Goal: Task Accomplishment & Management: Use online tool/utility

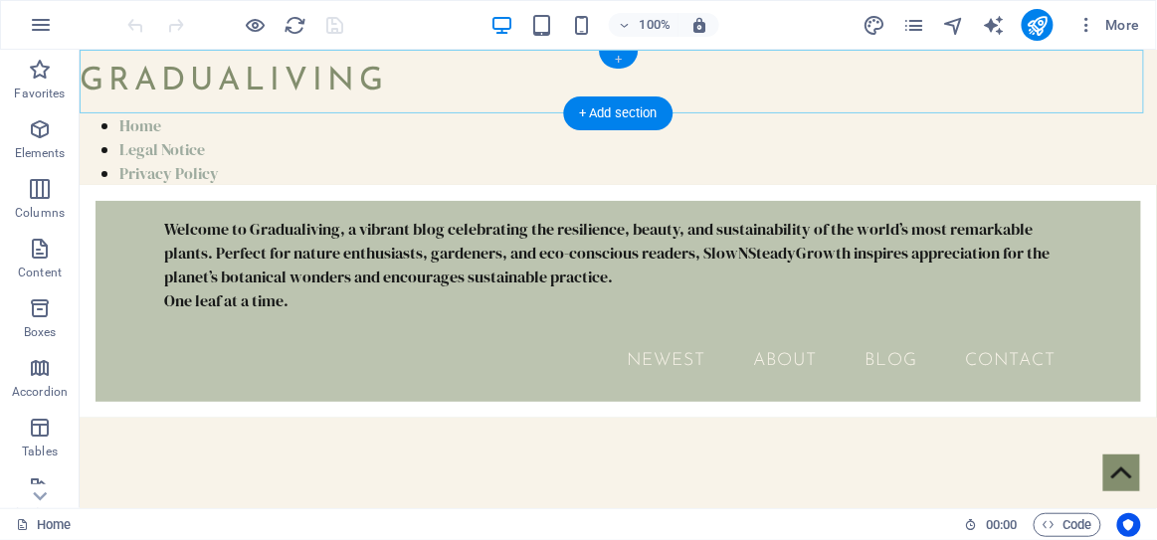
click at [616, 59] on div "+" at bounding box center [618, 60] width 39 height 18
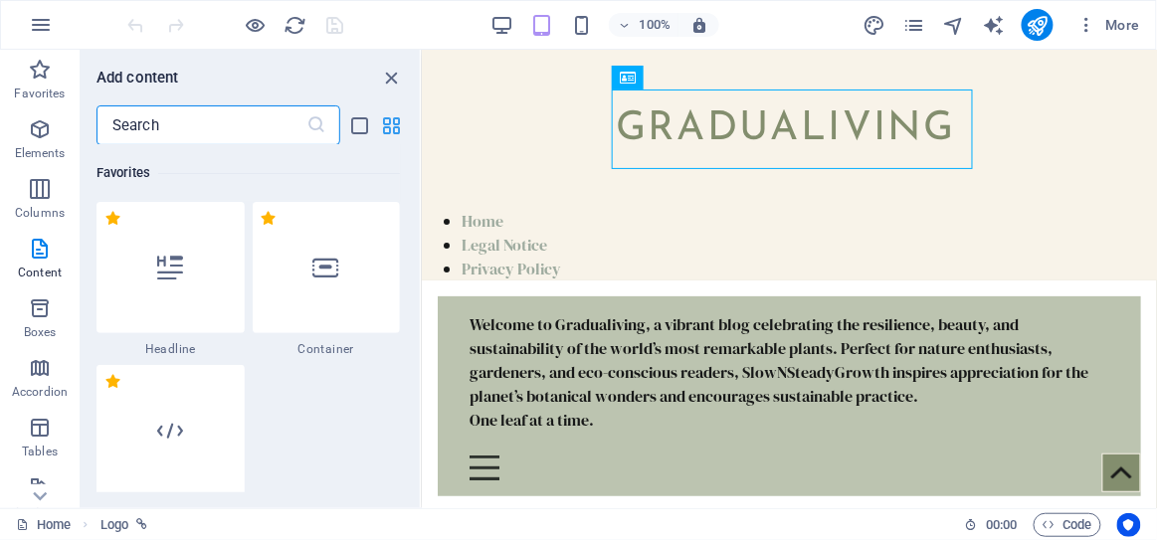
scroll to position [3645, 0]
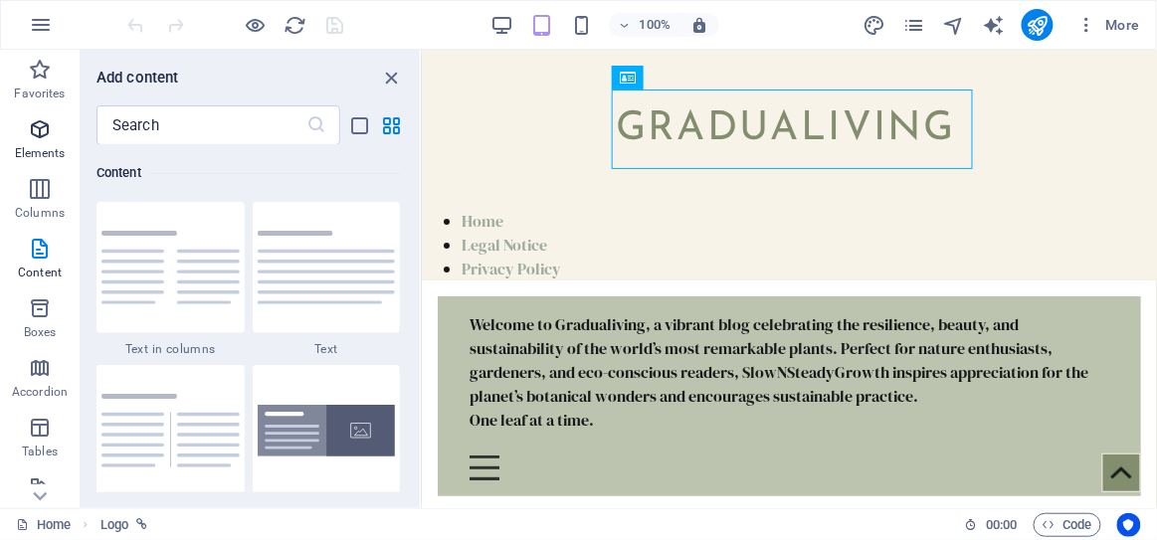
click at [41, 135] on icon "button" at bounding box center [40, 129] width 24 height 24
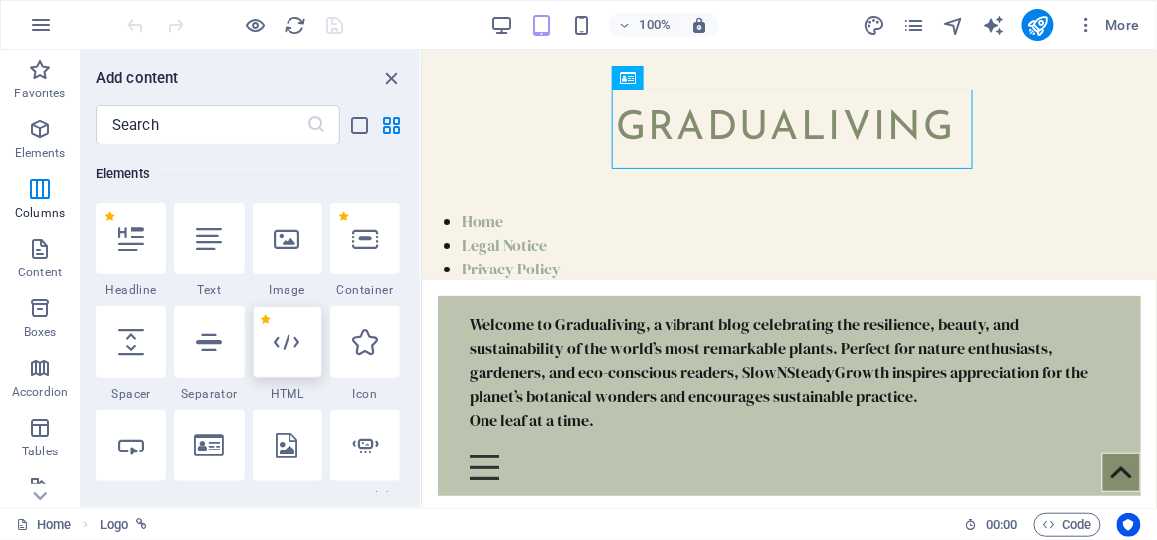
scroll to position [374, 0]
click at [275, 349] on icon at bounding box center [288, 342] width 26 height 26
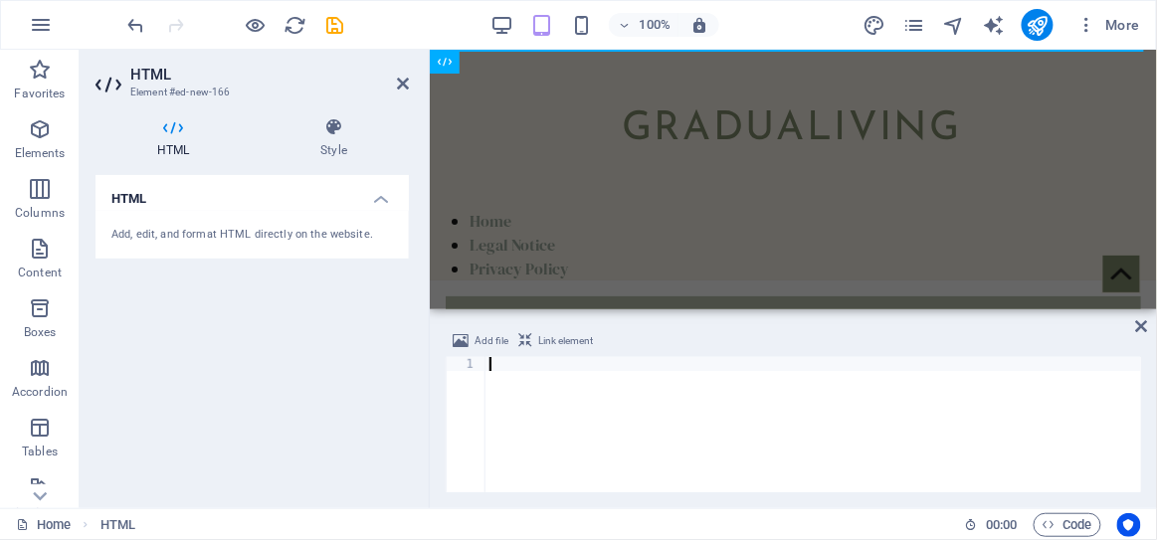
type textarea "</ins>"
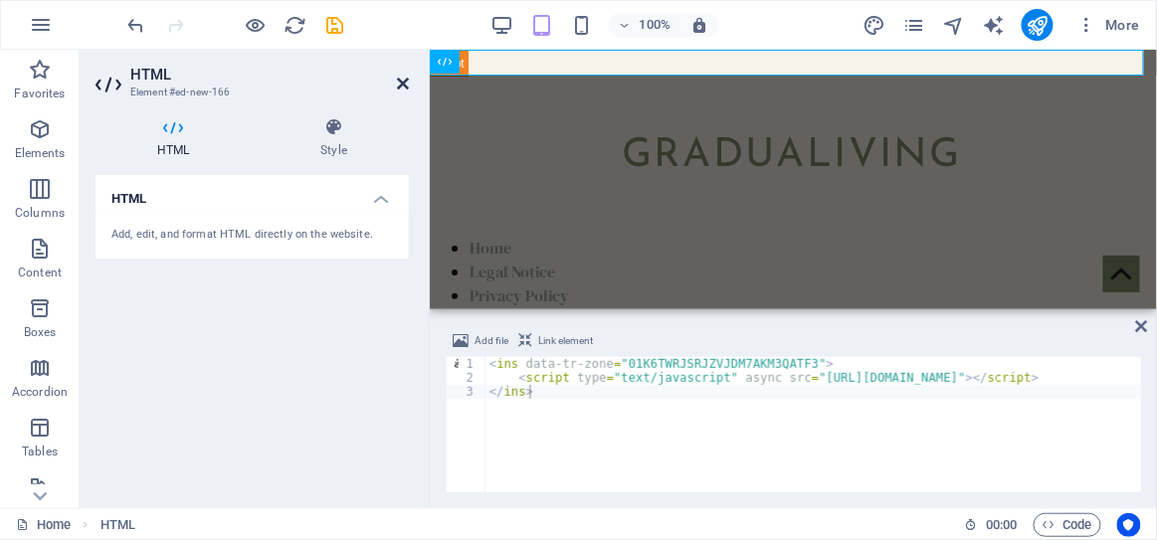
click at [403, 80] on icon at bounding box center [403, 84] width 12 height 16
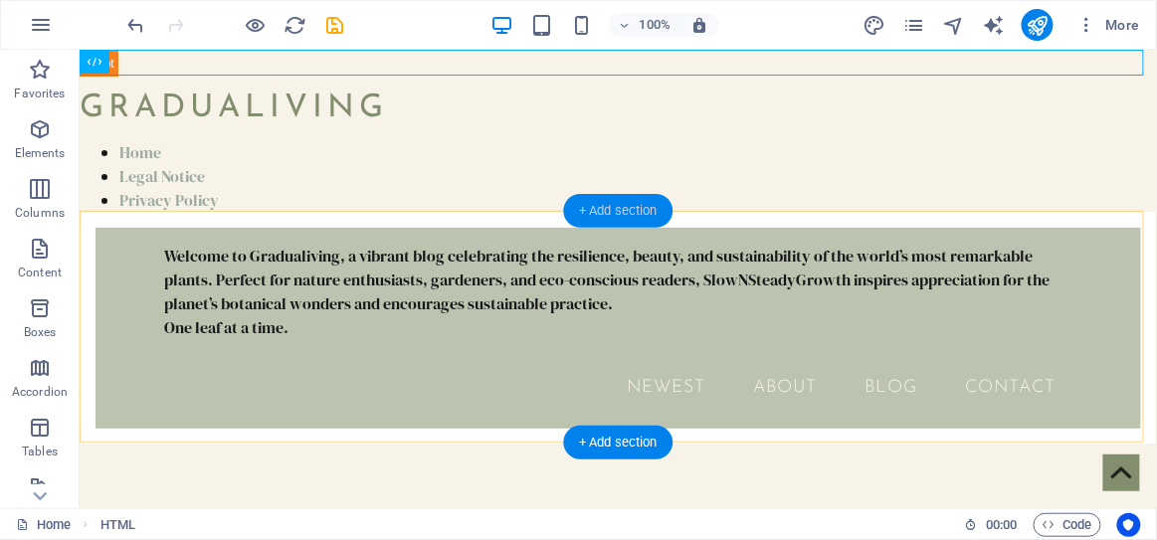
click at [613, 210] on div "+ Add section" at bounding box center [618, 211] width 110 height 34
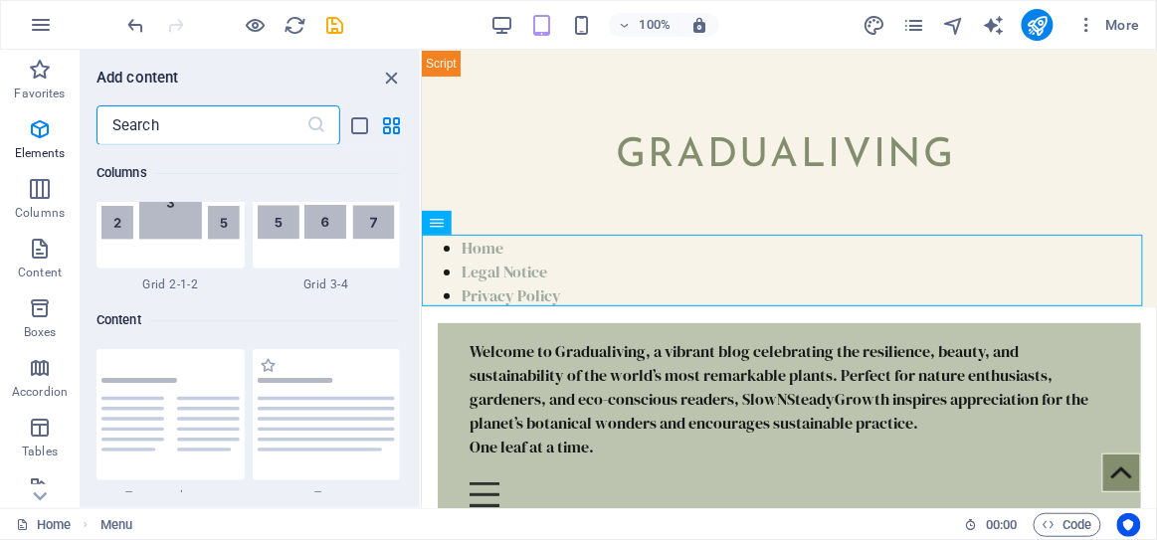
scroll to position [3645, 0]
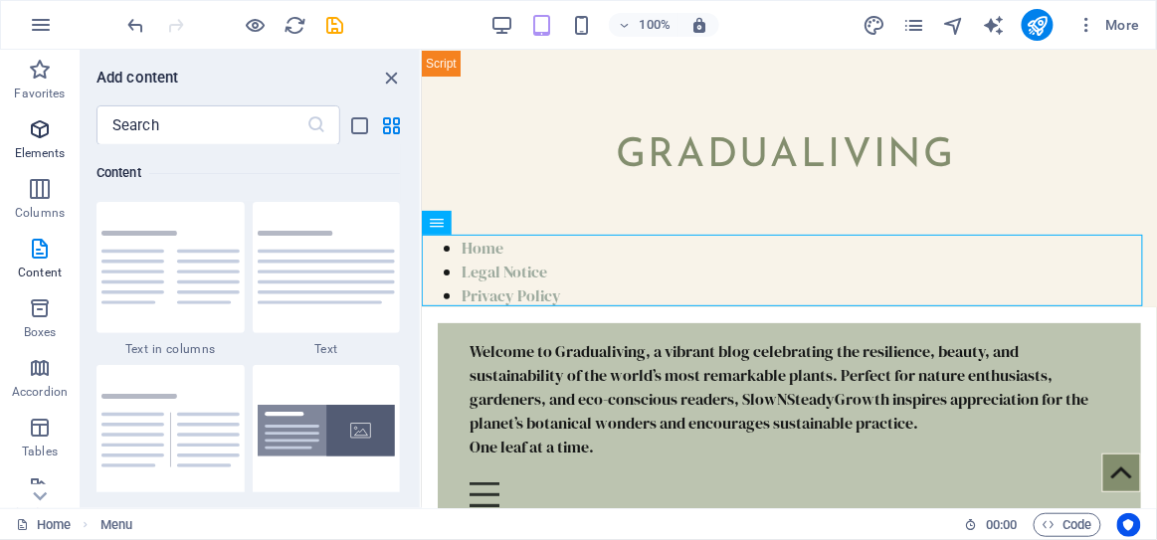
click at [41, 138] on icon "button" at bounding box center [40, 129] width 24 height 24
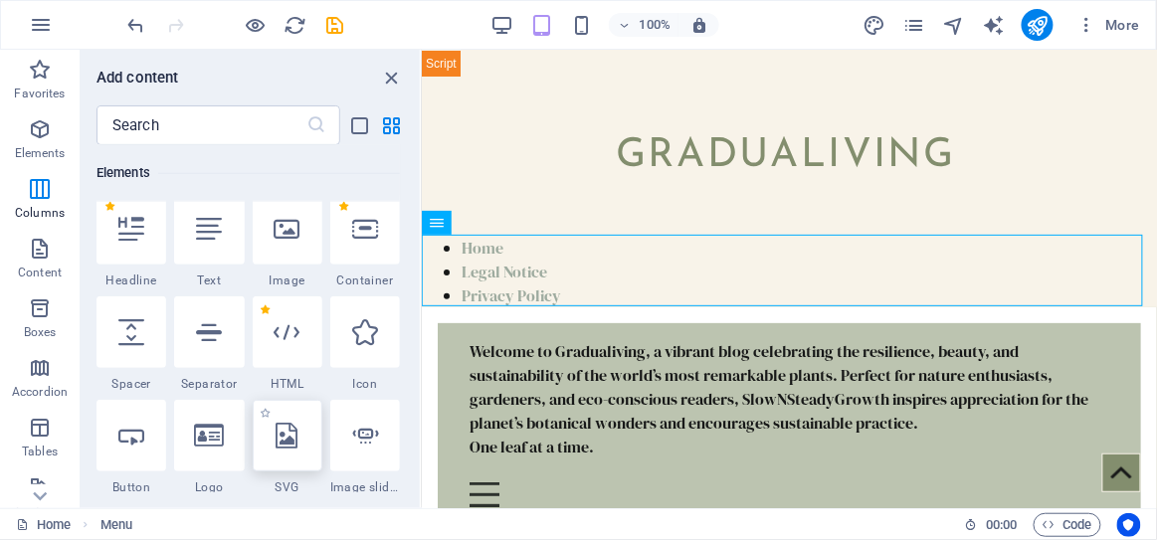
scroll to position [374, 0]
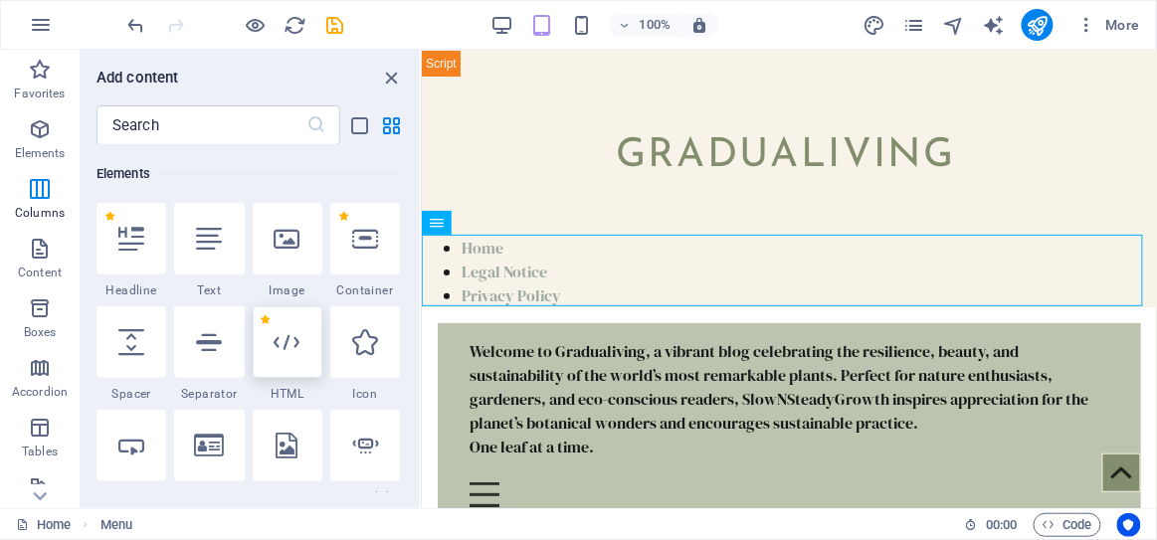
click at [303, 337] on div at bounding box center [288, 343] width 70 height 72
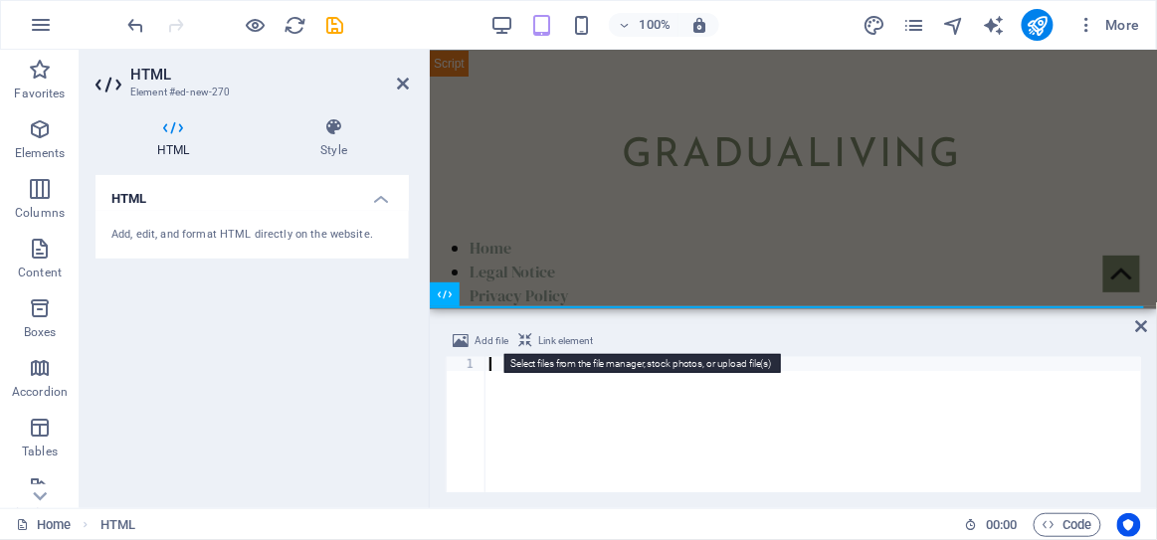
paste textarea "</ins>"
type textarea "</ins>"
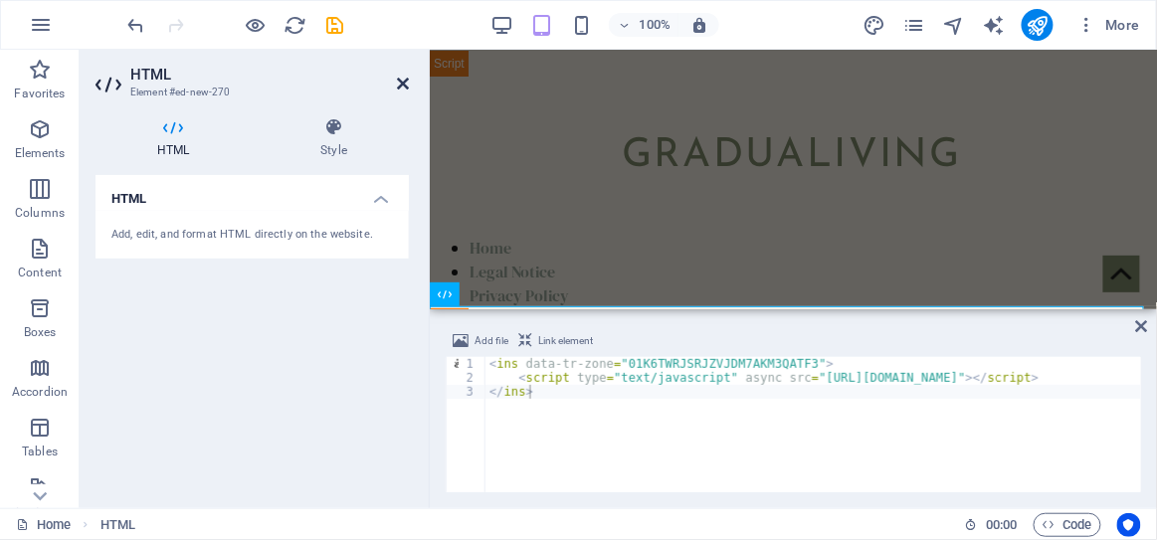
click at [397, 82] on icon at bounding box center [403, 84] width 12 height 16
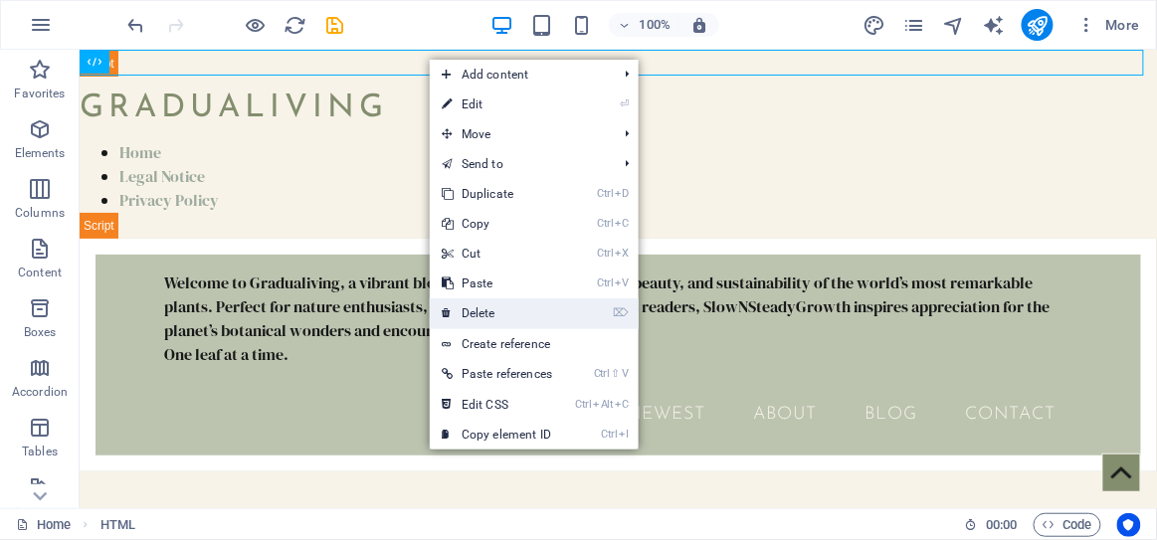
click at [500, 310] on link "⌦ Delete" at bounding box center [497, 314] width 134 height 30
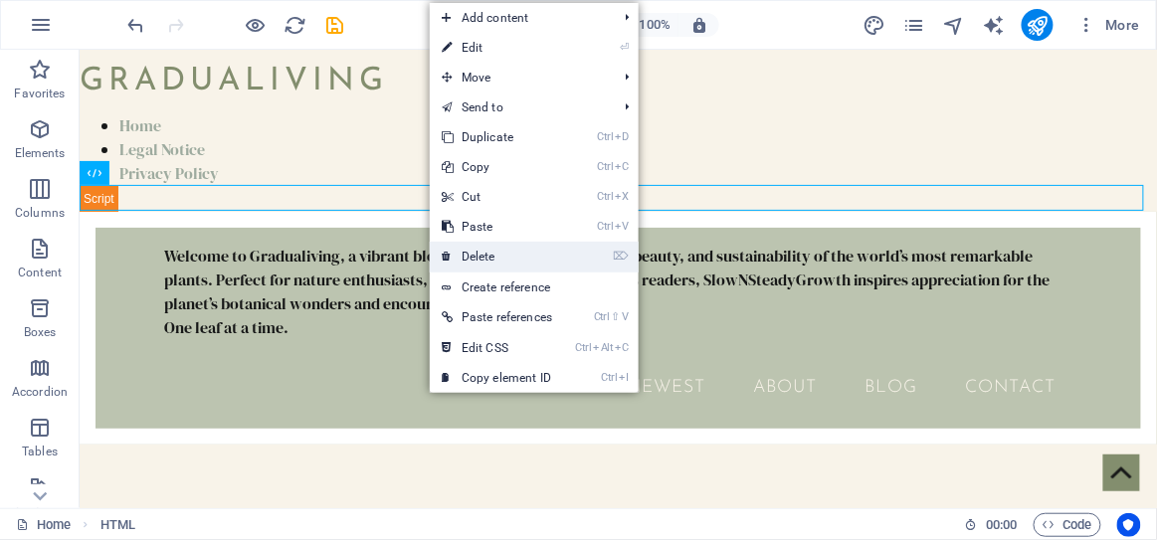
click at [507, 252] on link "⌦ Delete" at bounding box center [497, 257] width 134 height 30
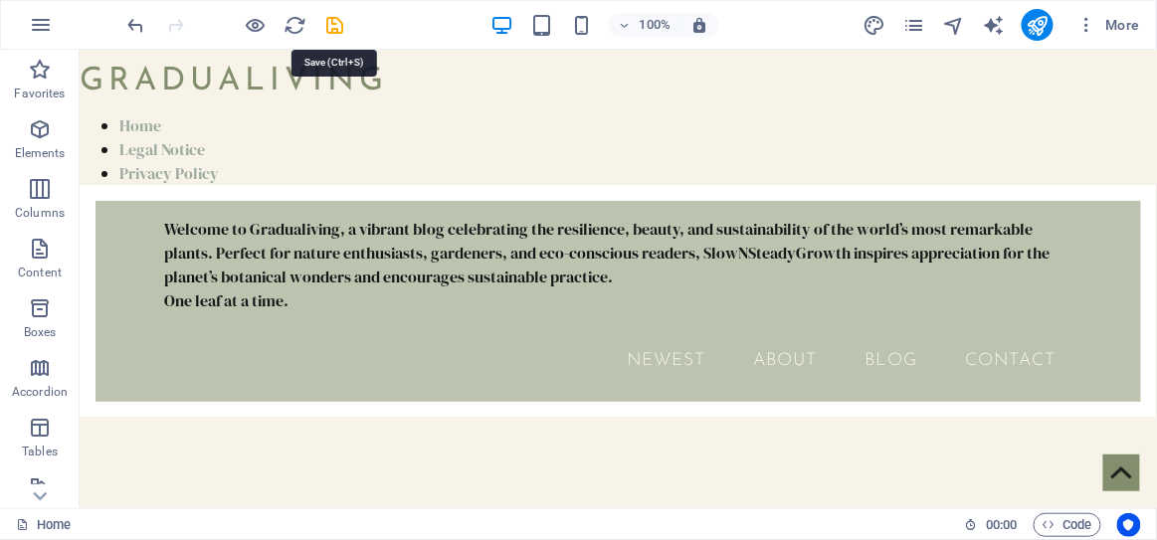
click at [325, 31] on icon "save" at bounding box center [335, 25] width 23 height 23
checkbox input "false"
click at [40, 27] on icon "button" at bounding box center [41, 25] width 24 height 24
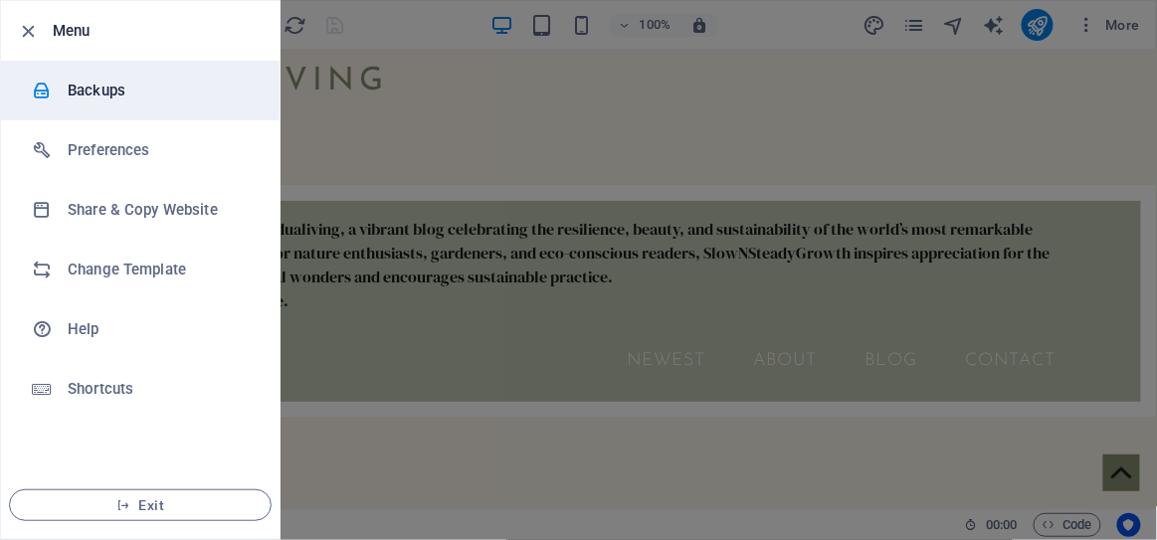
click at [109, 97] on h6 "Backups" at bounding box center [160, 91] width 184 height 24
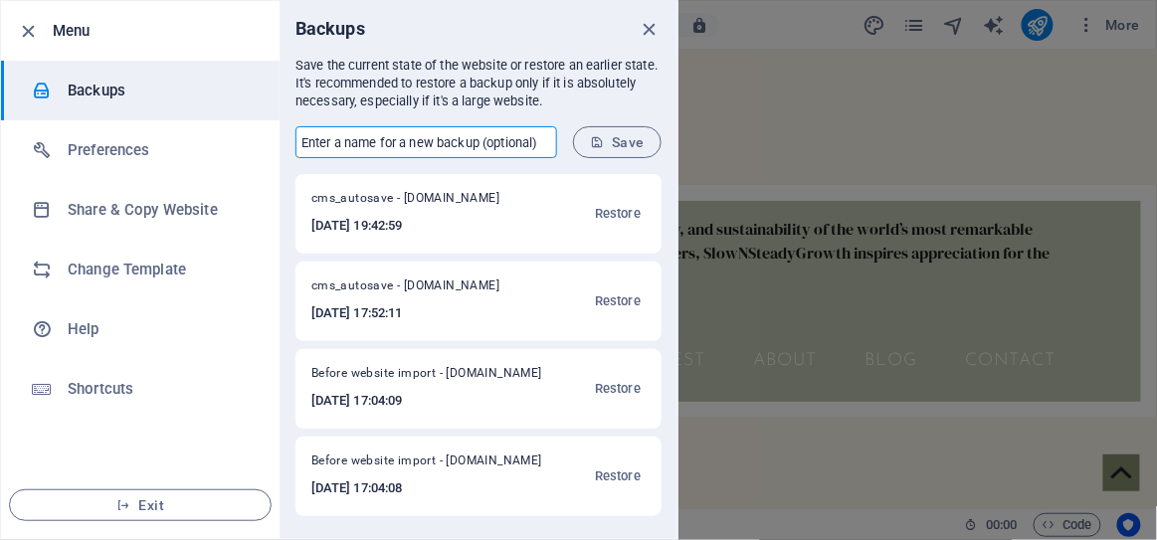
click at [453, 153] on input "text" at bounding box center [427, 142] width 262 height 32
type input "original"
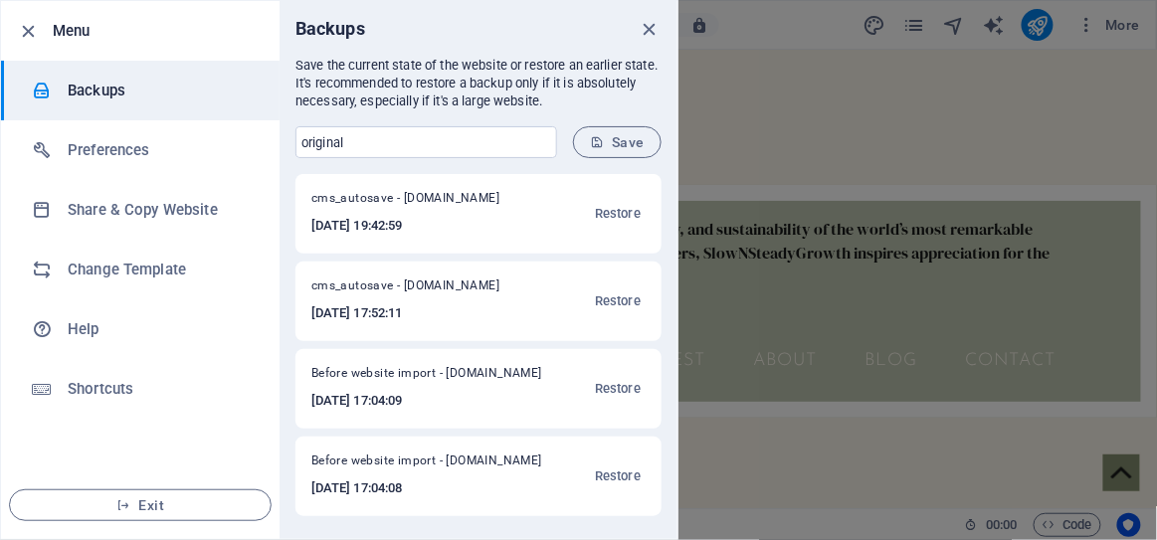
click at [594, 142] on icon "submit" at bounding box center [597, 142] width 14 height 14
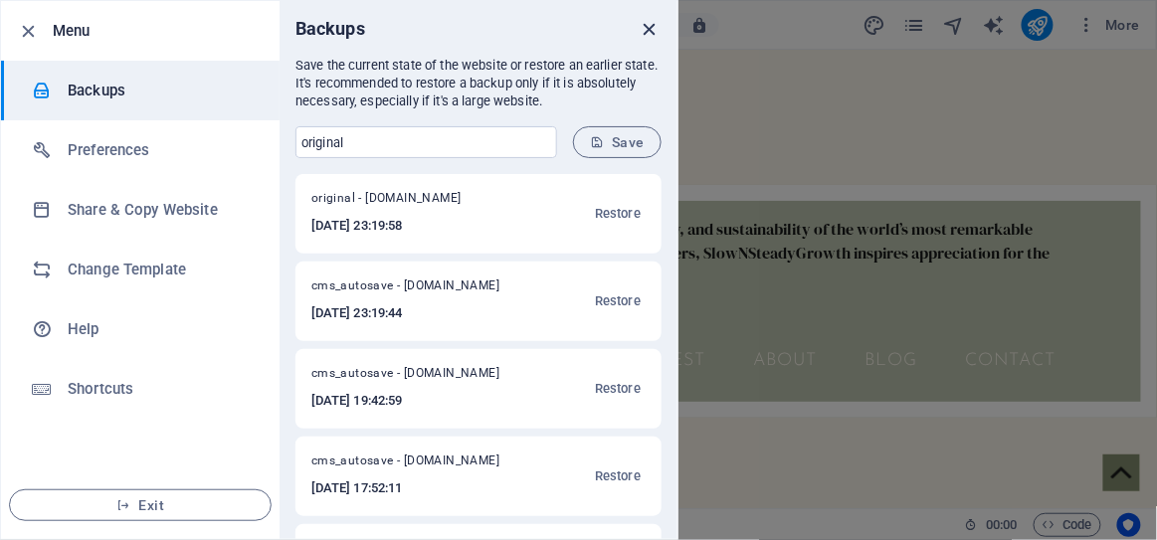
click at [649, 29] on icon "close" at bounding box center [650, 29] width 23 height 23
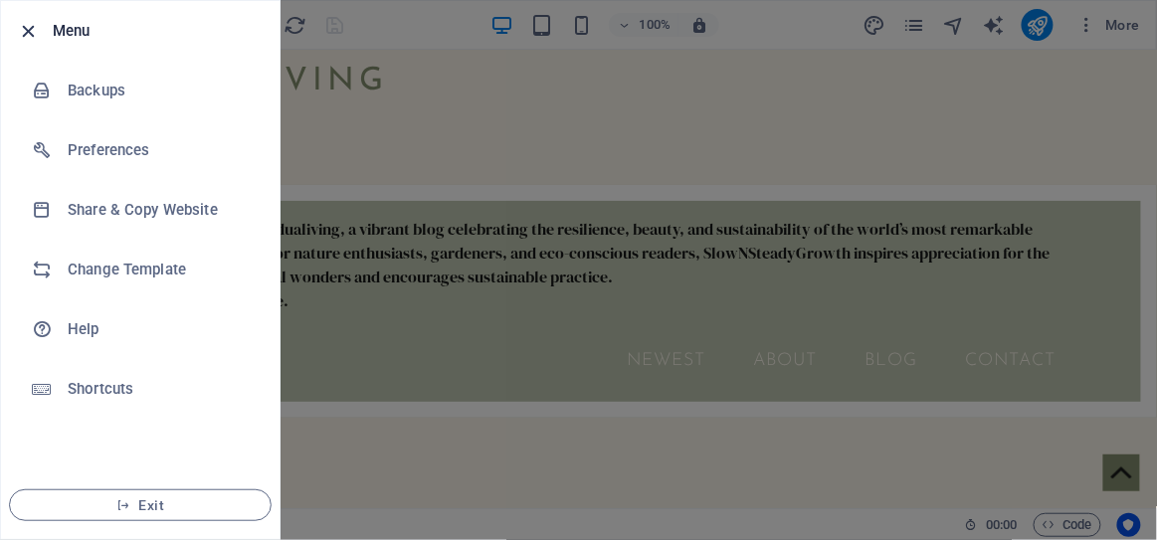
click at [32, 33] on icon "button" at bounding box center [29, 31] width 23 height 23
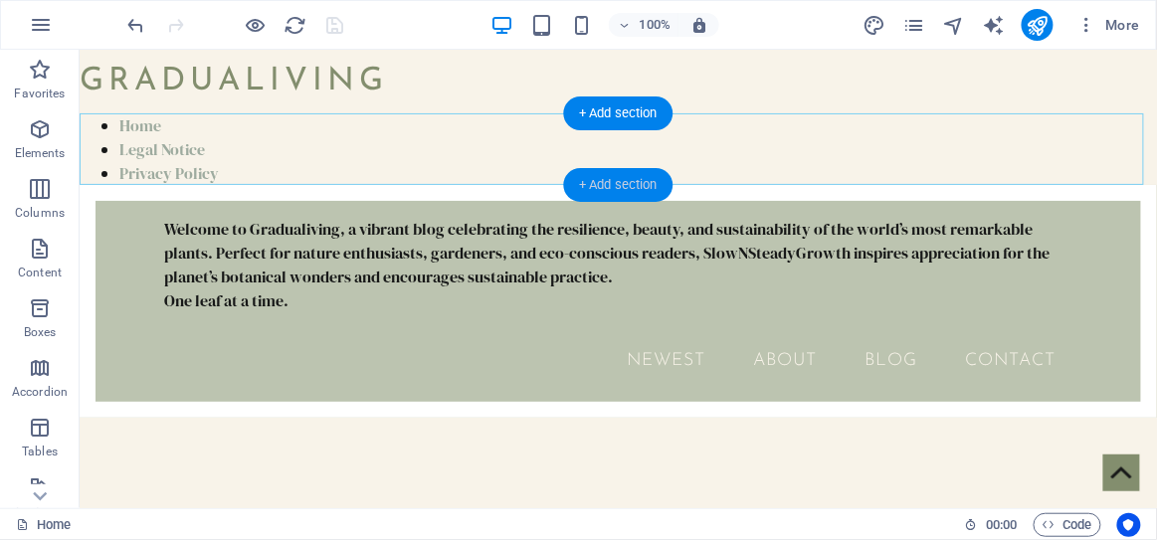
click at [629, 189] on div "+ Add section" at bounding box center [618, 185] width 110 height 34
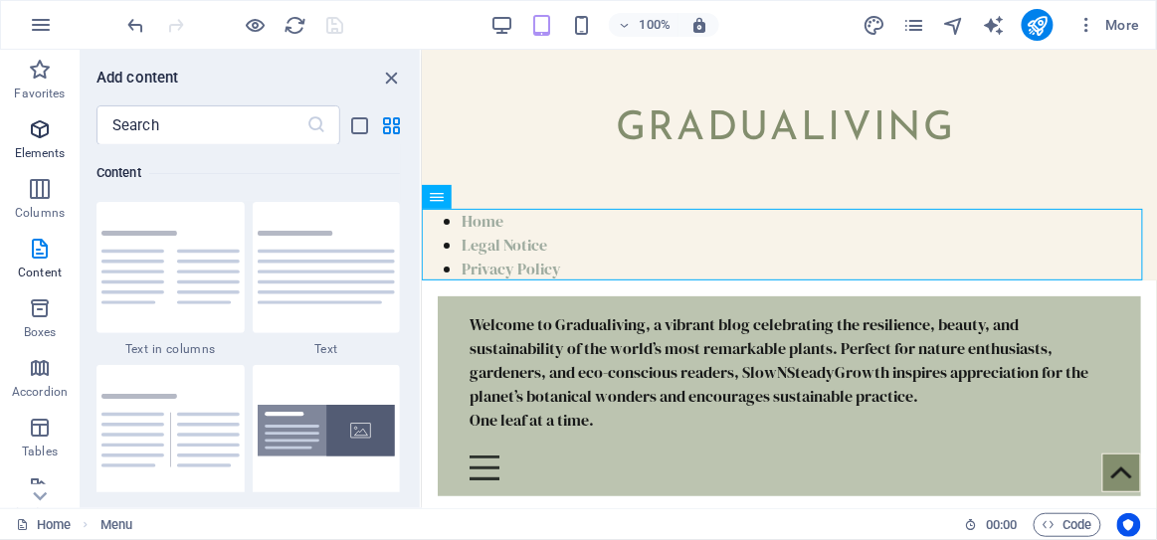
click at [41, 124] on icon "button" at bounding box center [40, 129] width 24 height 24
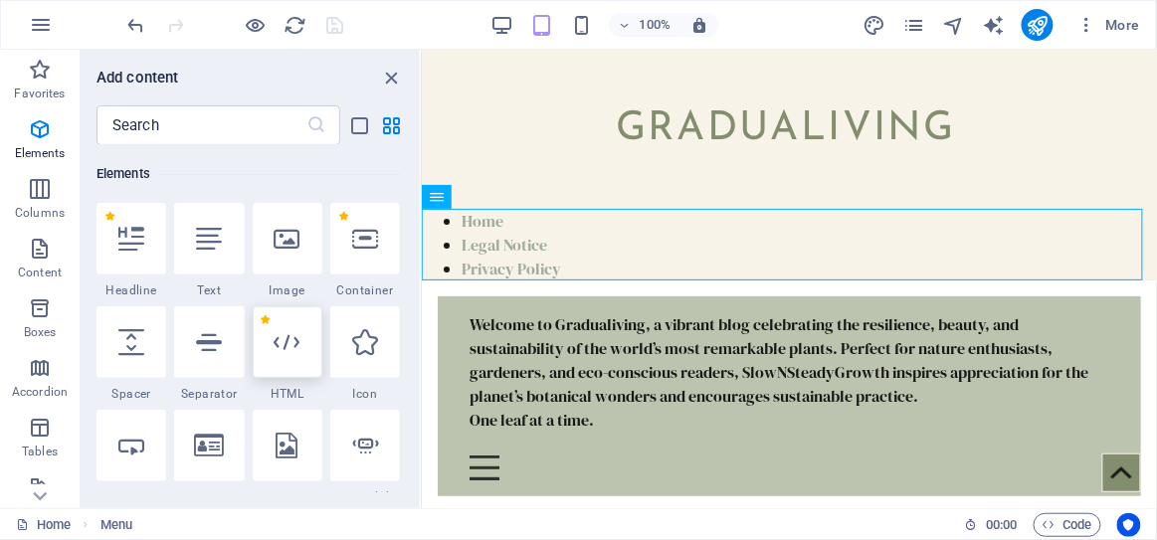
click at [290, 347] on icon at bounding box center [288, 342] width 26 height 26
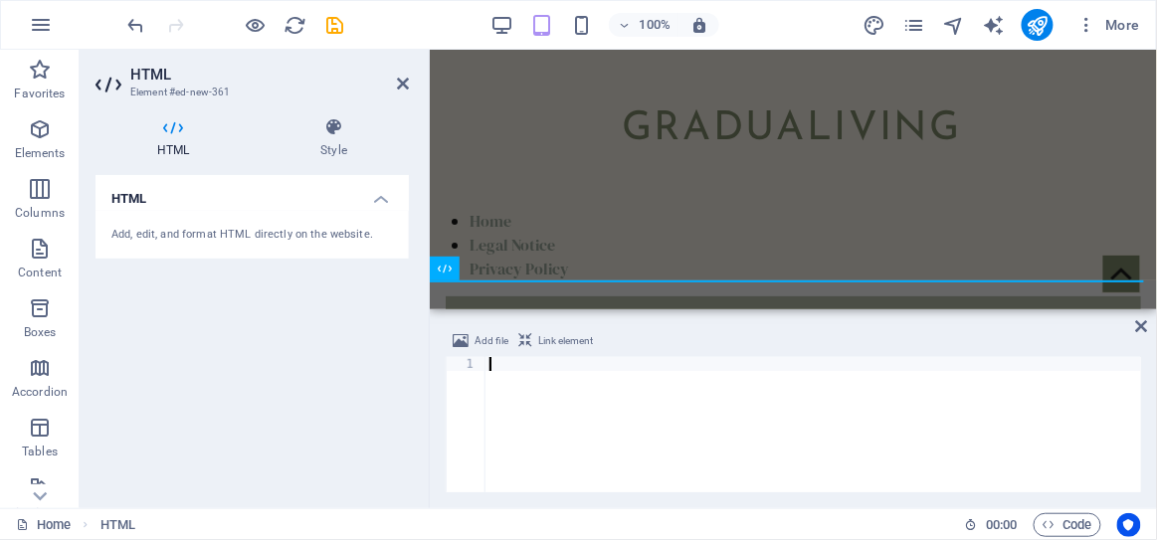
type textarea "</ins>"
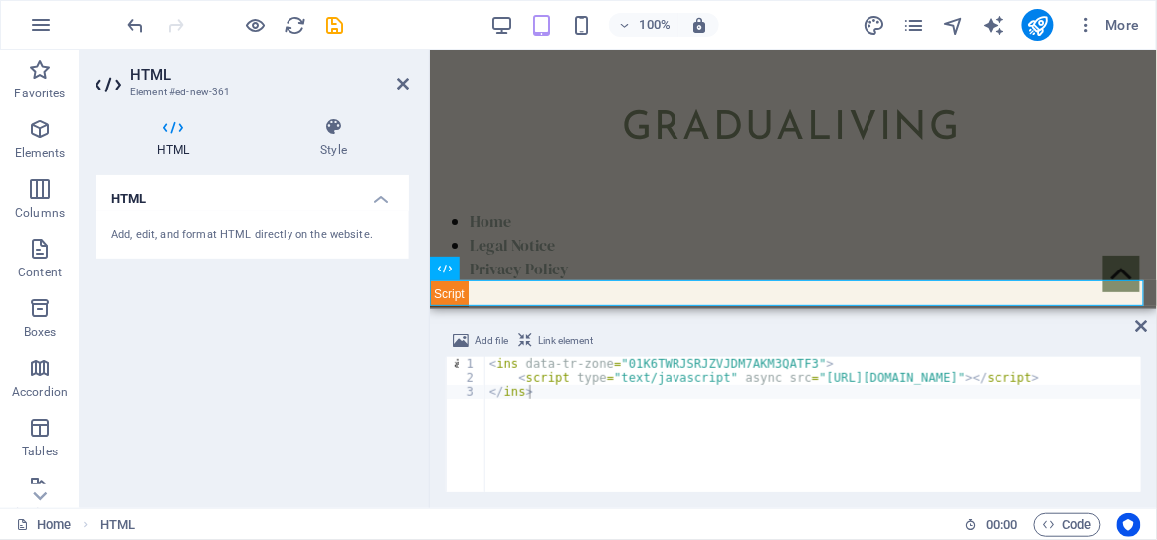
click at [405, 79] on icon at bounding box center [403, 84] width 12 height 16
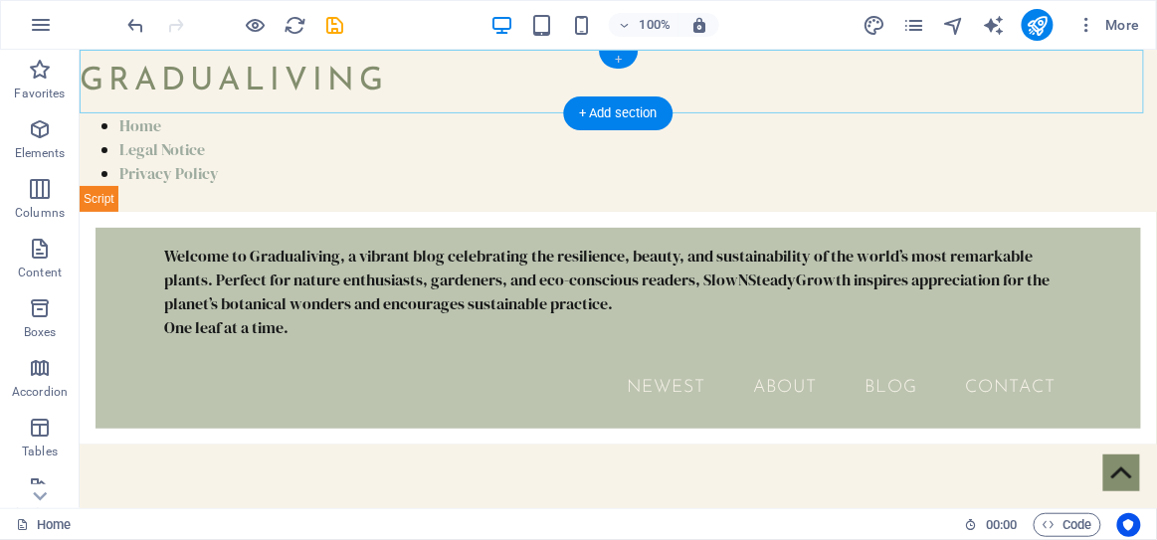
click at [618, 60] on div "+" at bounding box center [618, 60] width 39 height 18
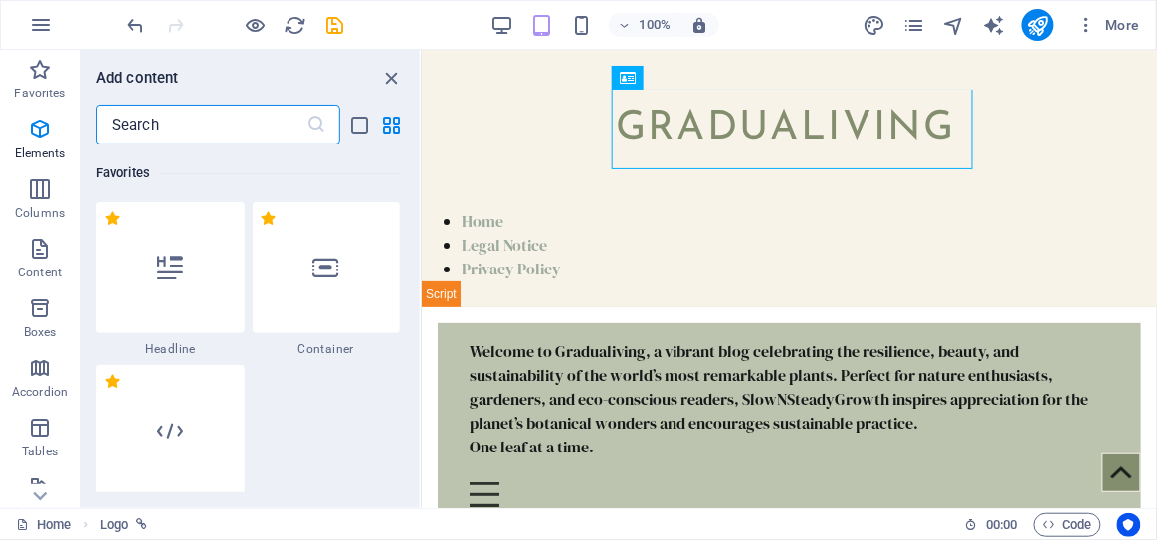
scroll to position [3645, 0]
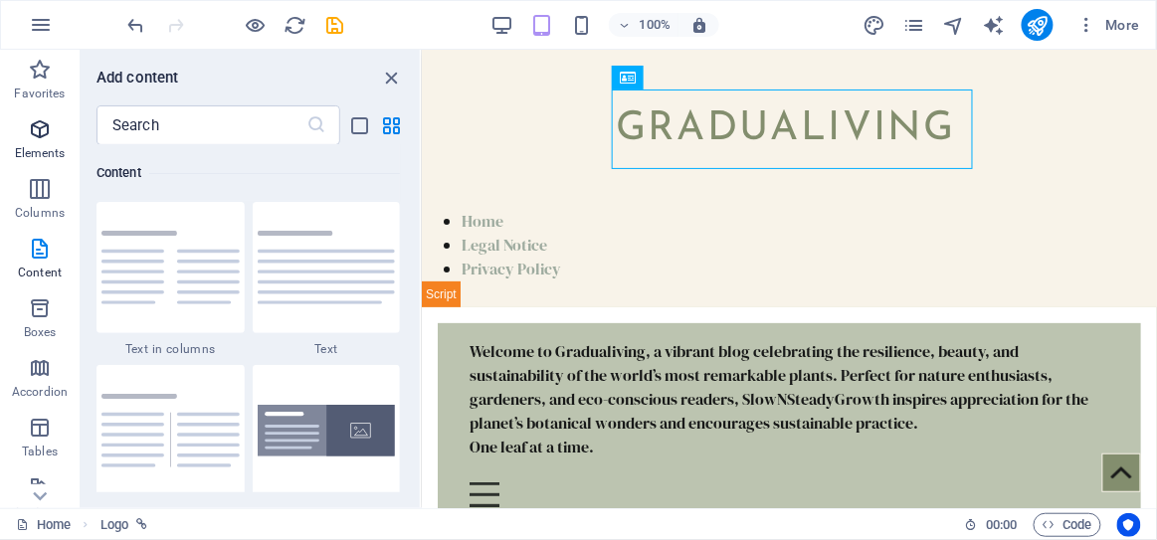
click at [41, 121] on icon "button" at bounding box center [40, 129] width 24 height 24
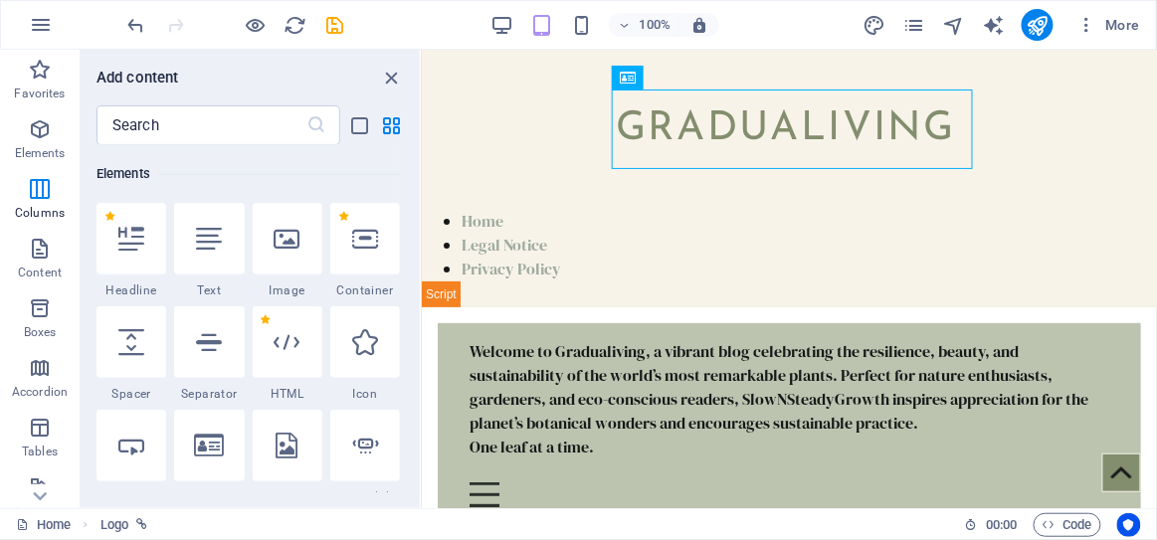
scroll to position [374, 0]
click at [289, 334] on icon at bounding box center [288, 342] width 26 height 26
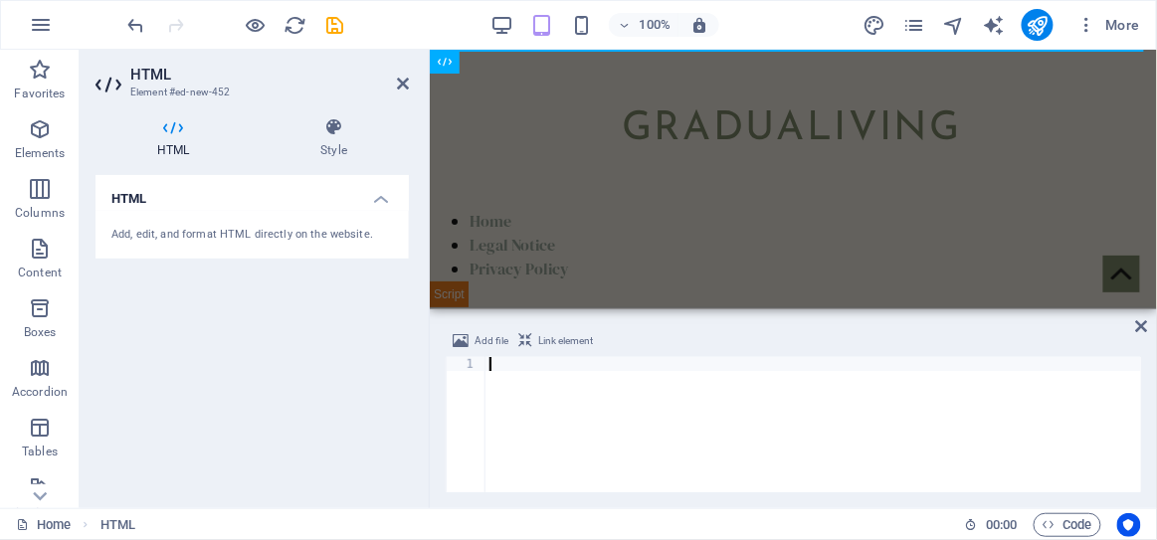
paste textarea "</ins>"
type textarea "</ins>"
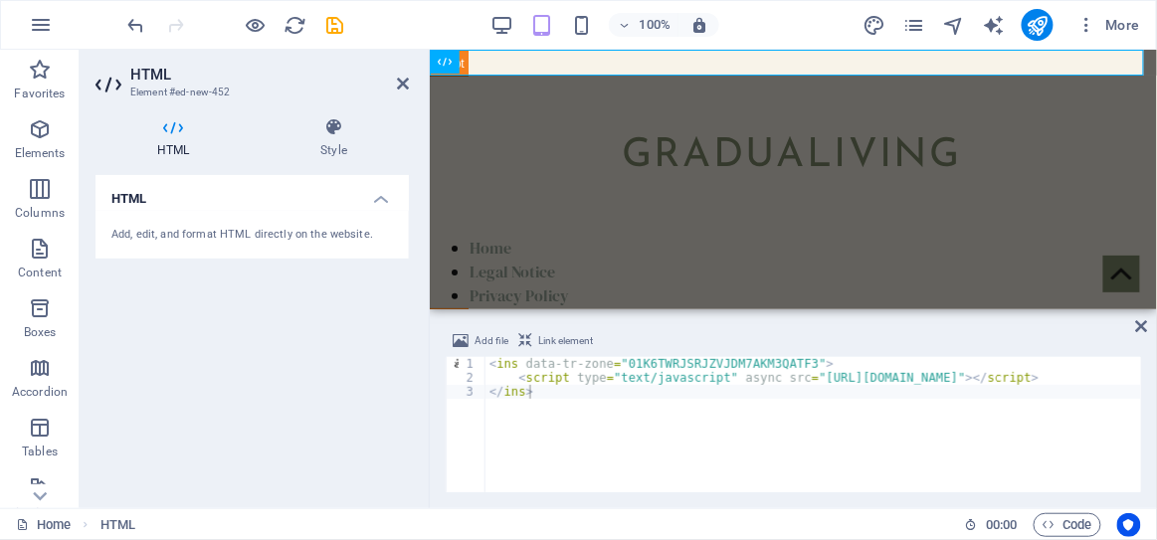
click at [399, 82] on icon at bounding box center [403, 84] width 12 height 16
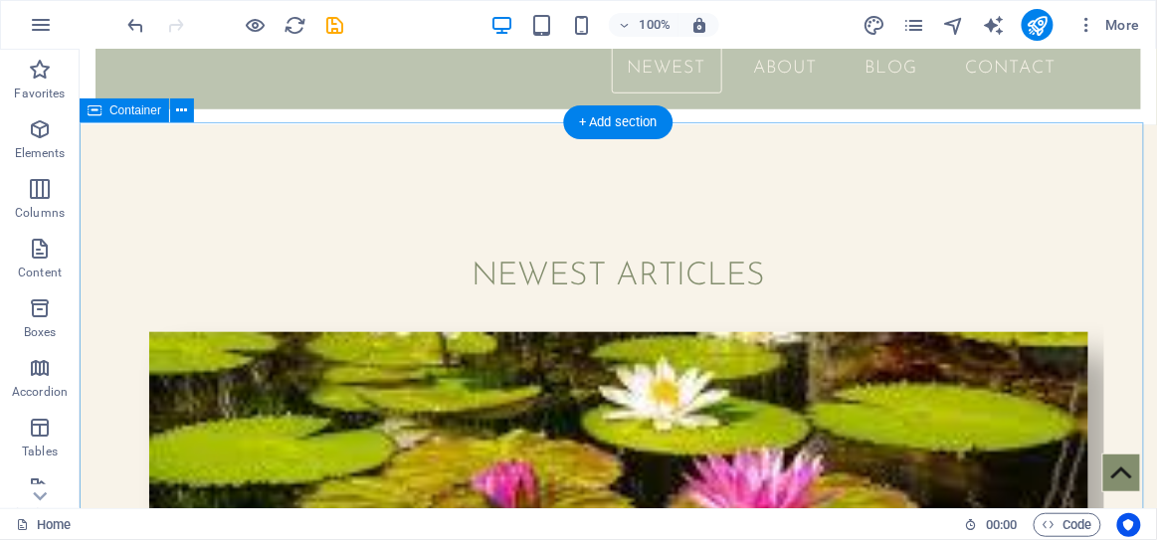
scroll to position [350, 0]
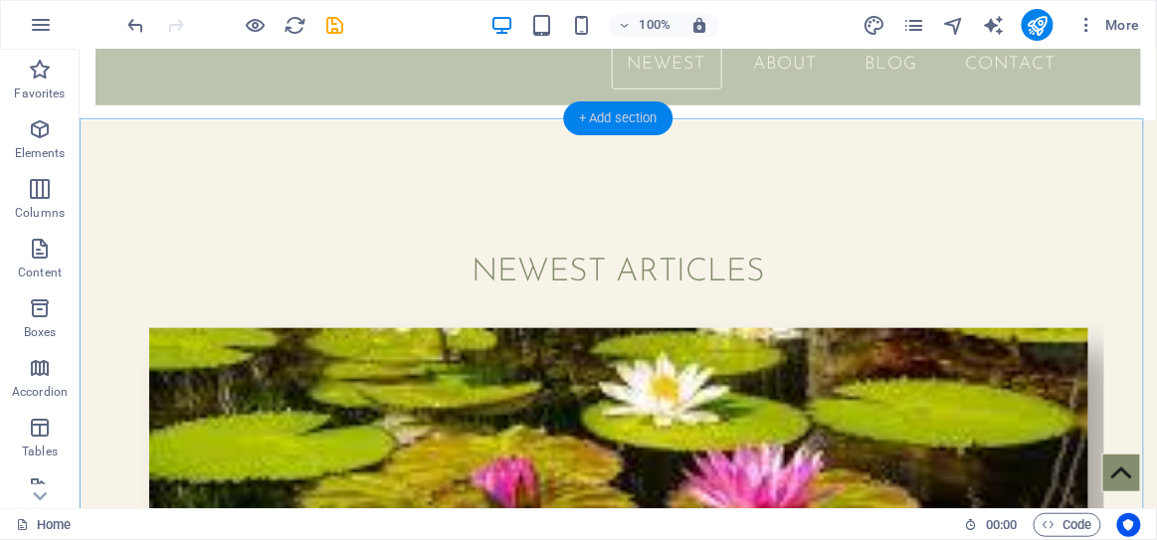
click at [623, 119] on div "+ Add section" at bounding box center [618, 119] width 110 height 34
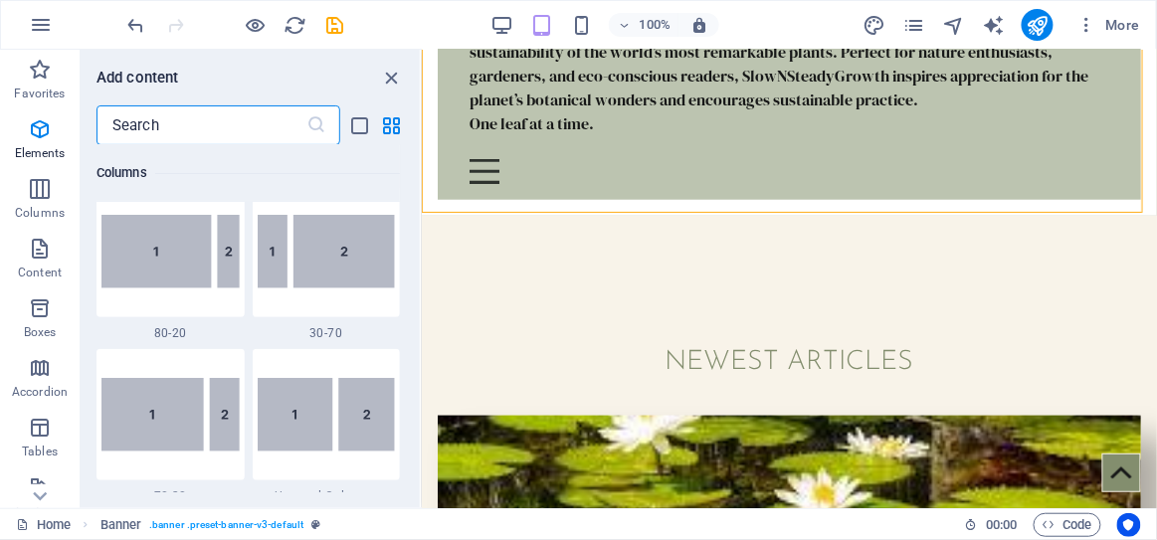
scroll to position [3645, 0]
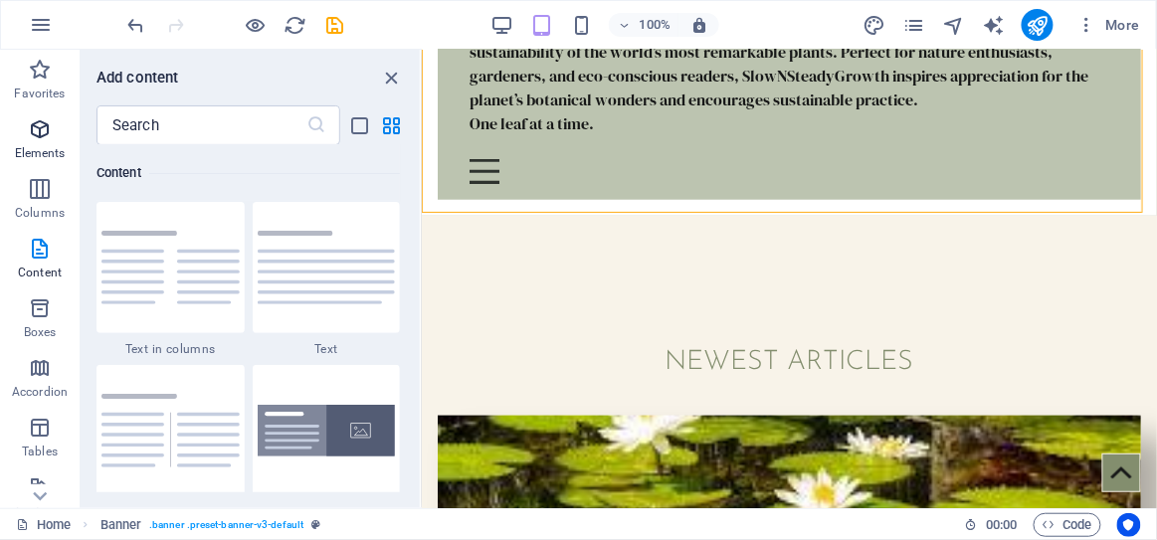
click at [41, 127] on icon "button" at bounding box center [40, 129] width 24 height 24
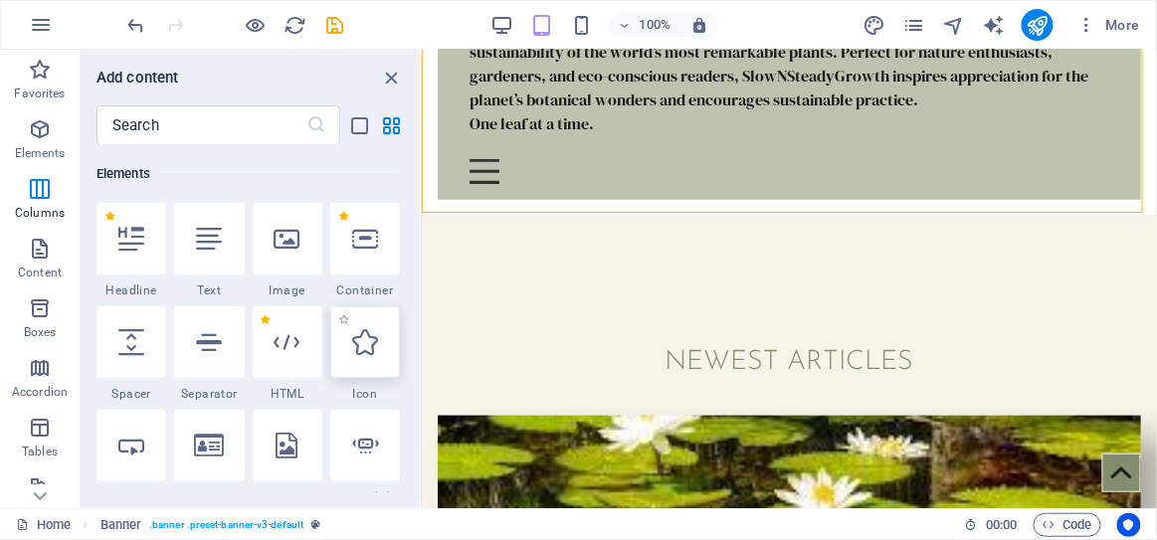
scroll to position [374, 0]
click at [298, 360] on div at bounding box center [288, 343] width 70 height 72
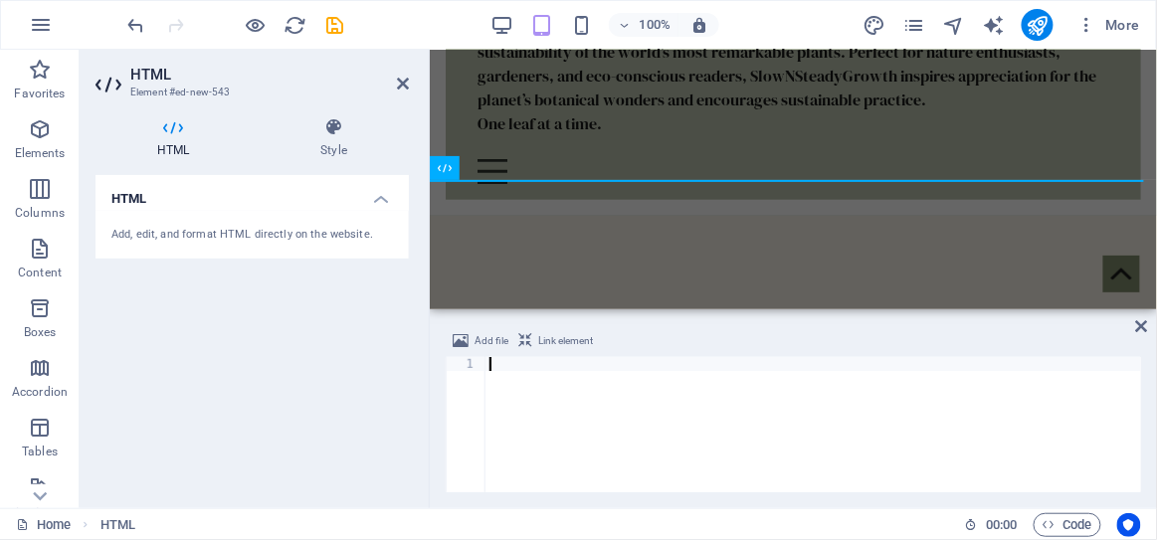
scroll to position [384, 0]
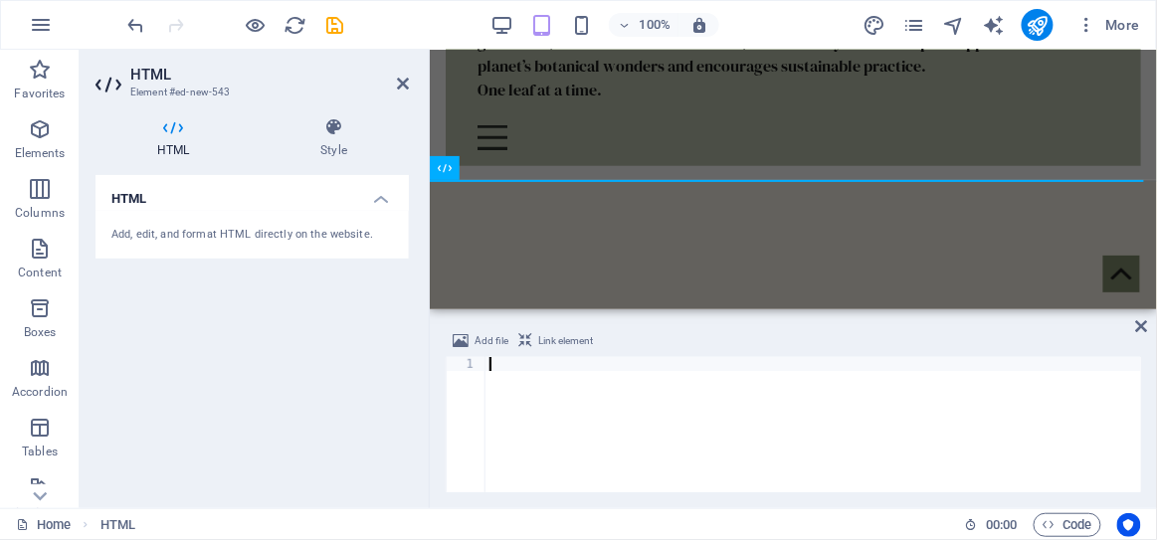
paste textarea "</ins>"
type textarea "</ins>"
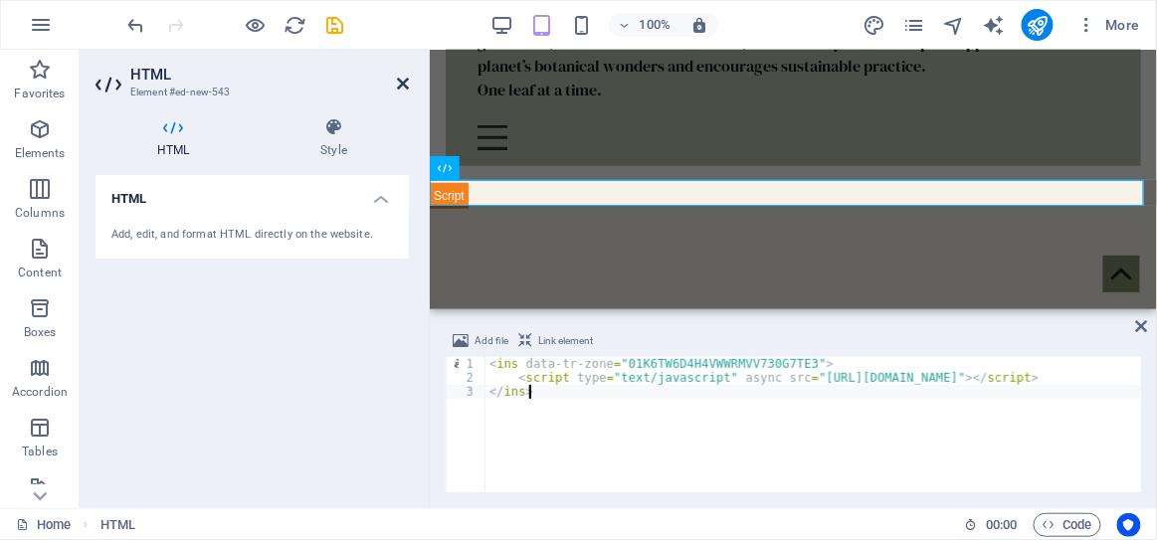
click at [397, 80] on icon at bounding box center [403, 84] width 12 height 16
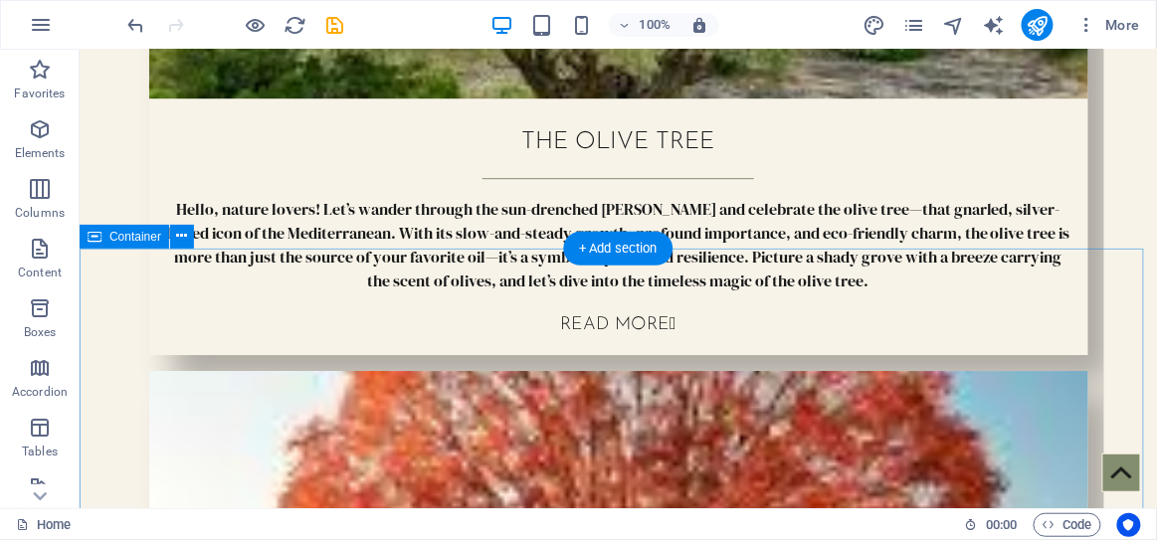
scroll to position [1418, 0]
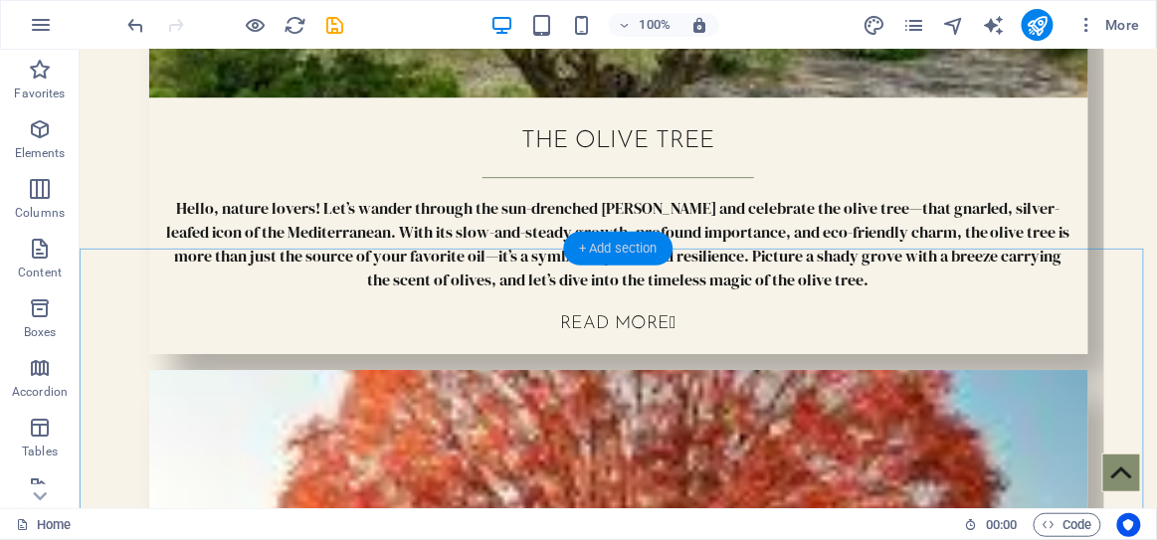
click at [639, 250] on div "+ Add section" at bounding box center [618, 249] width 110 height 34
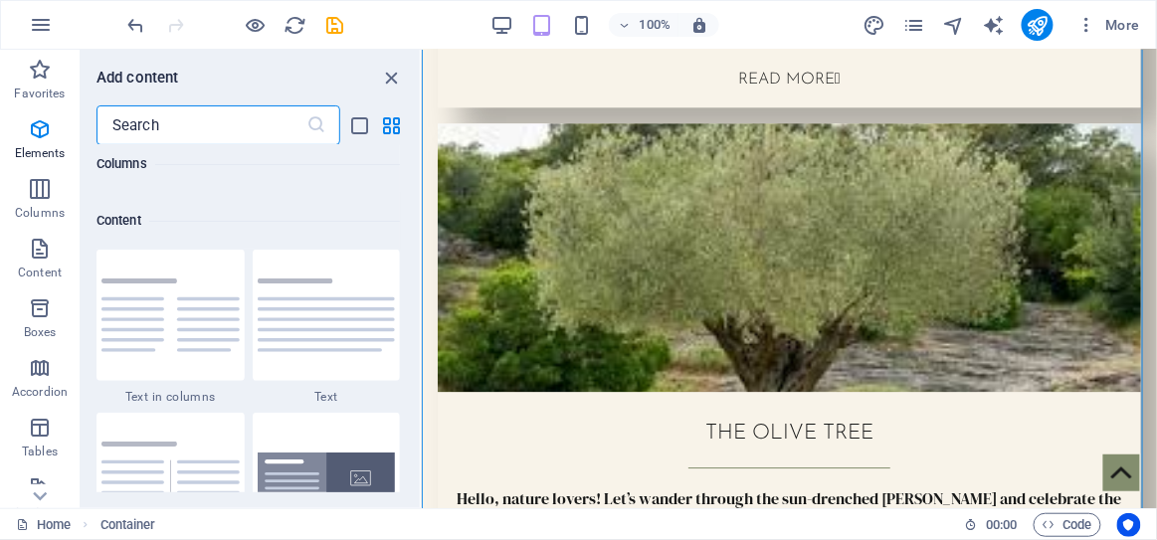
scroll to position [3645, 0]
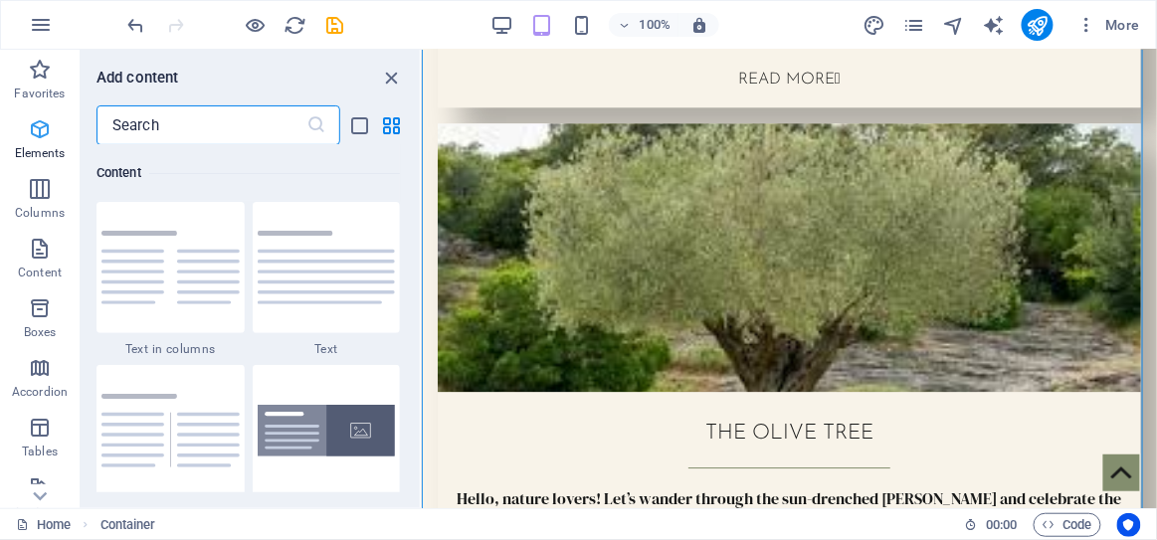
click at [44, 129] on icon "button" at bounding box center [40, 129] width 24 height 24
click at [38, 132] on icon "button" at bounding box center [40, 129] width 24 height 24
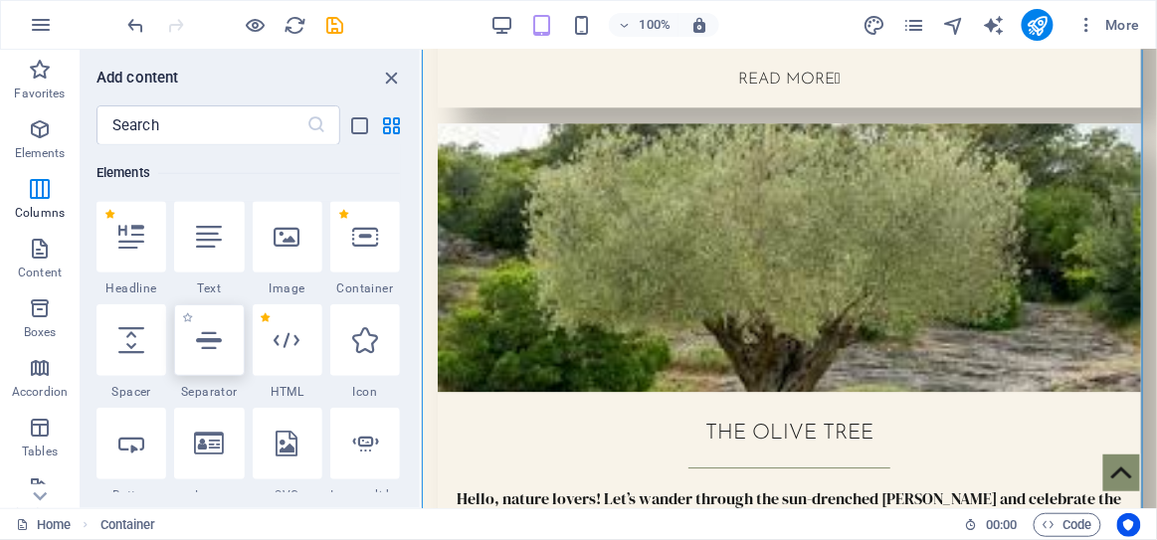
scroll to position [374, 0]
click at [276, 332] on icon at bounding box center [288, 342] width 26 height 26
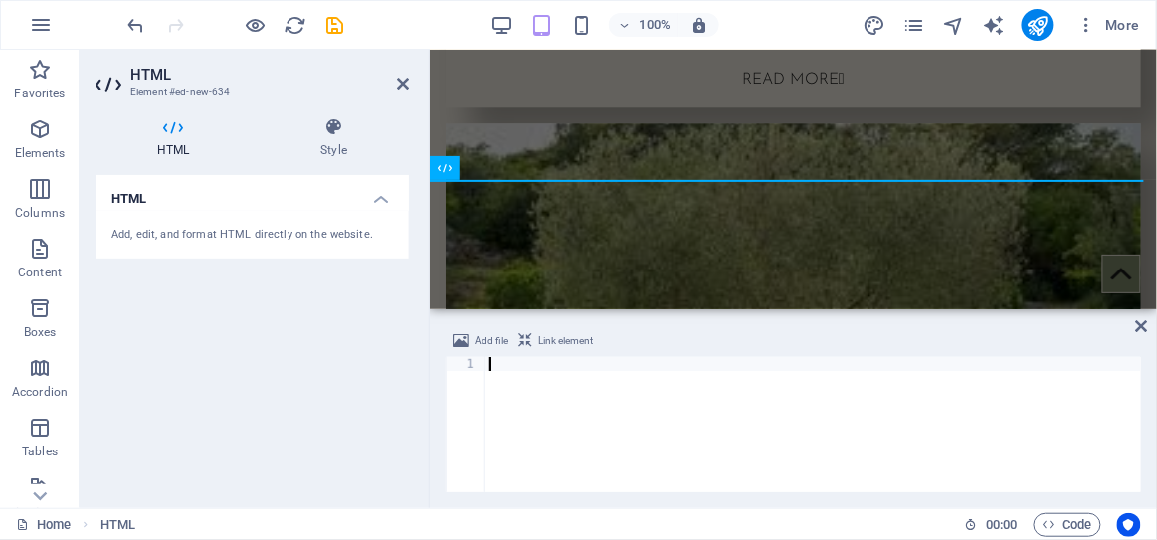
scroll to position [2292, 0]
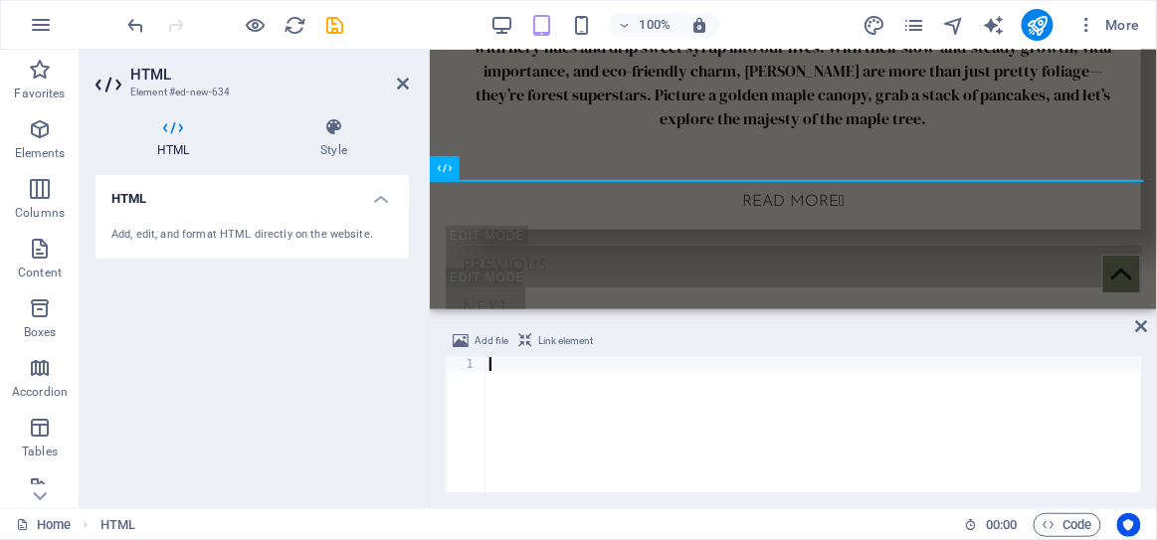
paste textarea "</ins>"
type textarea "</ins>"
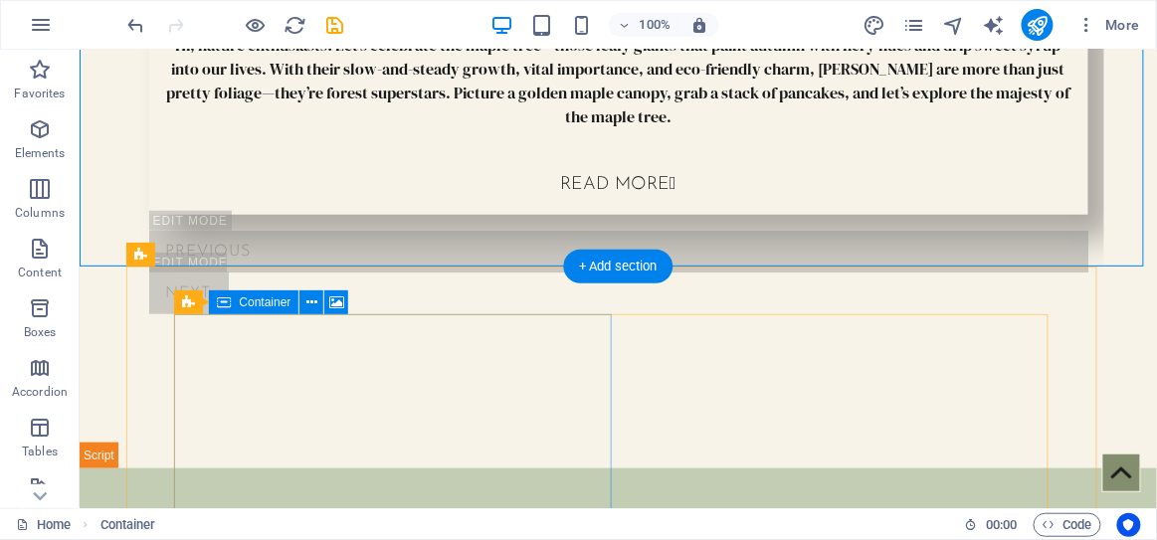
scroll to position [2224, 0]
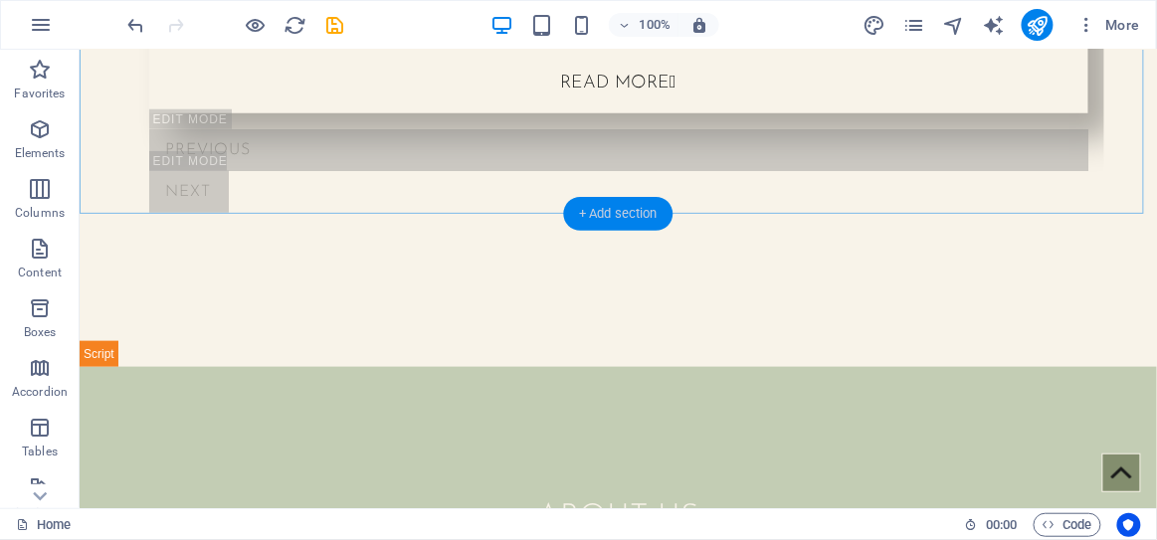
click at [621, 209] on div "+ Add section" at bounding box center [618, 214] width 110 height 34
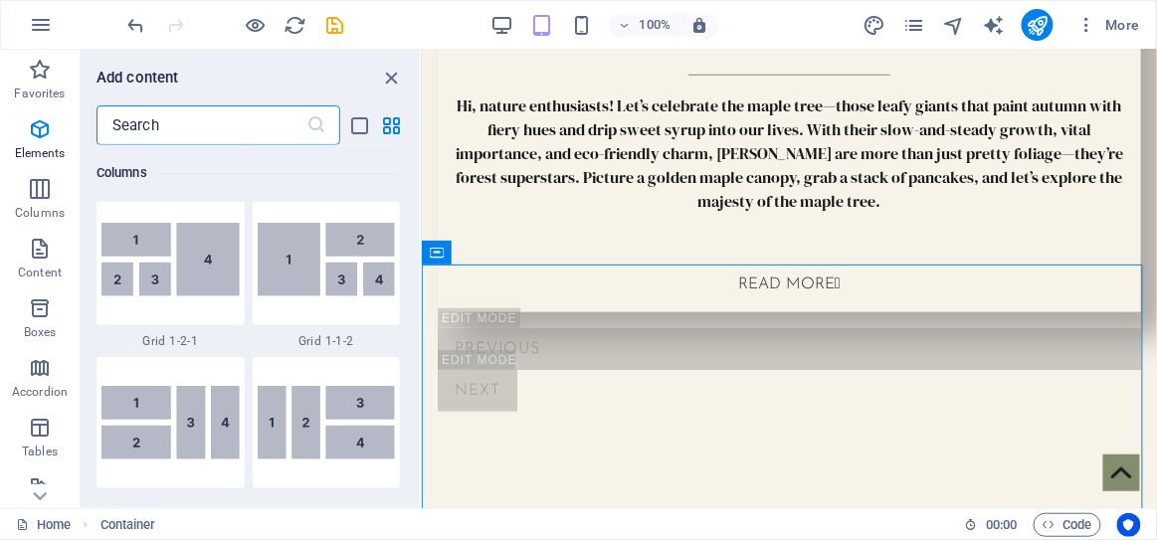
scroll to position [3645, 0]
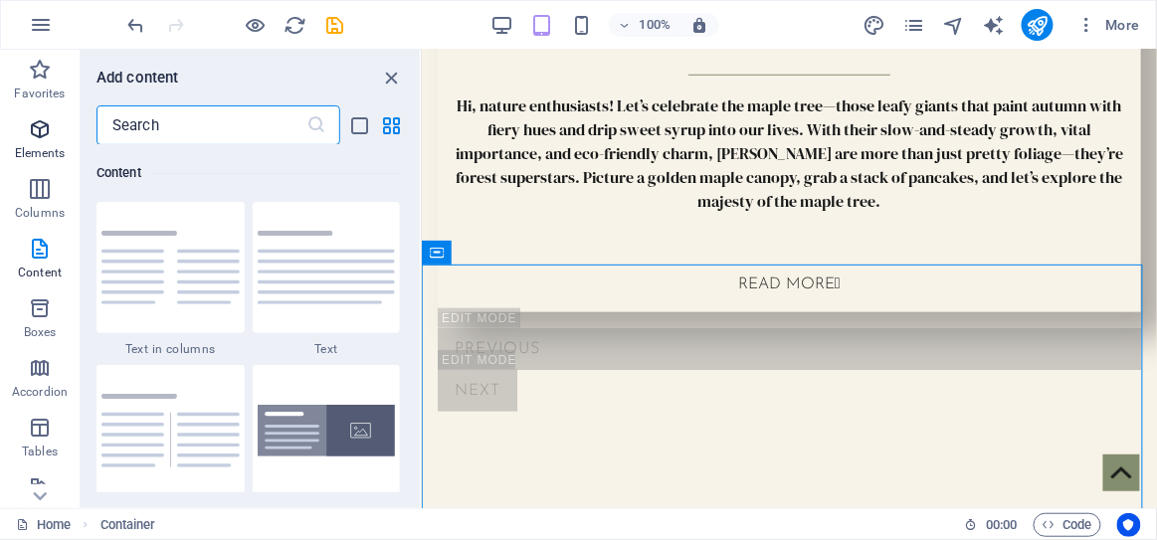
click at [39, 135] on icon "button" at bounding box center [40, 129] width 24 height 24
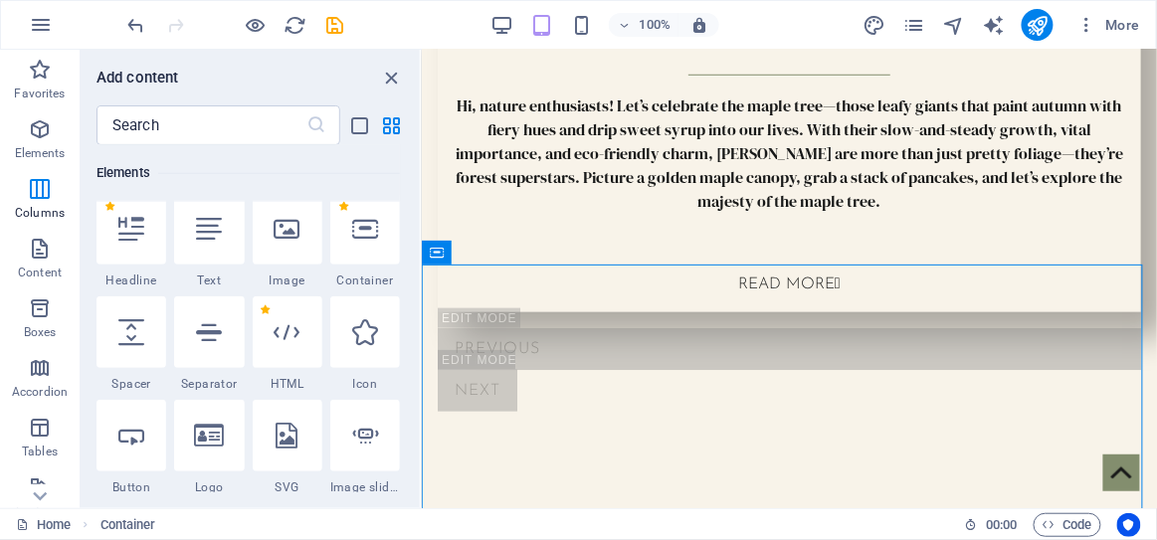
scroll to position [374, 0]
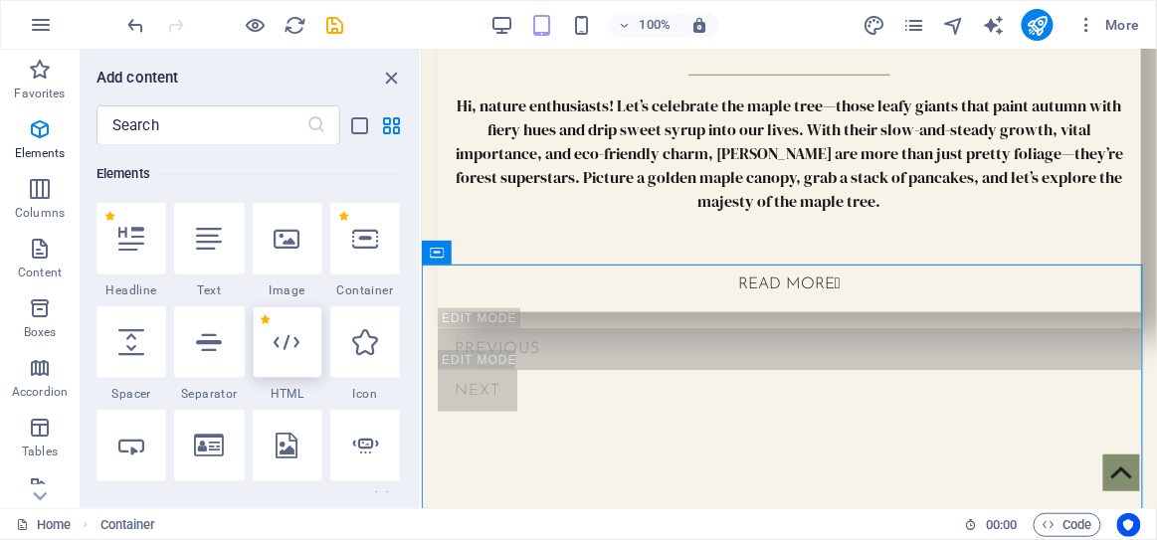
click at [295, 340] on icon at bounding box center [288, 342] width 26 height 26
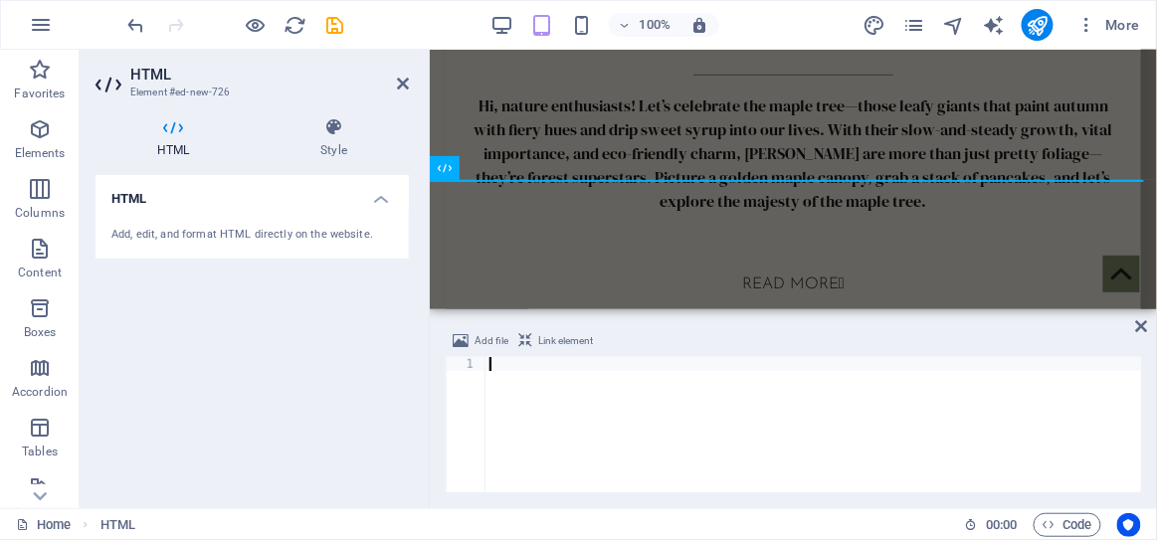
scroll to position [3051, 0]
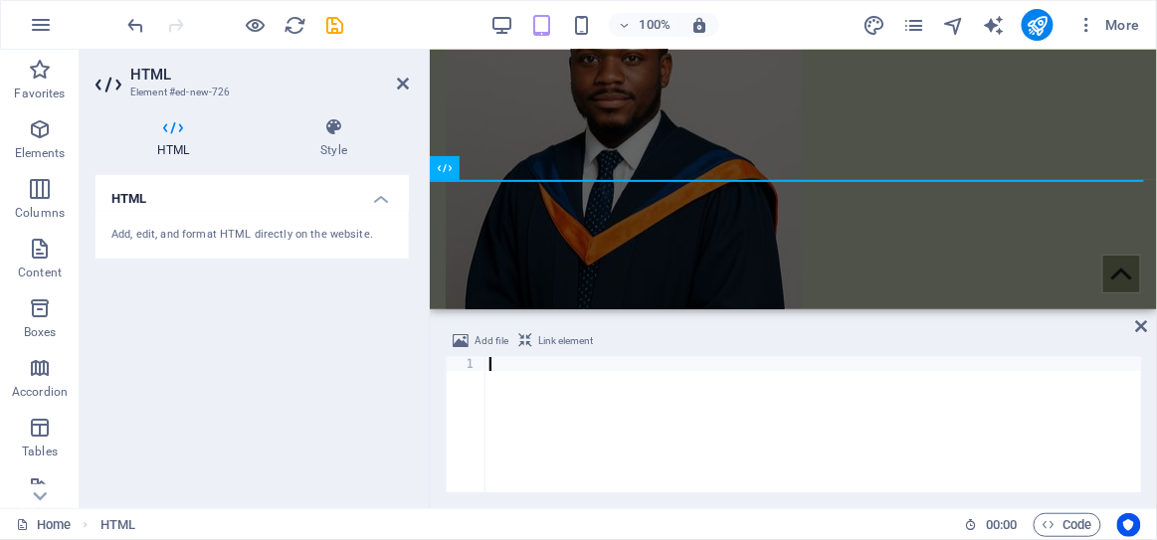
paste textarea "</ins>"
type textarea "</ins>"
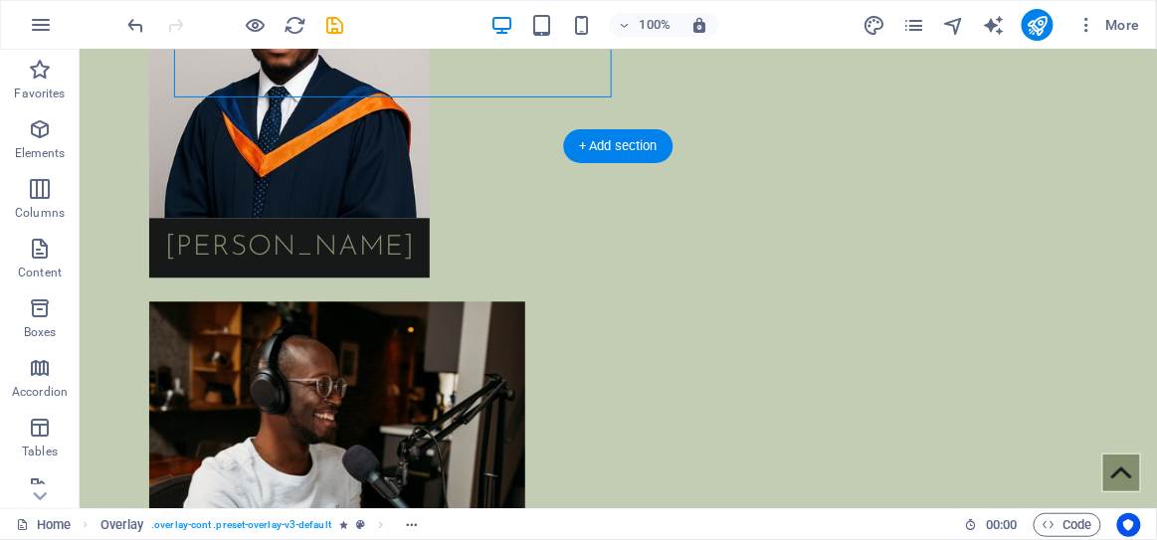
scroll to position [2885, 0]
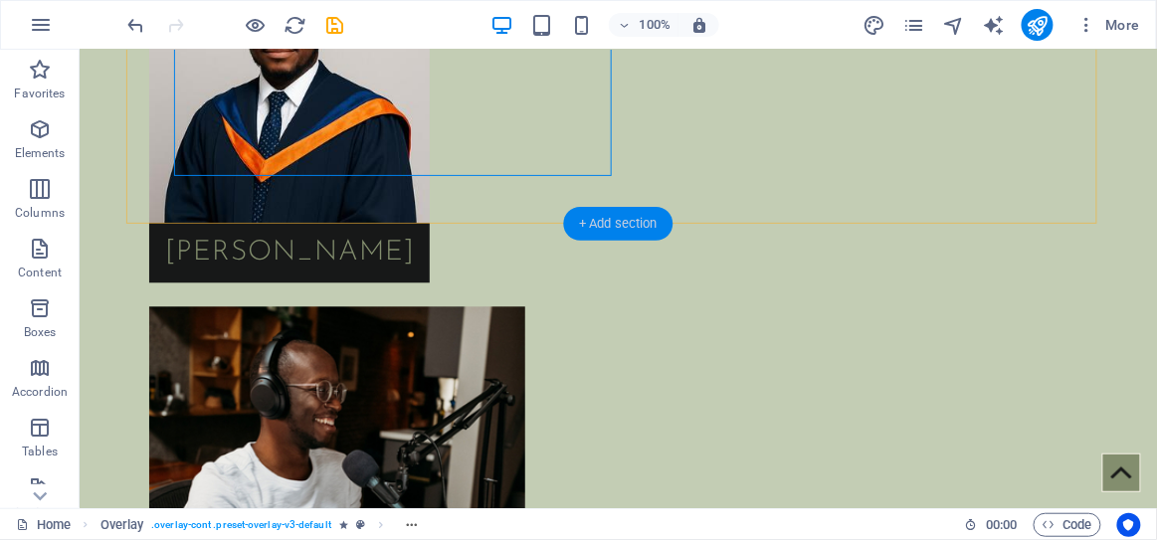
click at [641, 220] on div "+ Add section" at bounding box center [618, 224] width 110 height 34
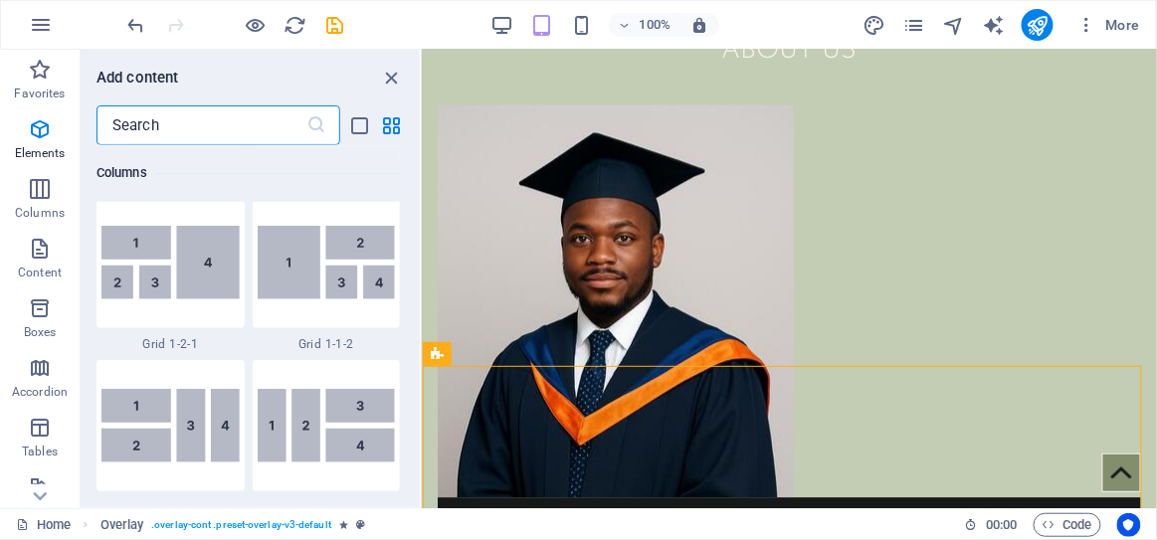
scroll to position [3645, 0]
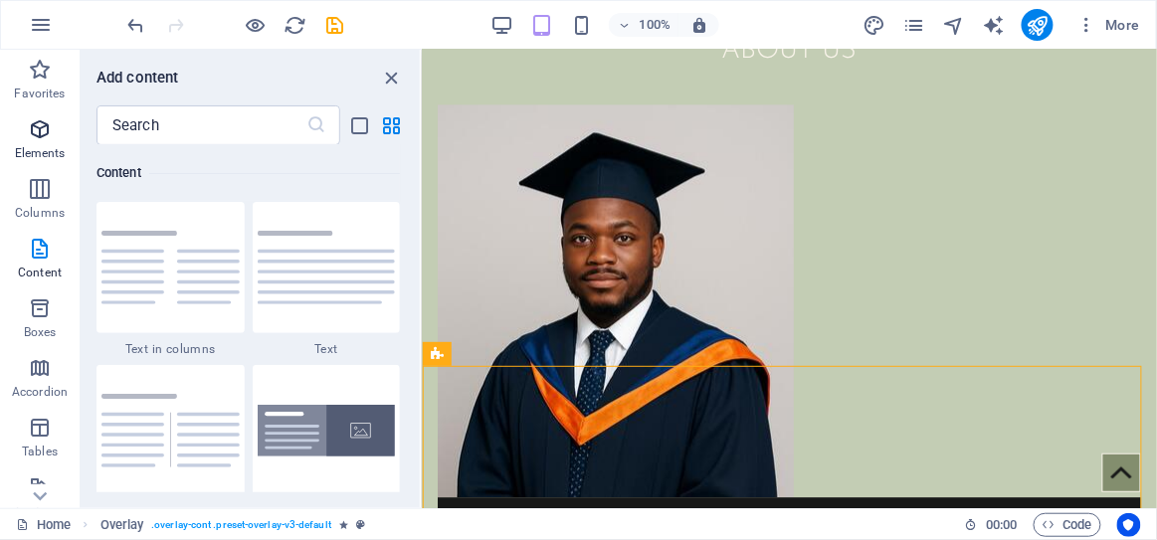
click at [41, 136] on icon "button" at bounding box center [40, 129] width 24 height 24
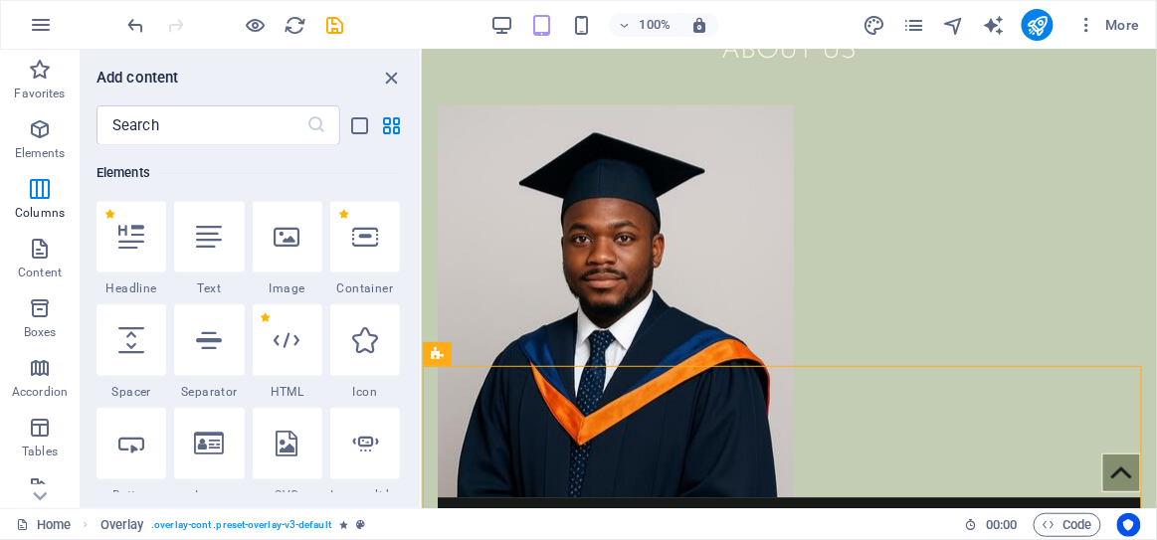
scroll to position [374, 0]
click at [286, 341] on icon at bounding box center [288, 342] width 26 height 26
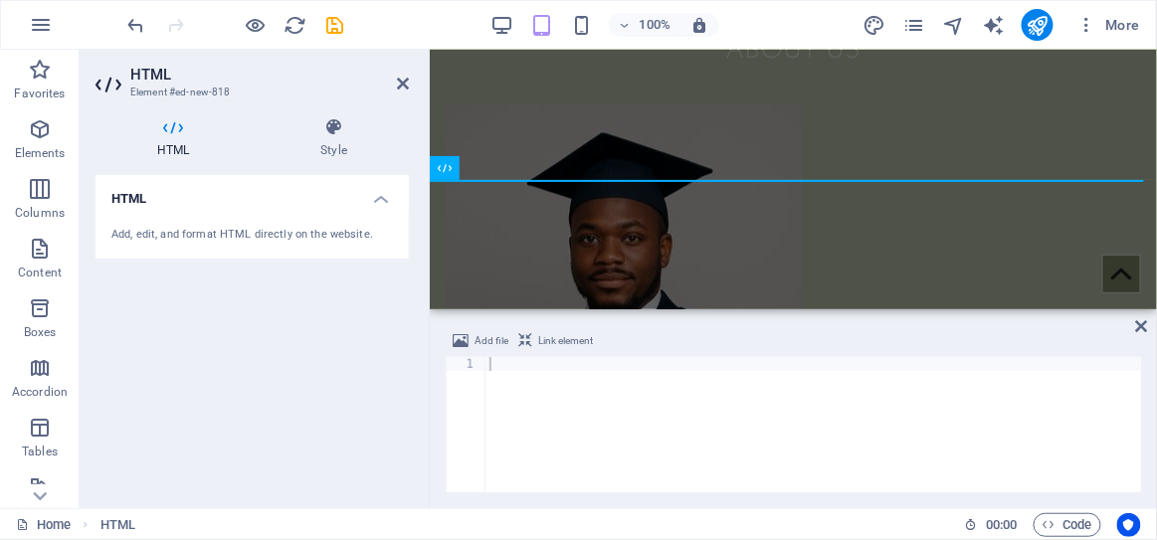
scroll to position [3633, 0]
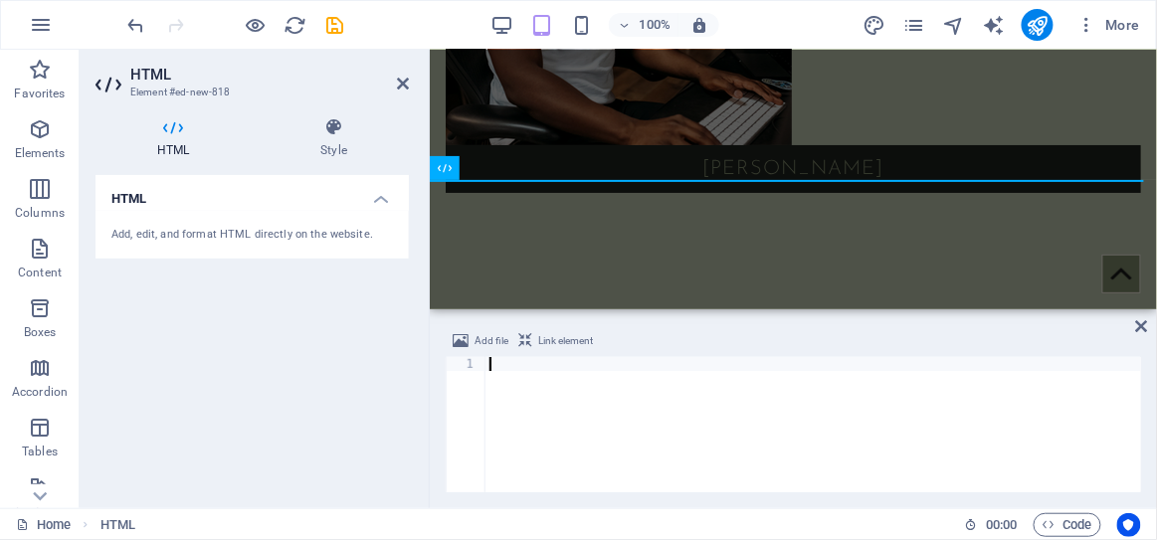
paste textarea "</ins>"
type textarea "</ins>"
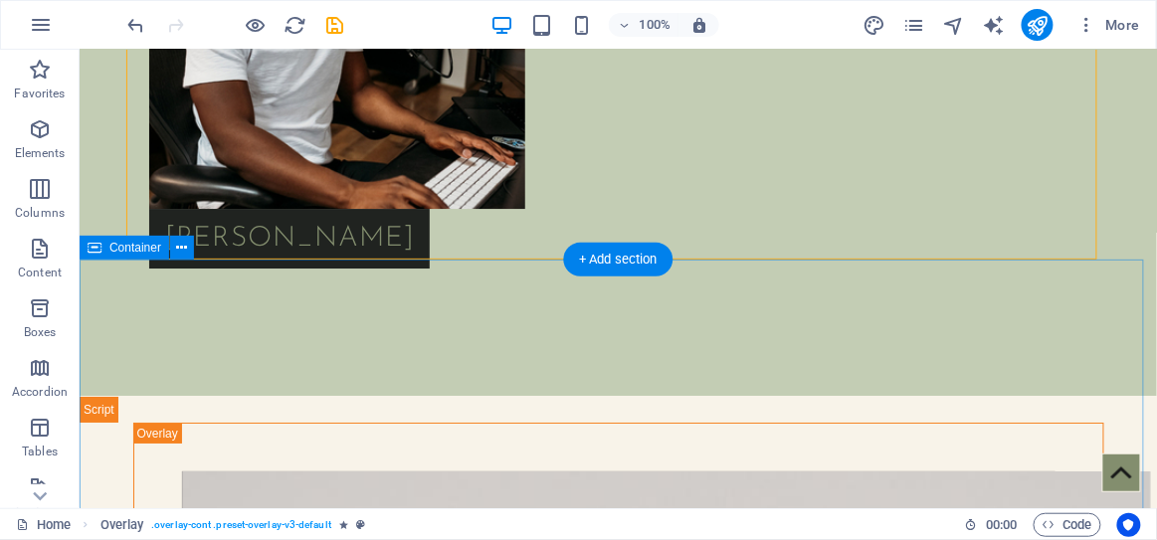
scroll to position [3456, 0]
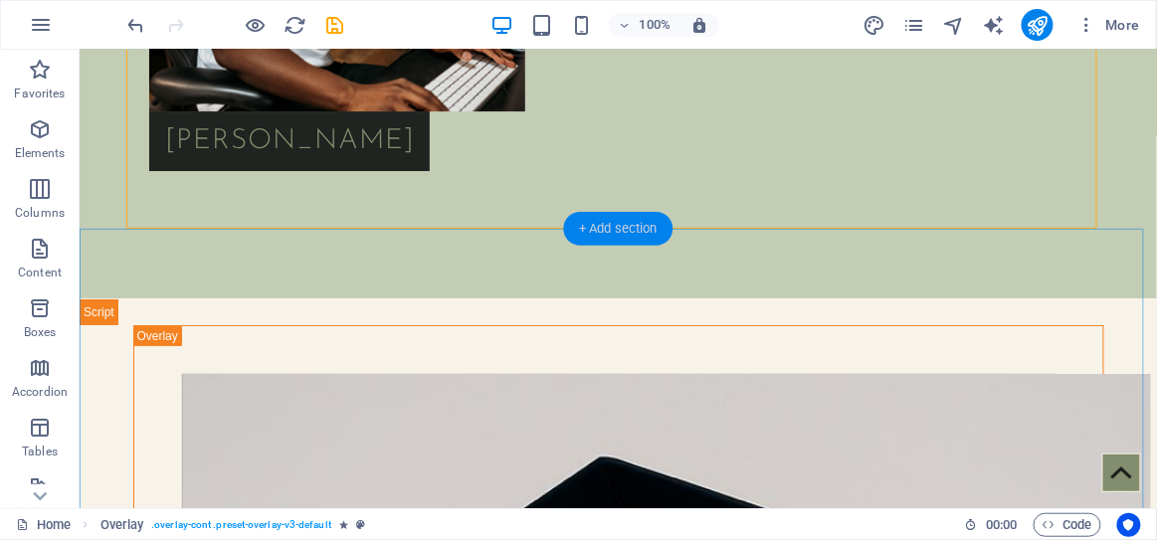
drag, startPoint x: 630, startPoint y: 226, endPoint x: 202, endPoint y: 177, distance: 430.7
click at [630, 225] on div "+ Add section" at bounding box center [618, 229] width 110 height 34
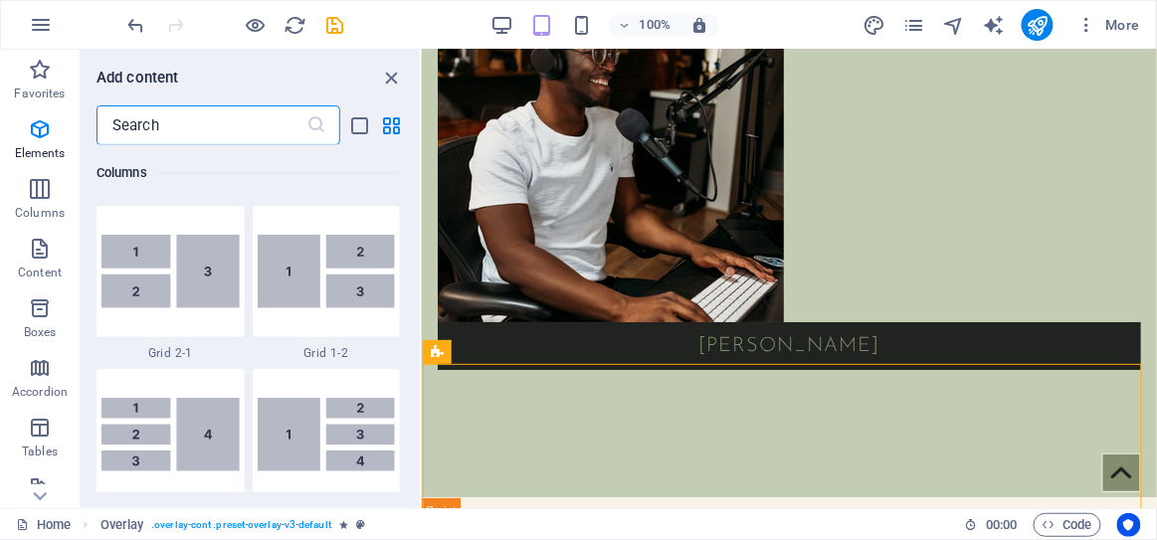
scroll to position [3645, 0]
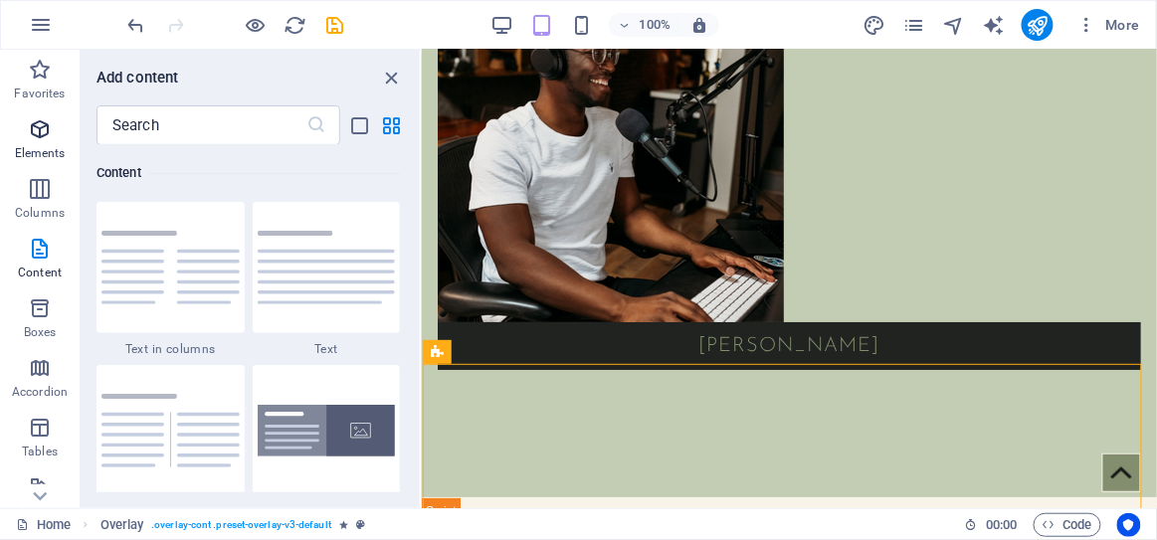
click at [41, 127] on icon "button" at bounding box center [40, 129] width 24 height 24
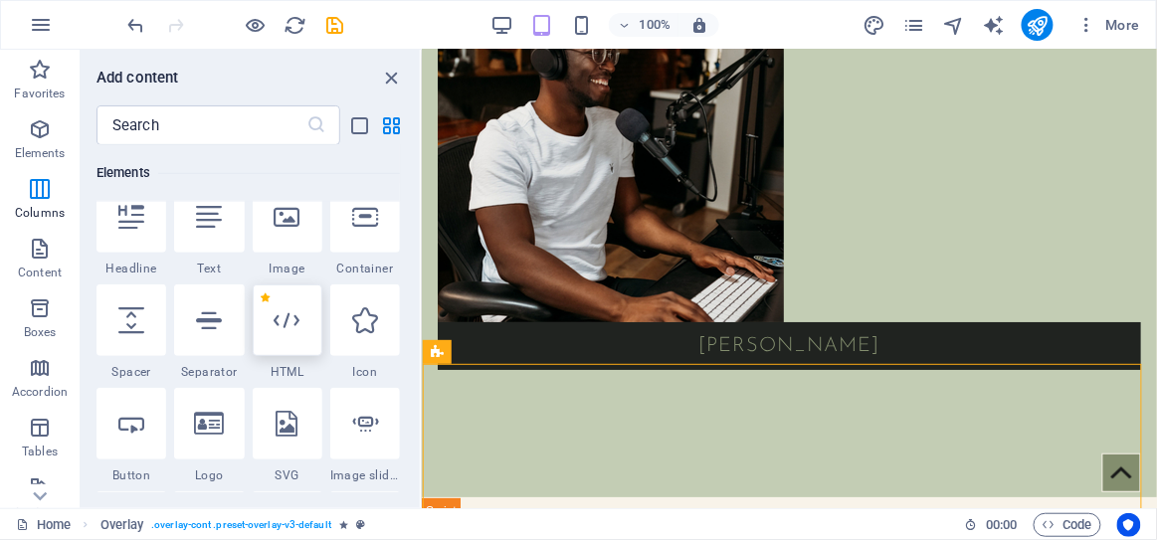
scroll to position [374, 0]
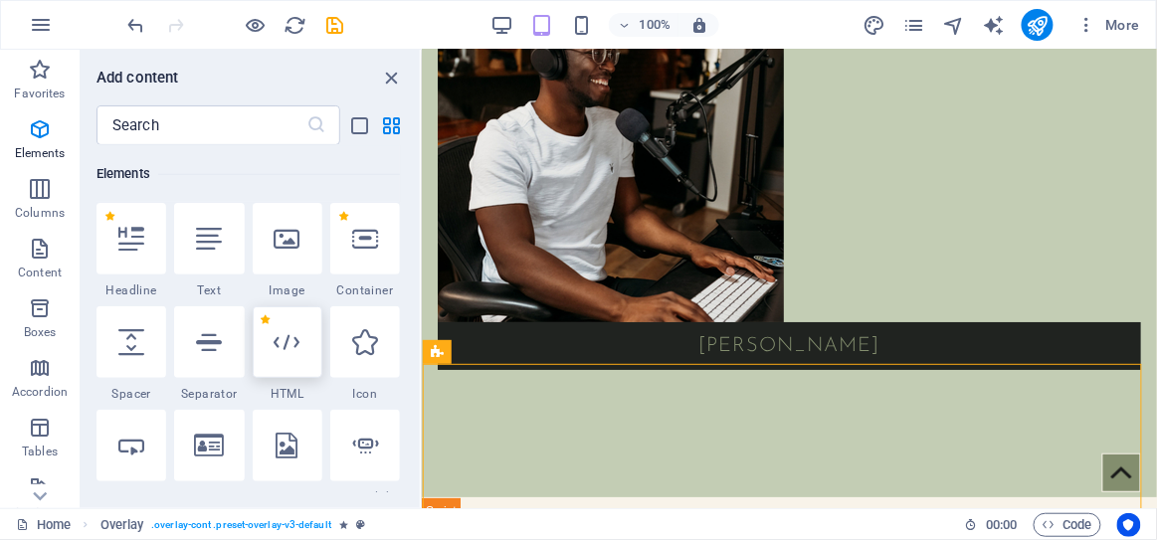
click at [286, 332] on icon at bounding box center [288, 342] width 26 height 26
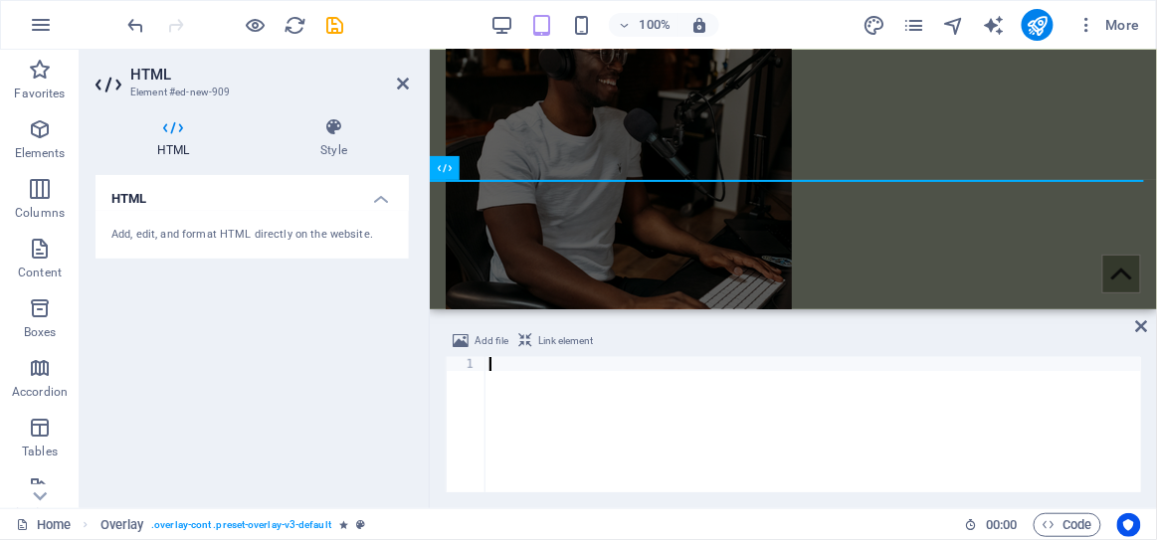
scroll to position [4144, 0]
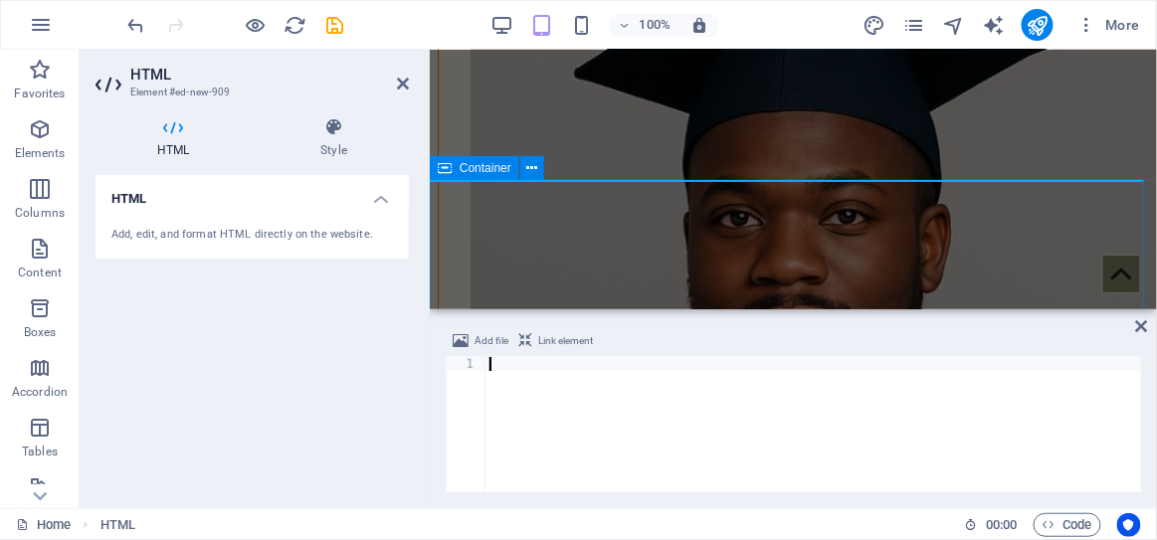
paste textarea "</ins>"
type textarea "</ins>"
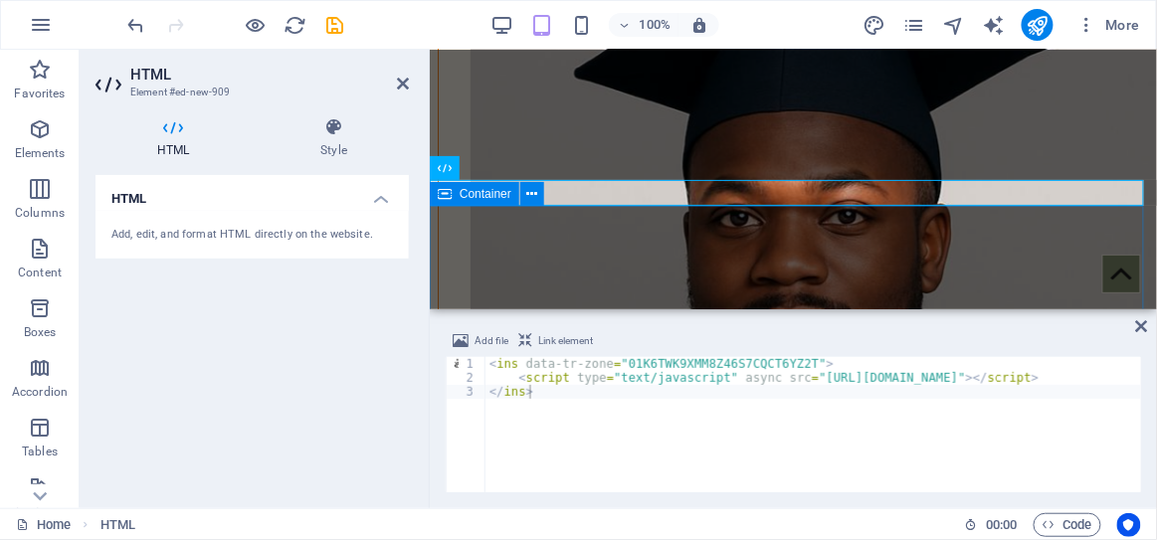
drag, startPoint x: 636, startPoint y: 271, endPoint x: 986, endPoint y: 269, distance: 350.3
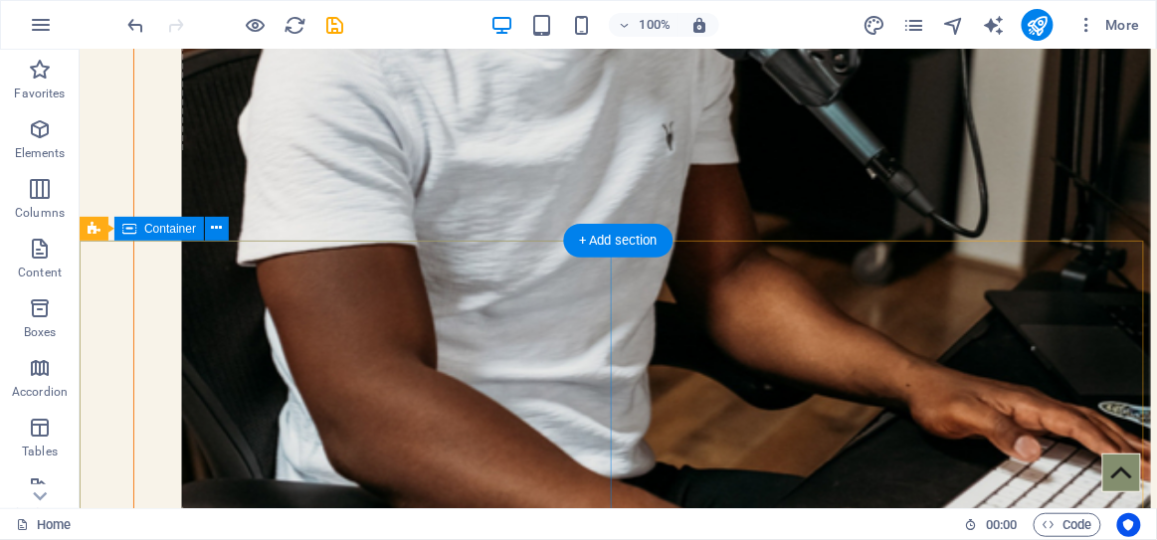
scroll to position [5513, 0]
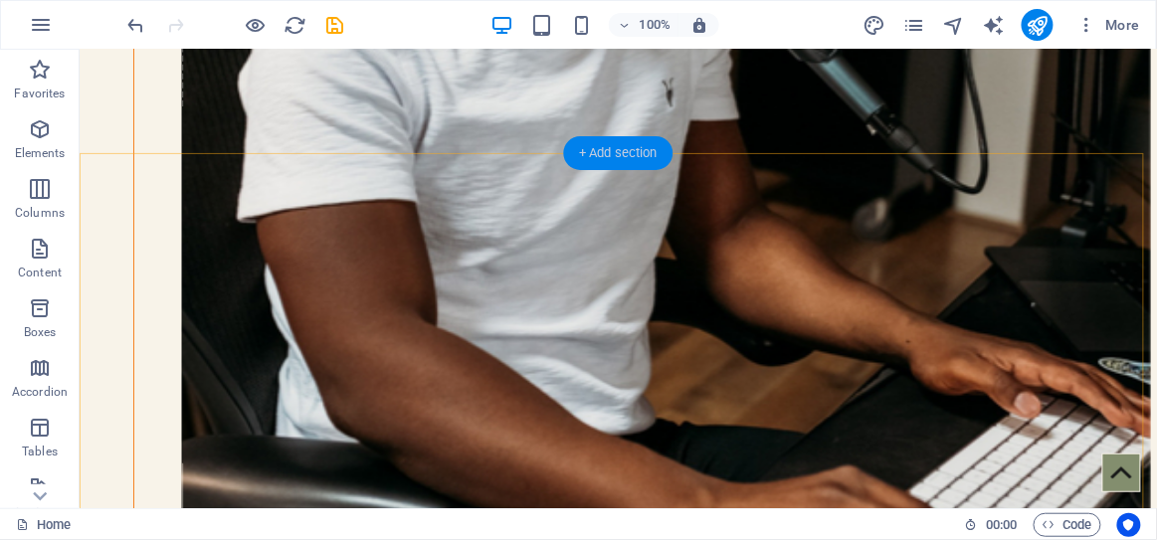
click at [605, 157] on div "+ Add section" at bounding box center [618, 153] width 110 height 34
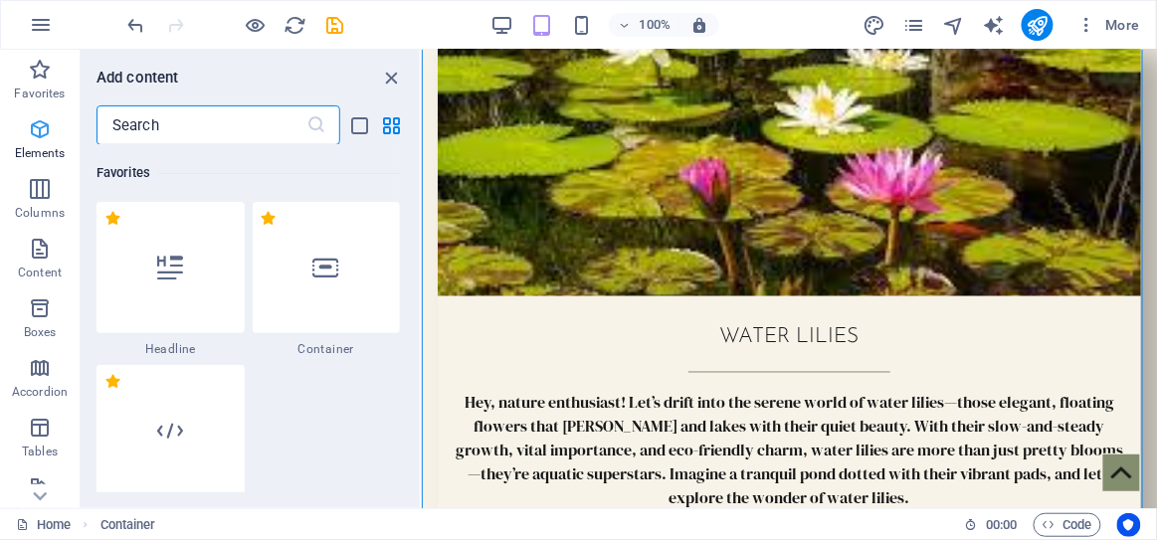
scroll to position [3645, 0]
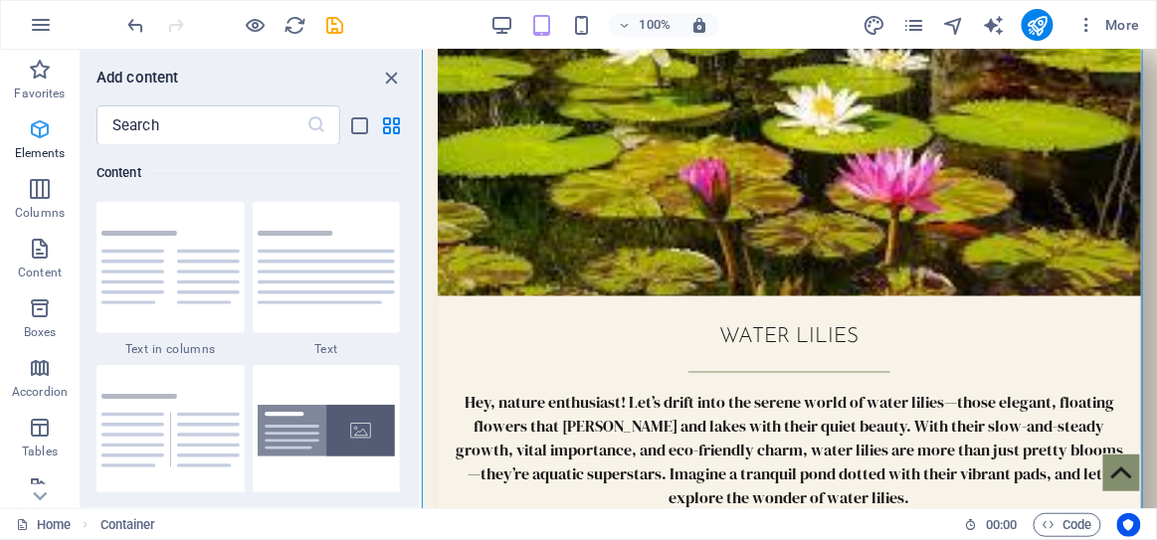
click at [46, 152] on p "Elements" at bounding box center [40, 153] width 51 height 16
click at [43, 142] on span "Elements" at bounding box center [40, 141] width 80 height 48
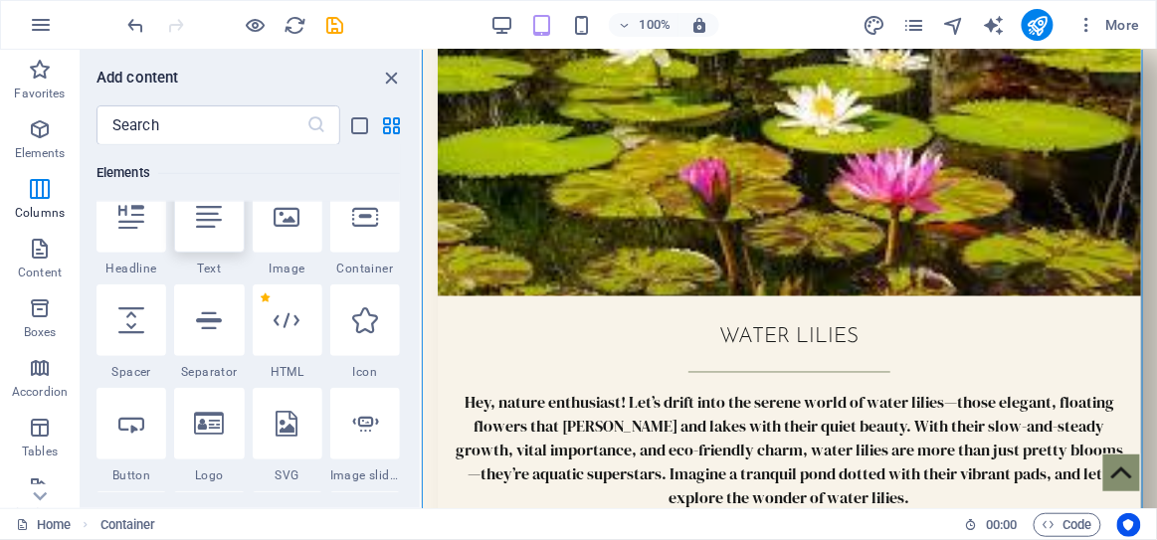
scroll to position [374, 0]
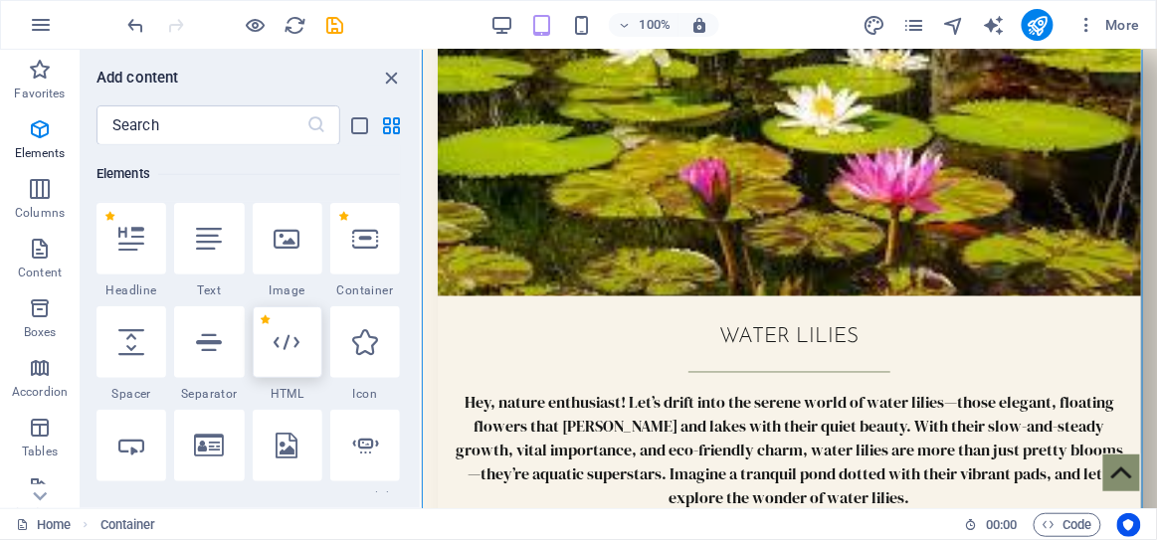
click at [292, 363] on div at bounding box center [288, 343] width 70 height 72
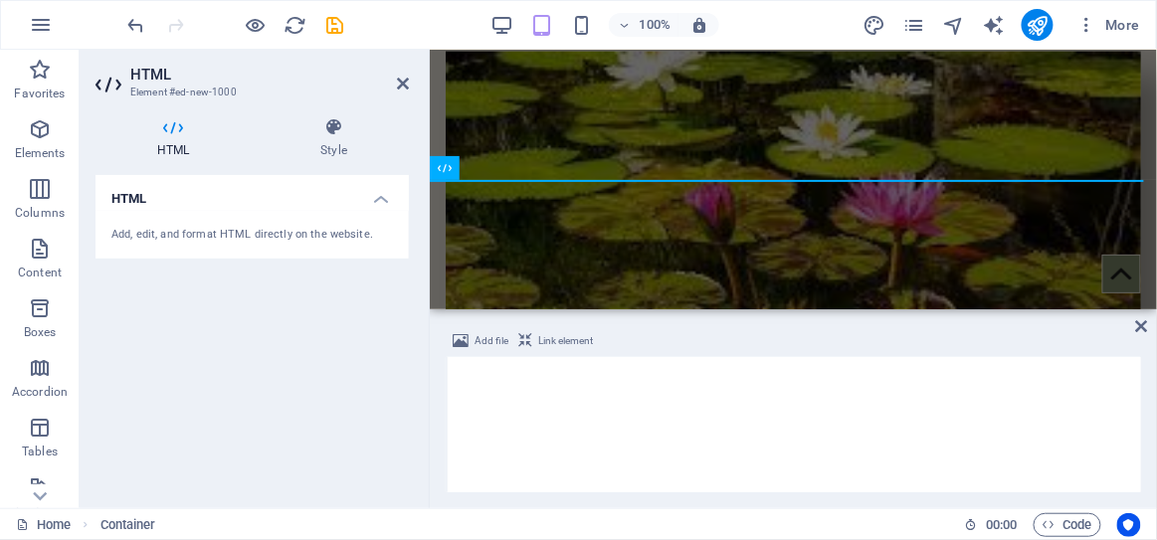
scroll to position [6785, 0]
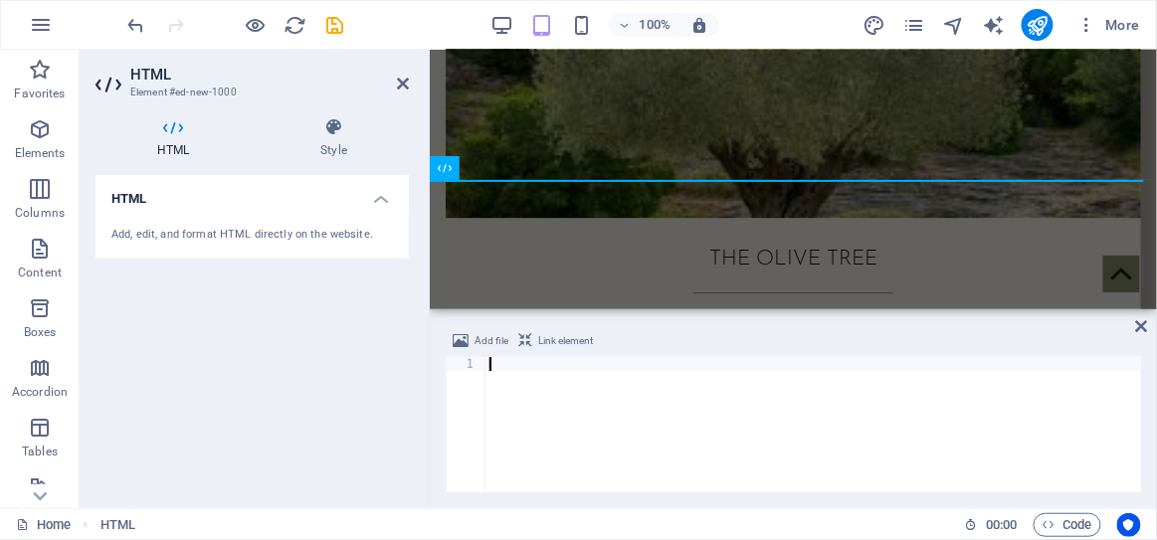
paste textarea "</ins>"
type textarea "</ins>"
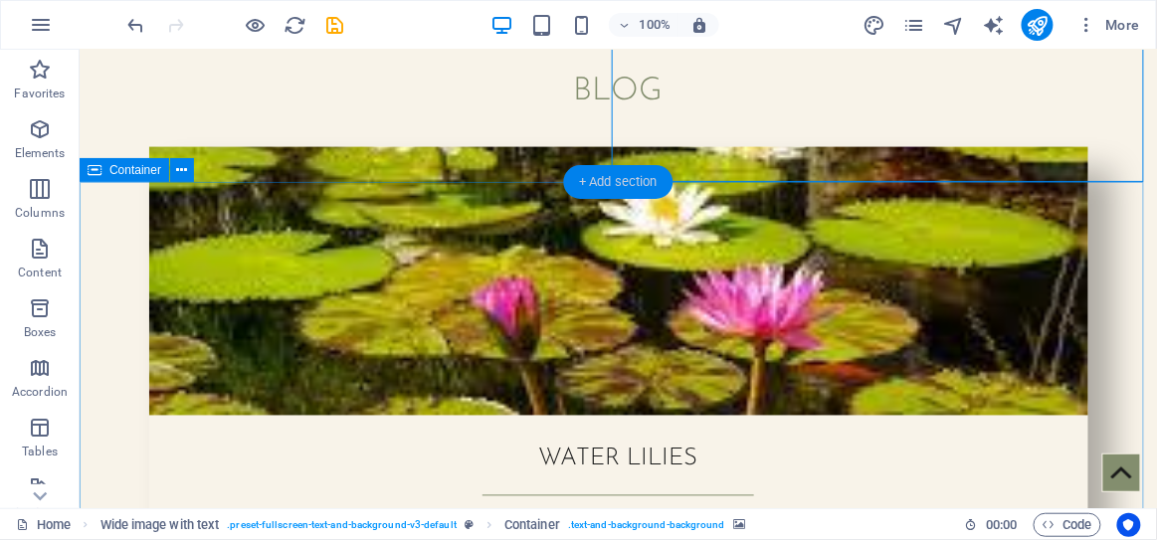
scroll to position [6111, 0]
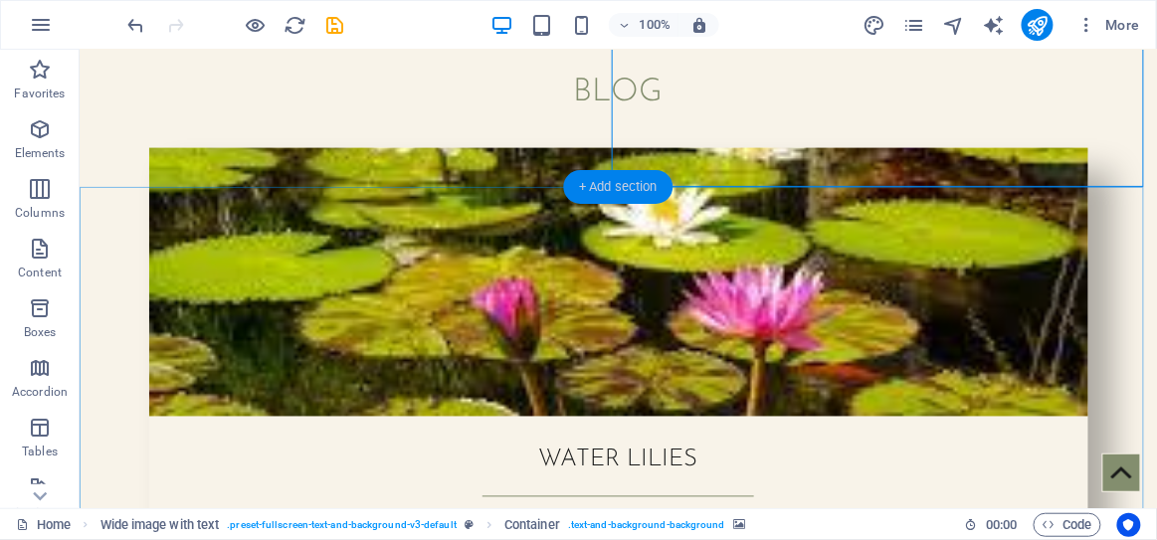
click at [629, 189] on div "+ Add section" at bounding box center [618, 187] width 110 height 34
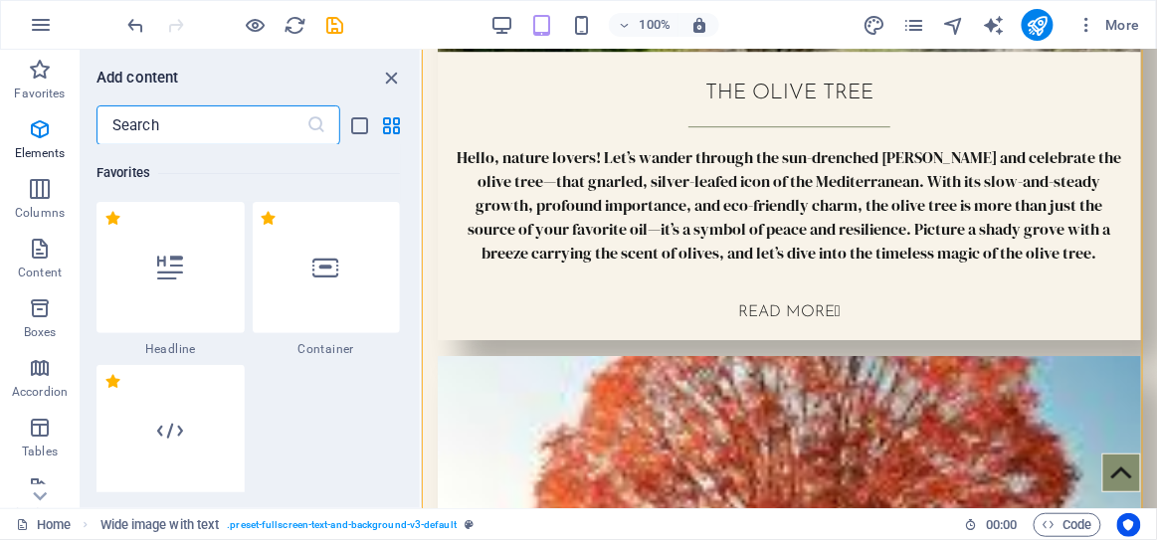
scroll to position [3645, 0]
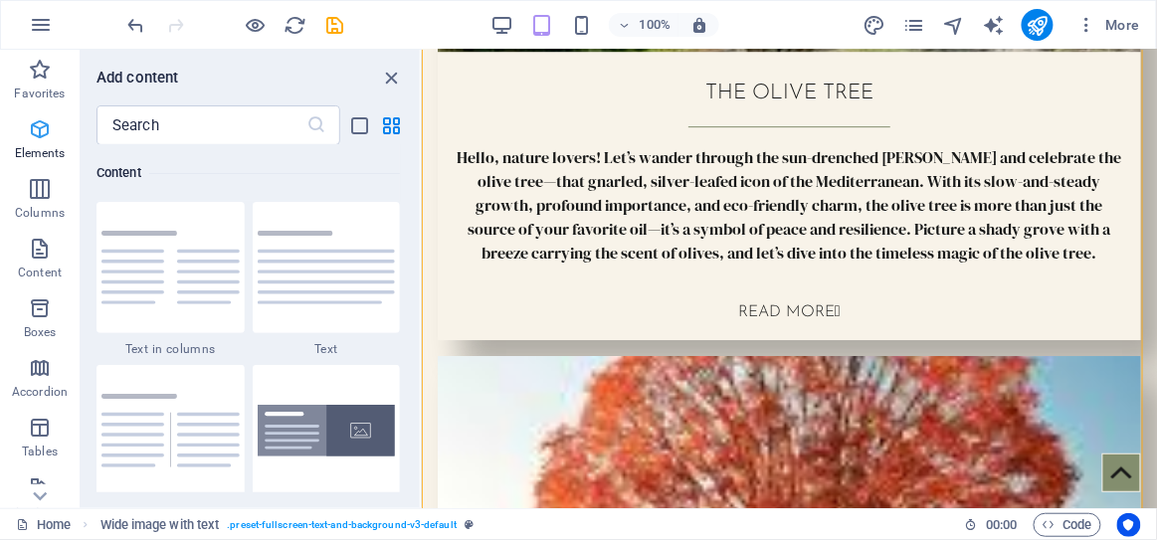
click at [53, 133] on span "Elements" at bounding box center [40, 141] width 80 height 48
click at [28, 135] on icon "button" at bounding box center [40, 129] width 24 height 24
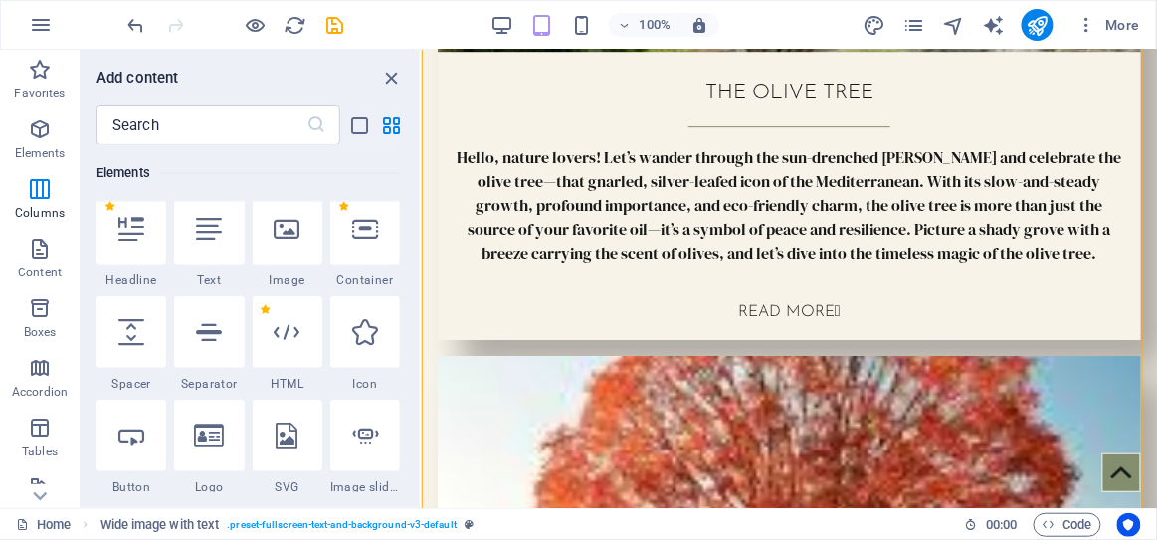
scroll to position [374, 0]
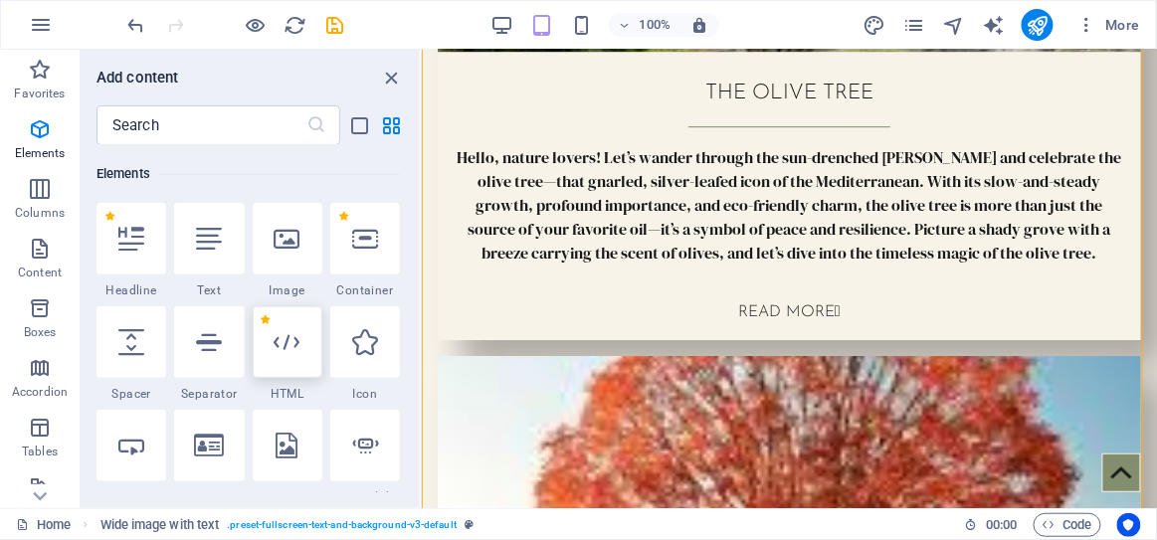
click at [277, 347] on icon at bounding box center [288, 342] width 26 height 26
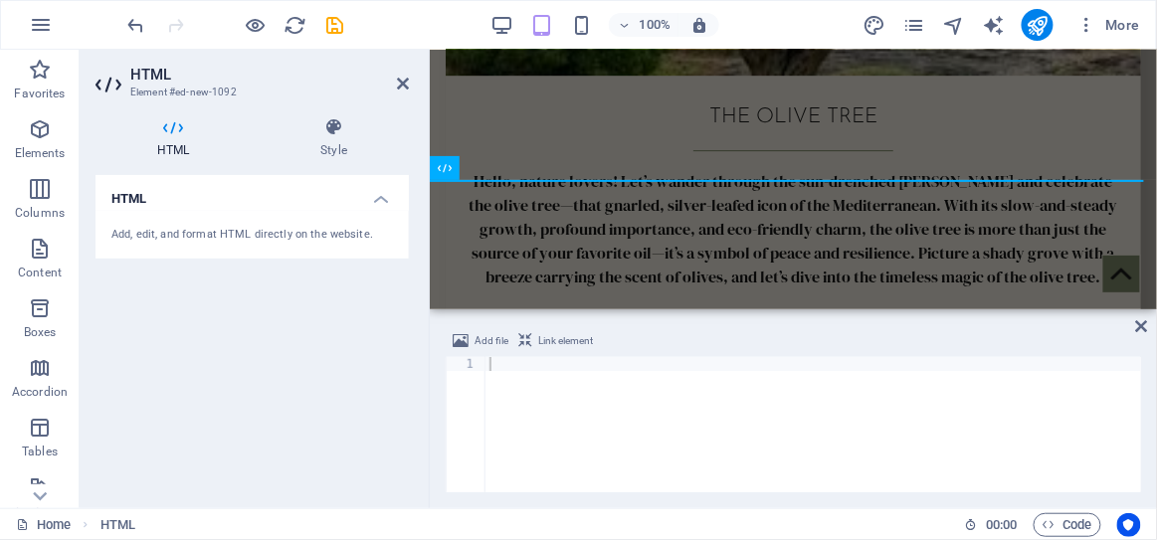
scroll to position [7377, 0]
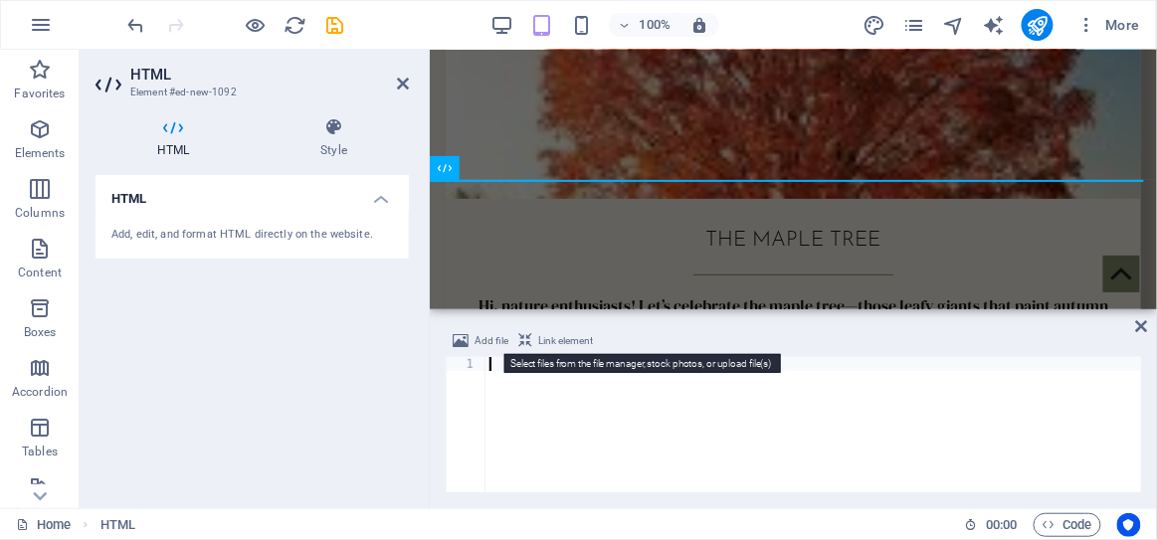
paste textarea "</ins>"
type textarea "</ins>"
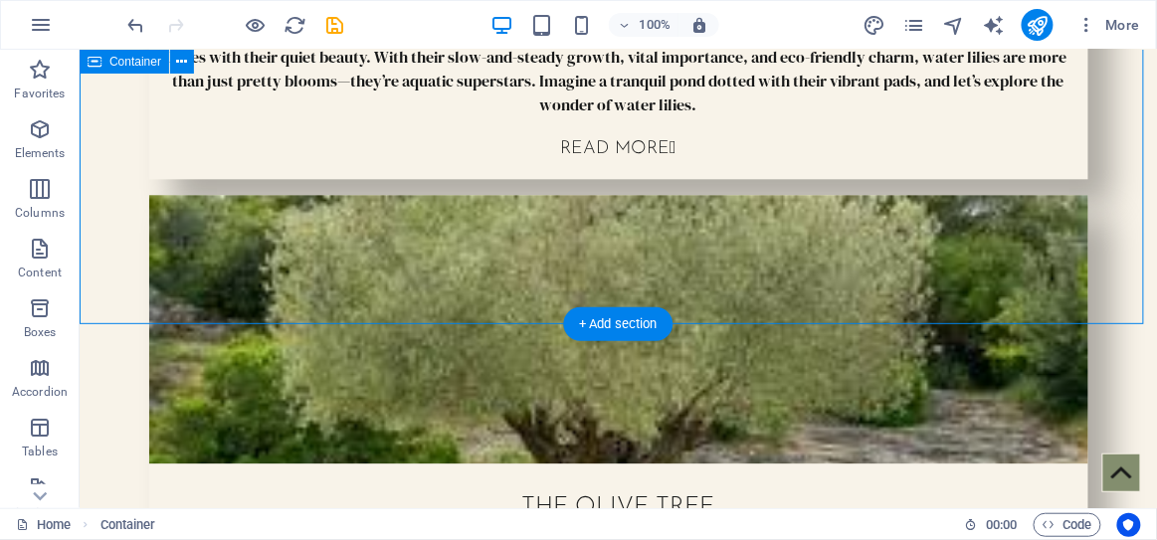
scroll to position [6645, 0]
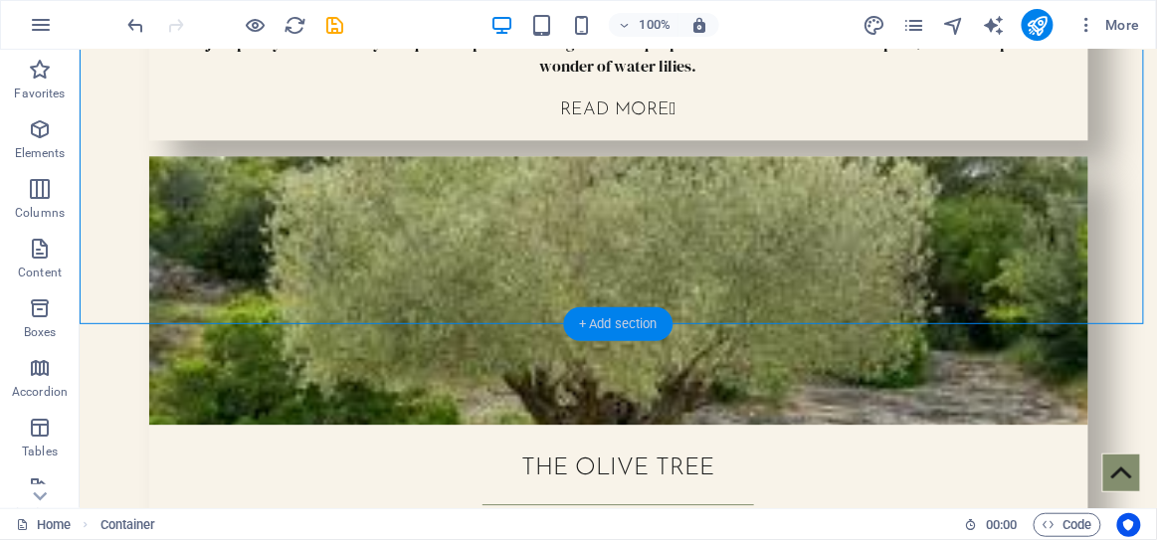
click at [641, 324] on div "+ Add section" at bounding box center [618, 325] width 110 height 34
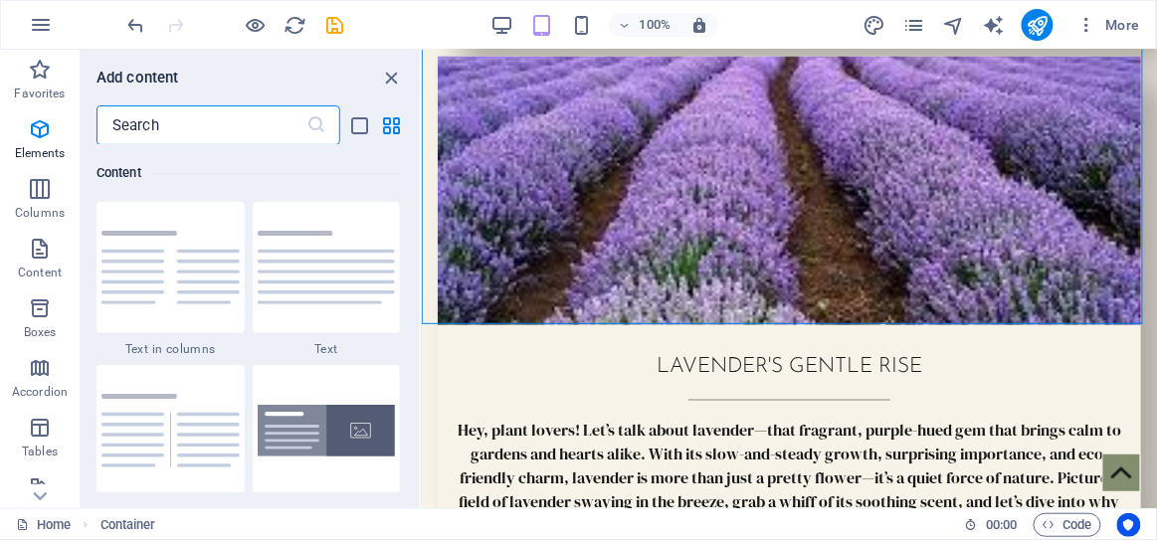
scroll to position [3645, 0]
click at [37, 139] on icon "button" at bounding box center [40, 129] width 24 height 24
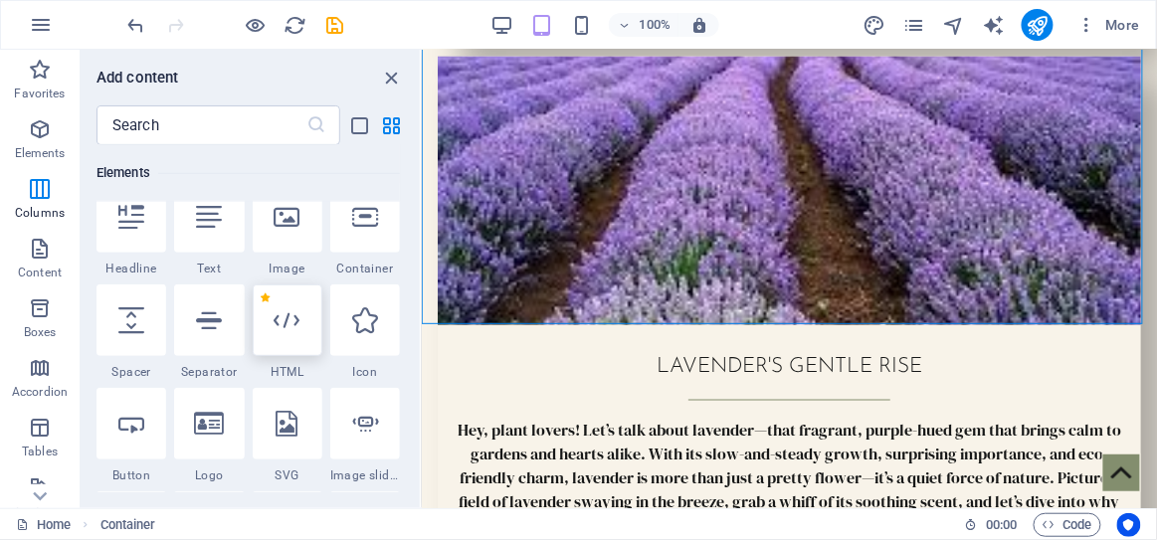
scroll to position [374, 0]
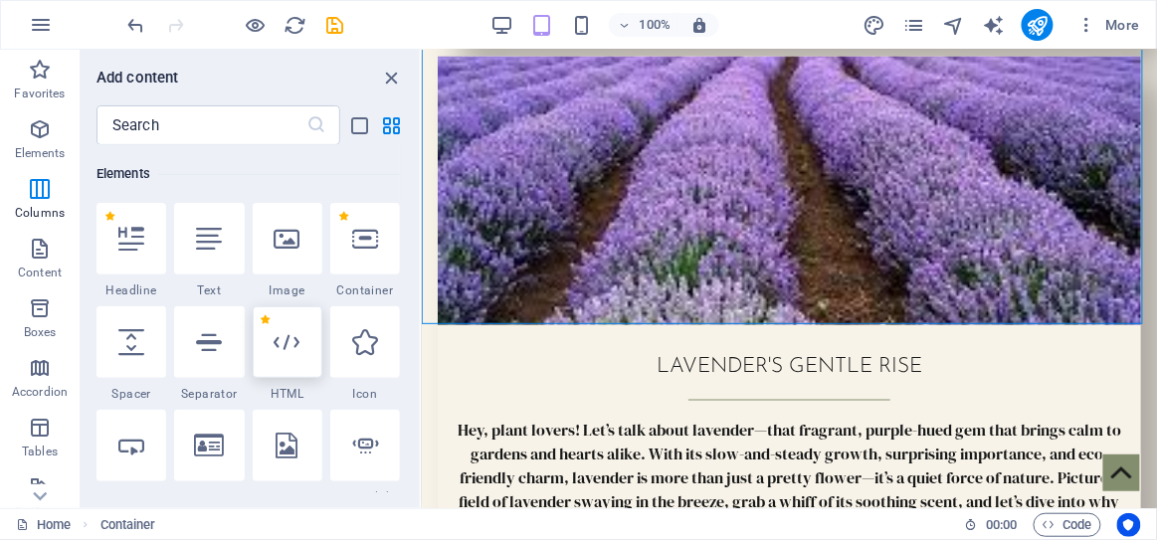
click at [294, 324] on div at bounding box center [288, 343] width 70 height 72
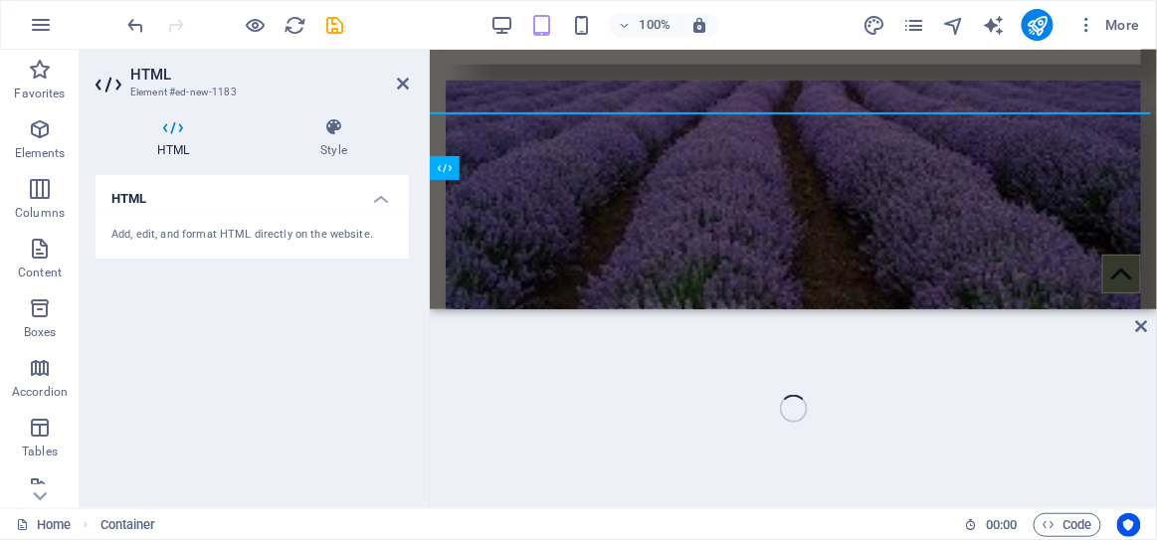
scroll to position [8037, 0]
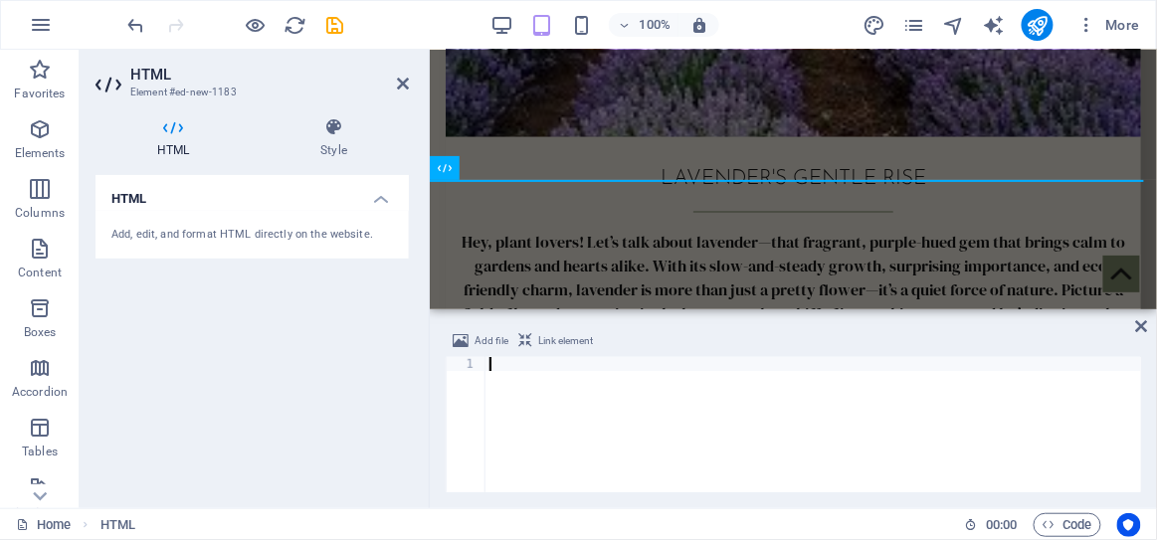
paste textarea "</ins>"
type textarea "</ins>"
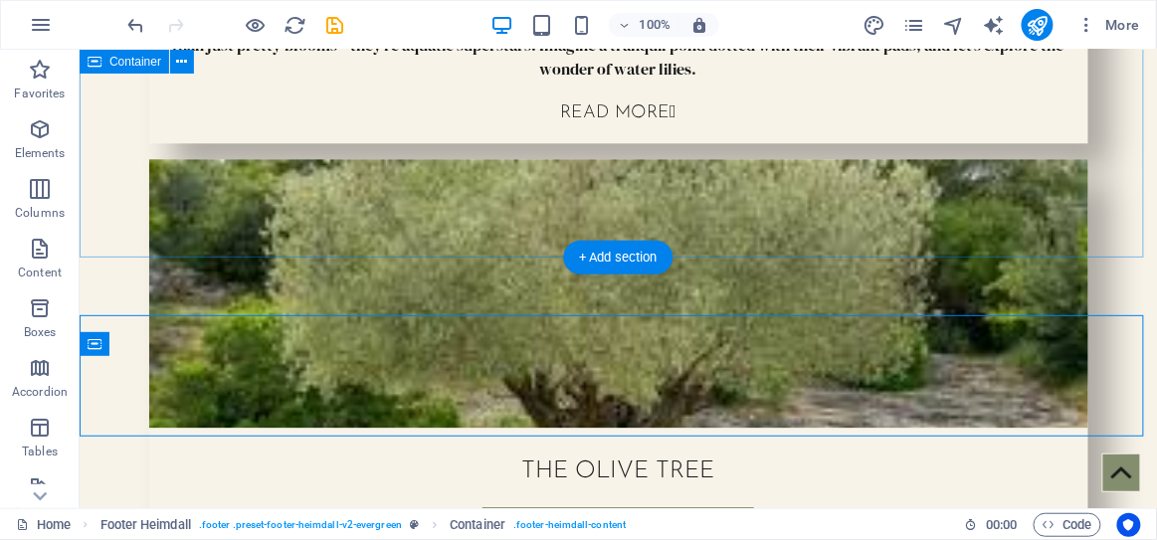
scroll to position [6671, 0]
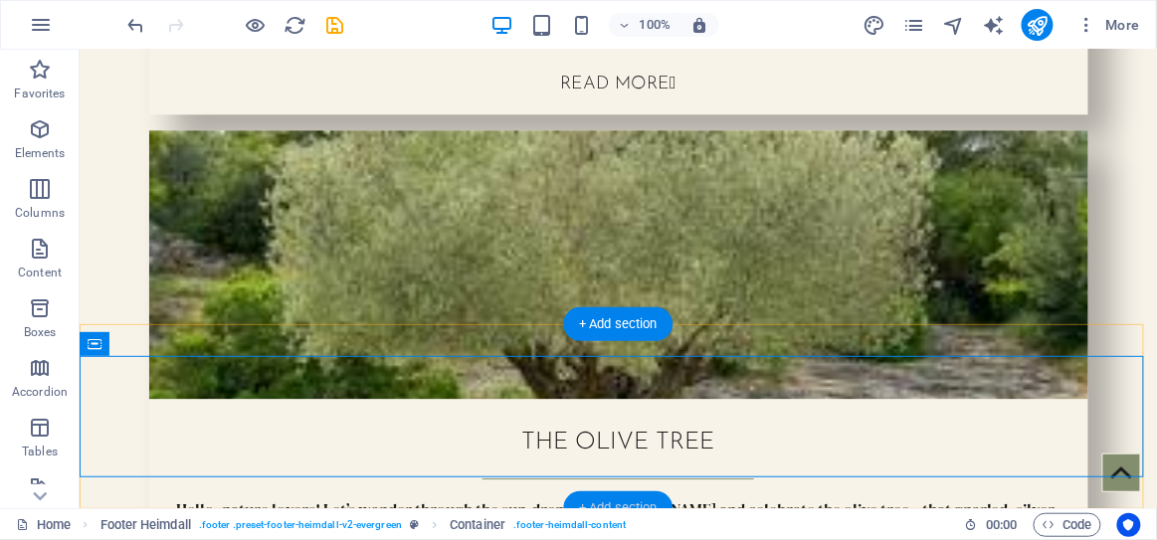
click at [647, 506] on div "+ Add section" at bounding box center [618, 509] width 110 height 34
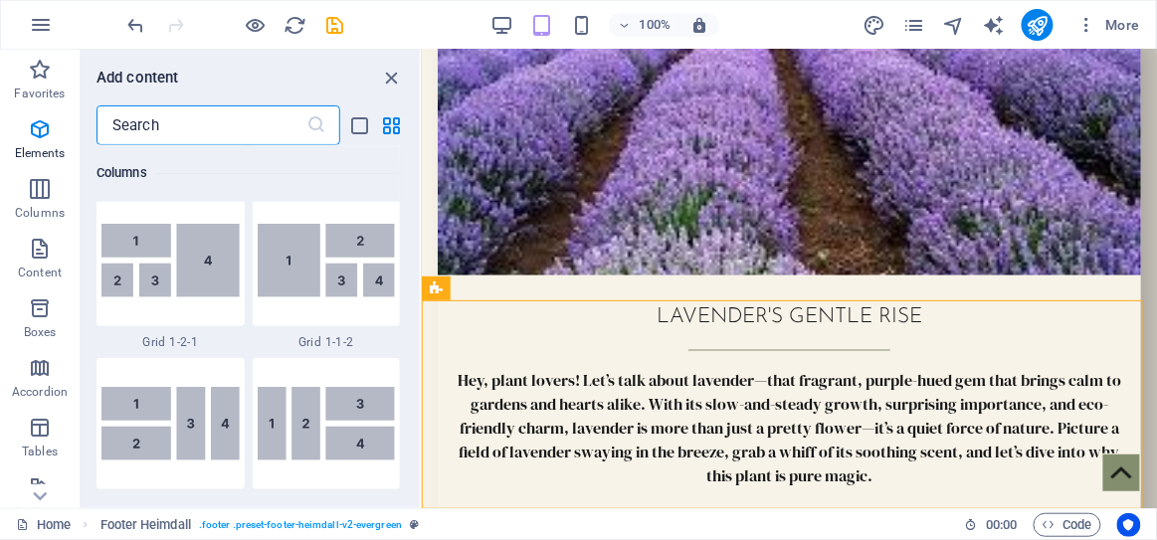
scroll to position [3645, 0]
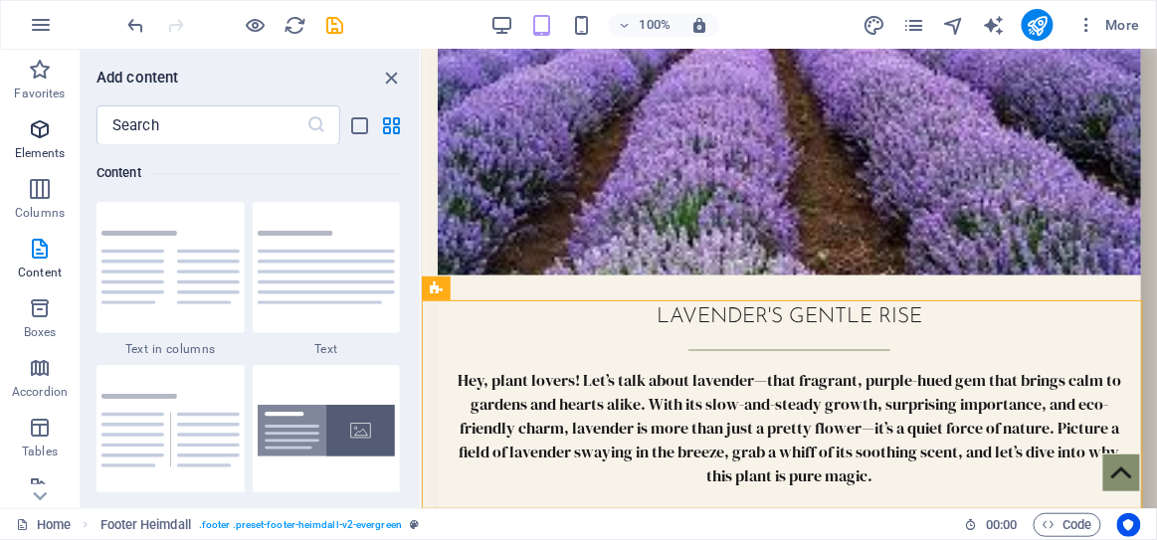
click at [47, 144] on span "Elements" at bounding box center [40, 141] width 80 height 48
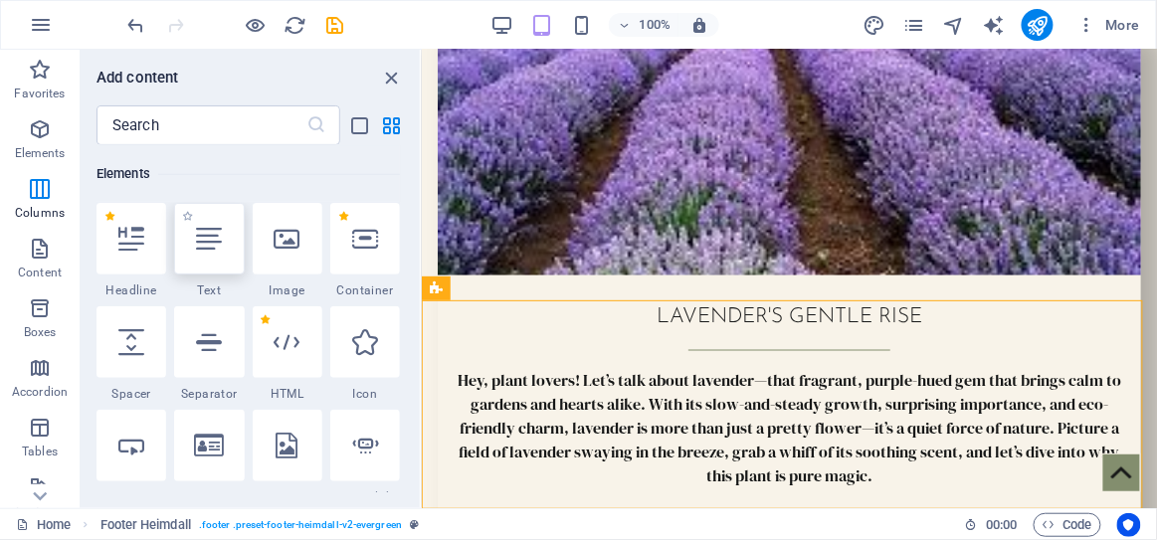
scroll to position [374, 0]
drag, startPoint x: 283, startPoint y: 331, endPoint x: 27, endPoint y: 18, distance: 404.6
click at [283, 331] on icon at bounding box center [288, 342] width 26 height 26
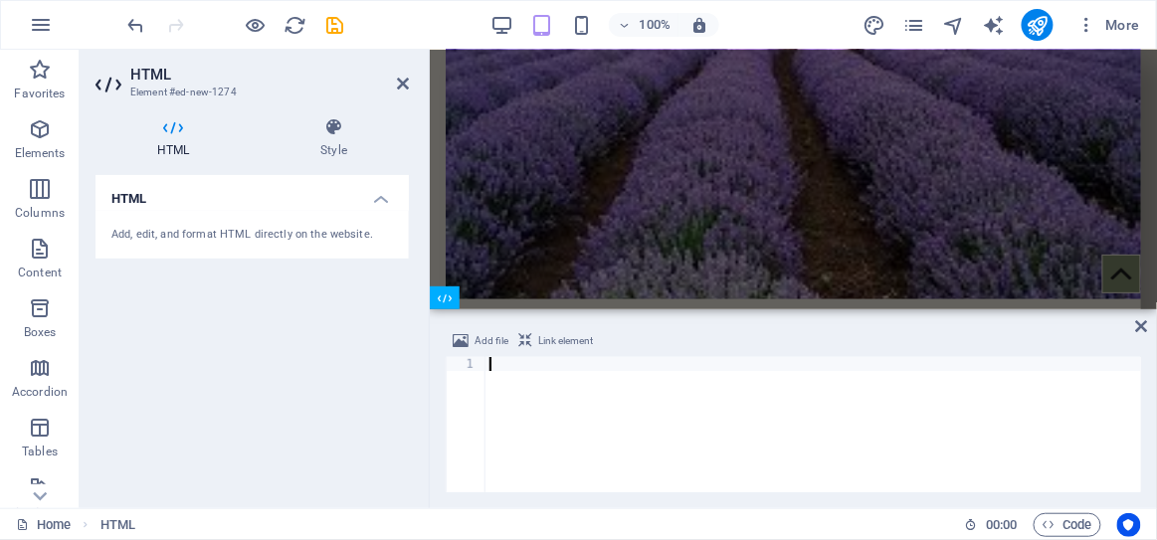
scroll to position [8142, 0]
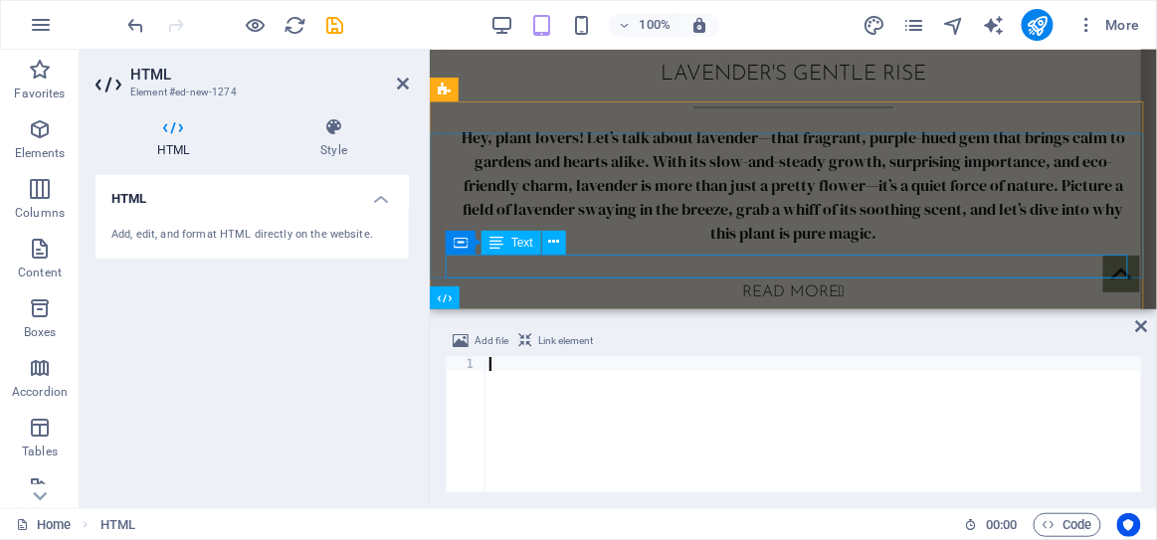
paste textarea "</ins>"
type textarea "</ins>"
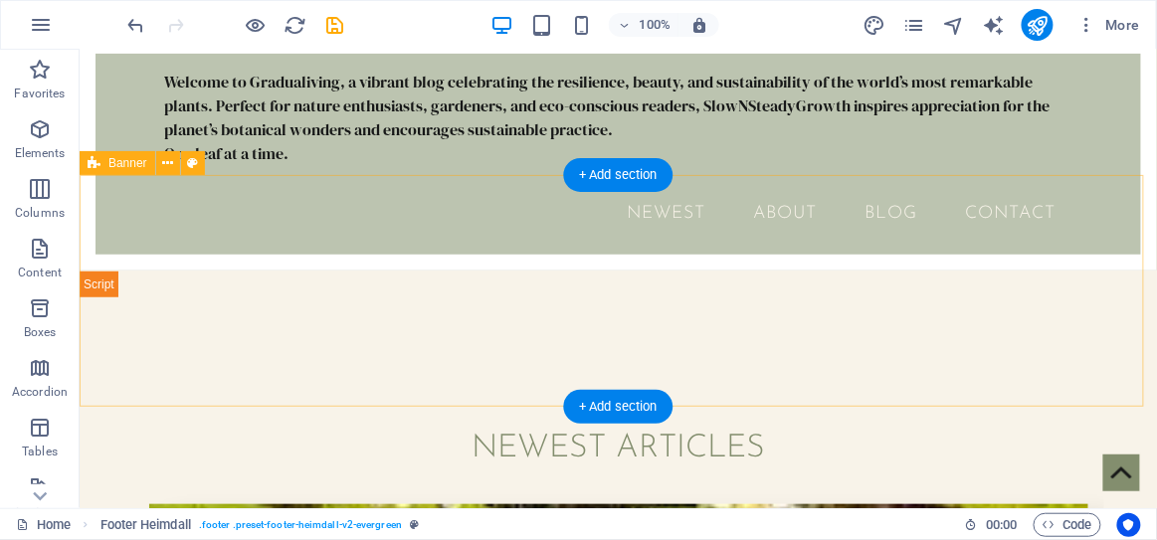
scroll to position [0, 0]
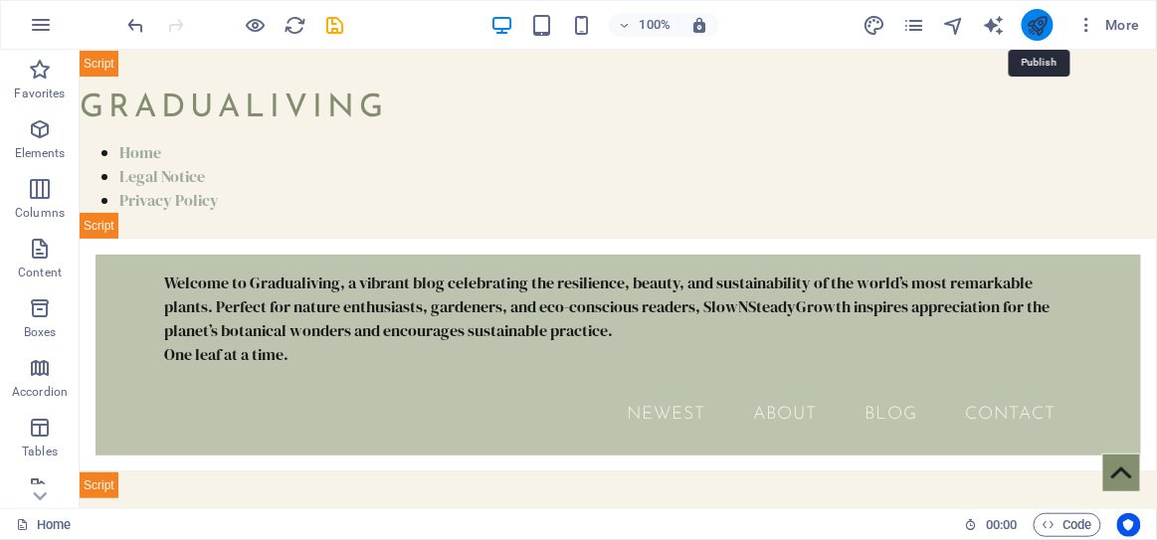
click at [1047, 20] on icon "publish" at bounding box center [1037, 25] width 23 height 23
checkbox input "false"
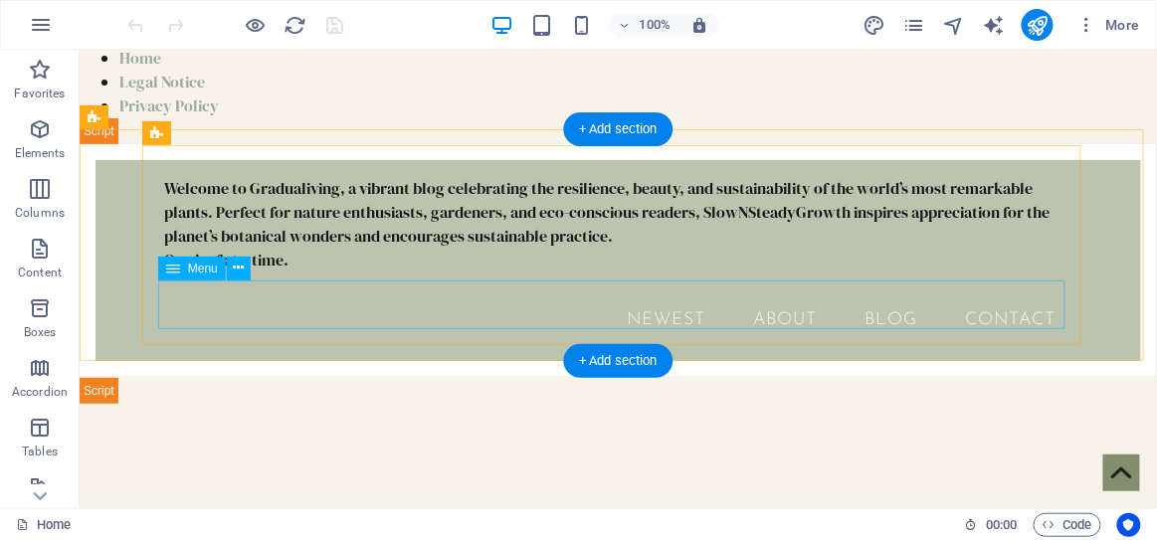
scroll to position [88, 0]
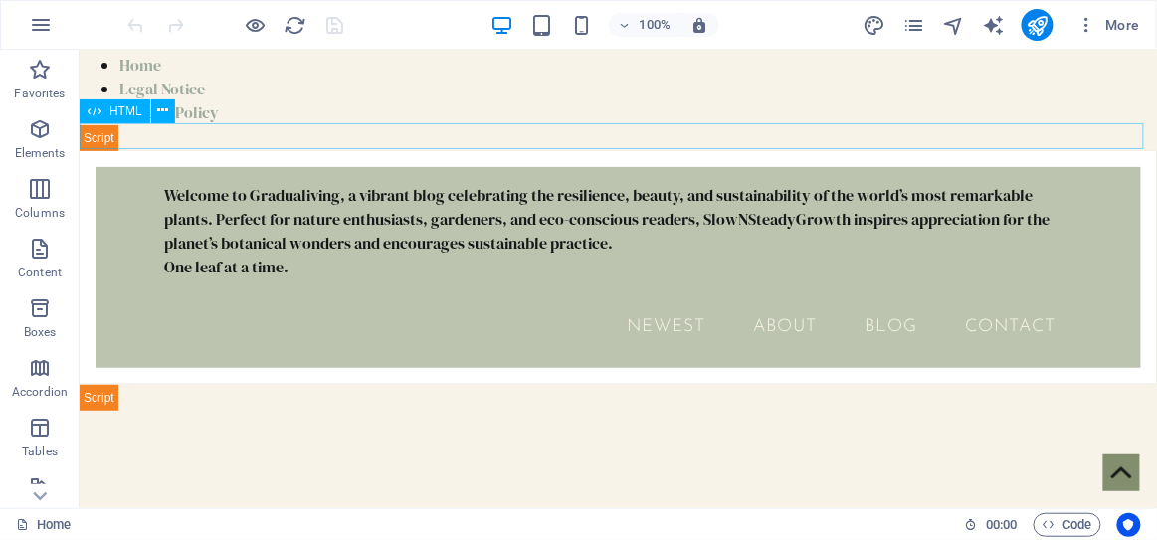
click at [307, 135] on div at bounding box center [618, 136] width 1078 height 27
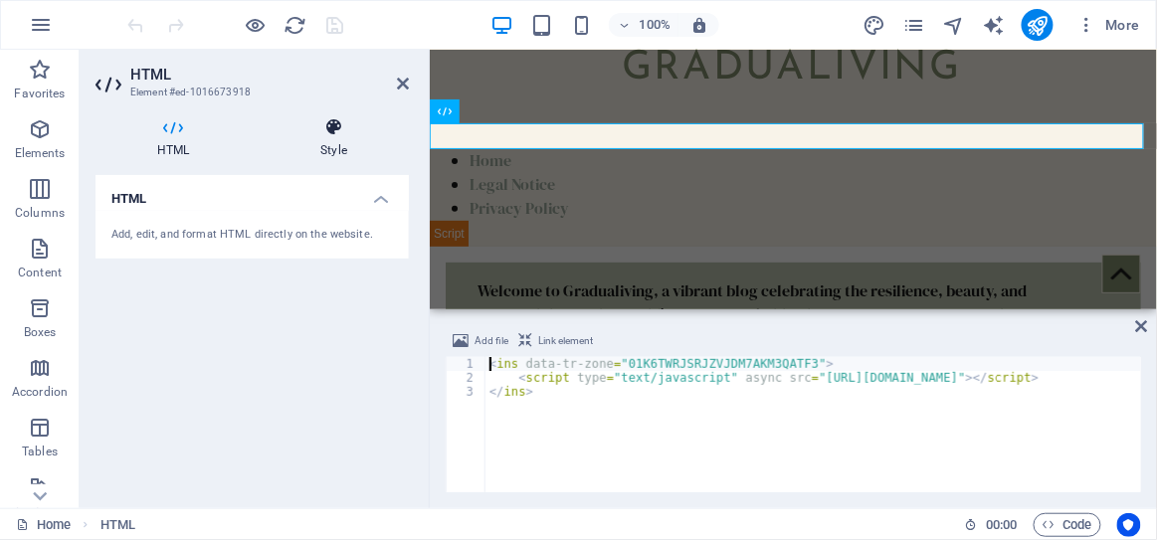
scroll to position [183, 0]
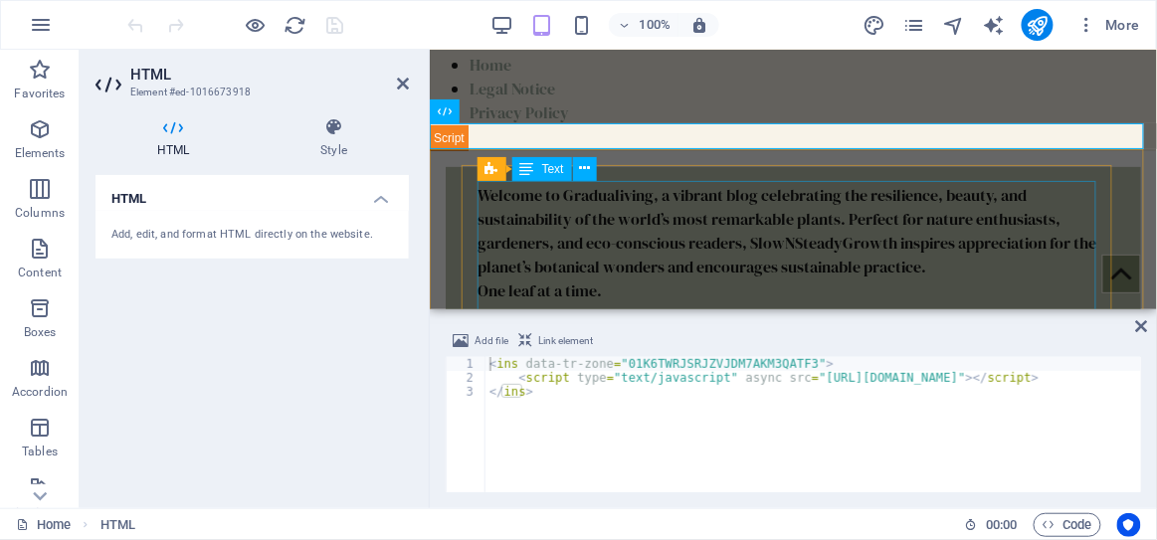
click at [747, 282] on div "Welcome to Gradualiving, a vibrant blog celebrating the resilience, beauty, and…" at bounding box center [793, 253] width 632 height 143
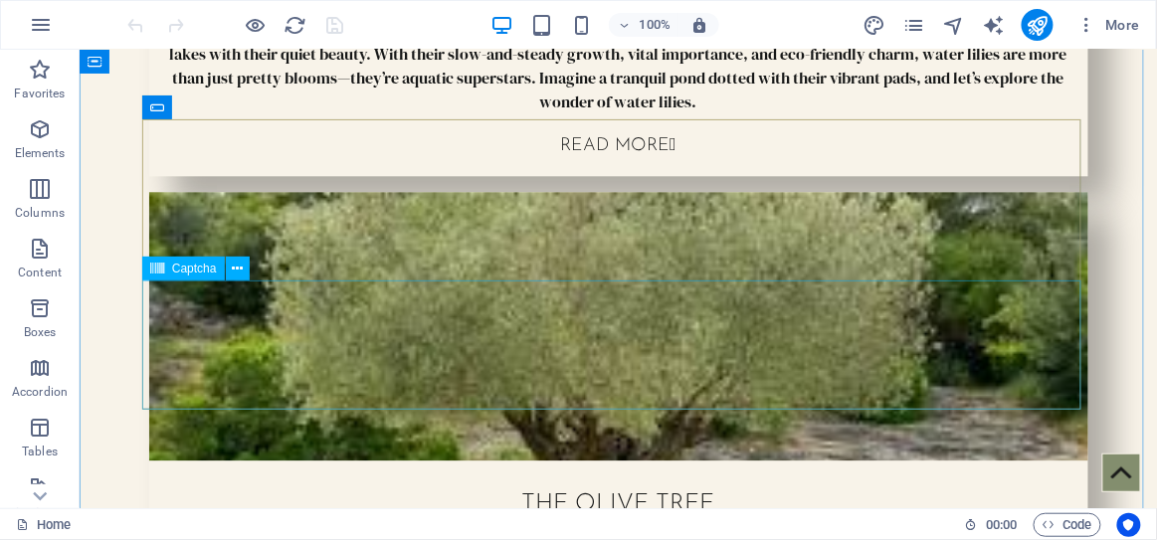
scroll to position [6697, 0]
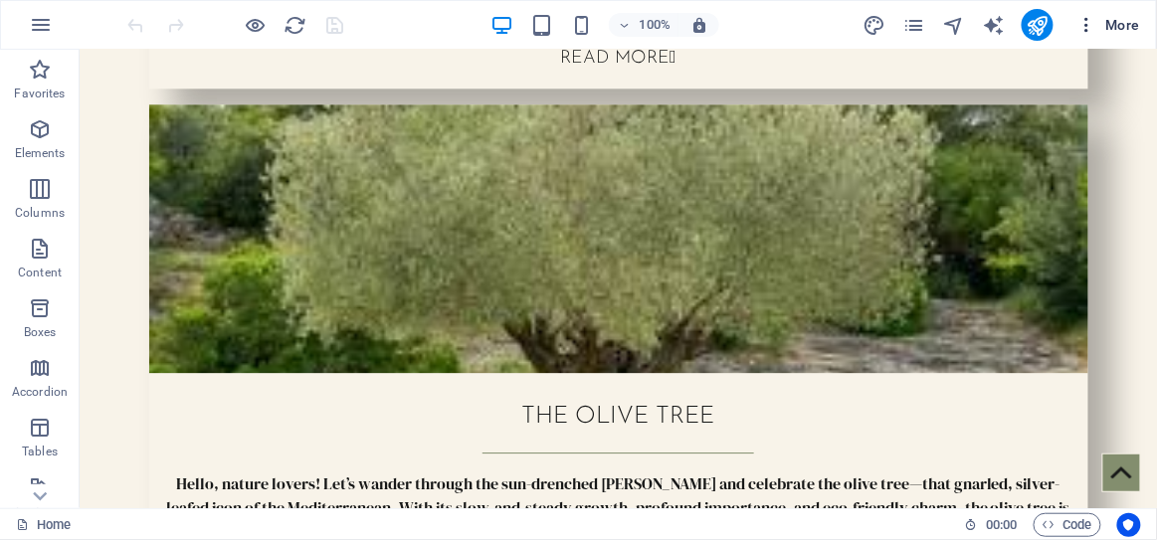
click at [1088, 31] on icon "button" at bounding box center [1088, 25] width 20 height 20
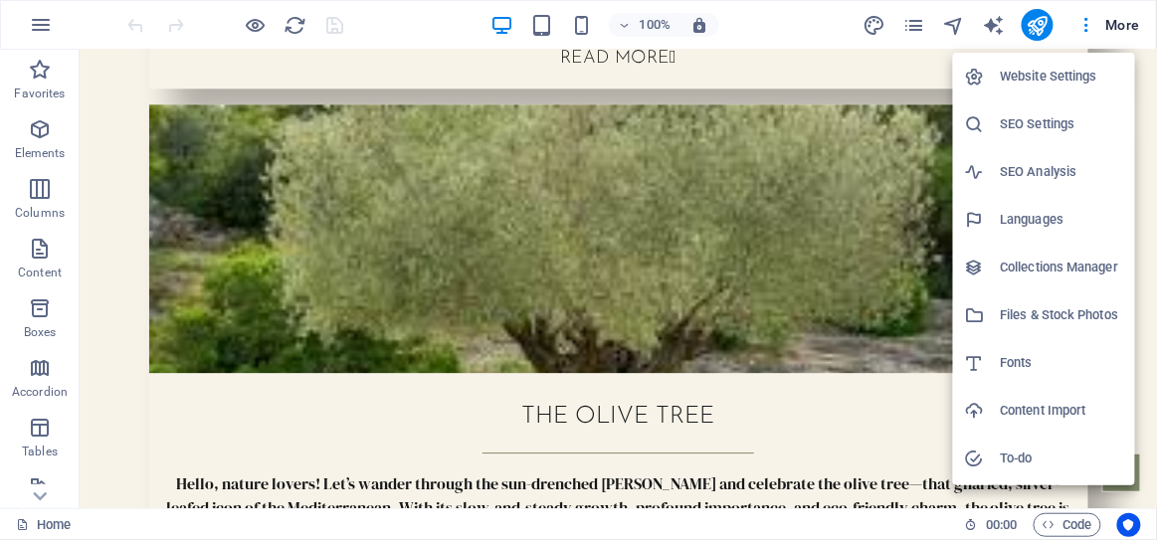
click at [1028, 77] on h6 "Website Settings" at bounding box center [1062, 77] width 122 height 24
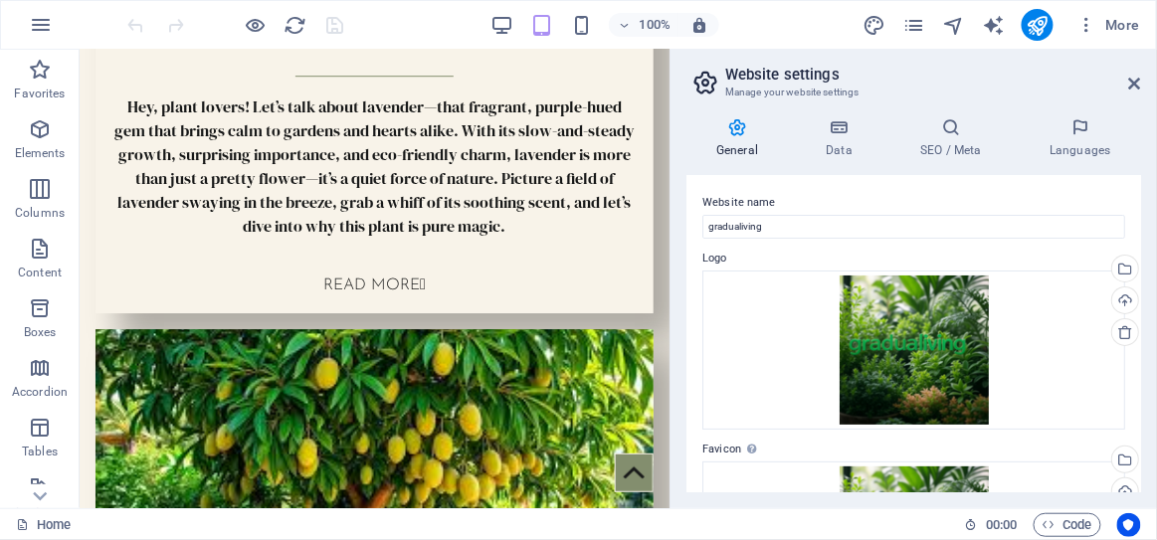
scroll to position [8777, 0]
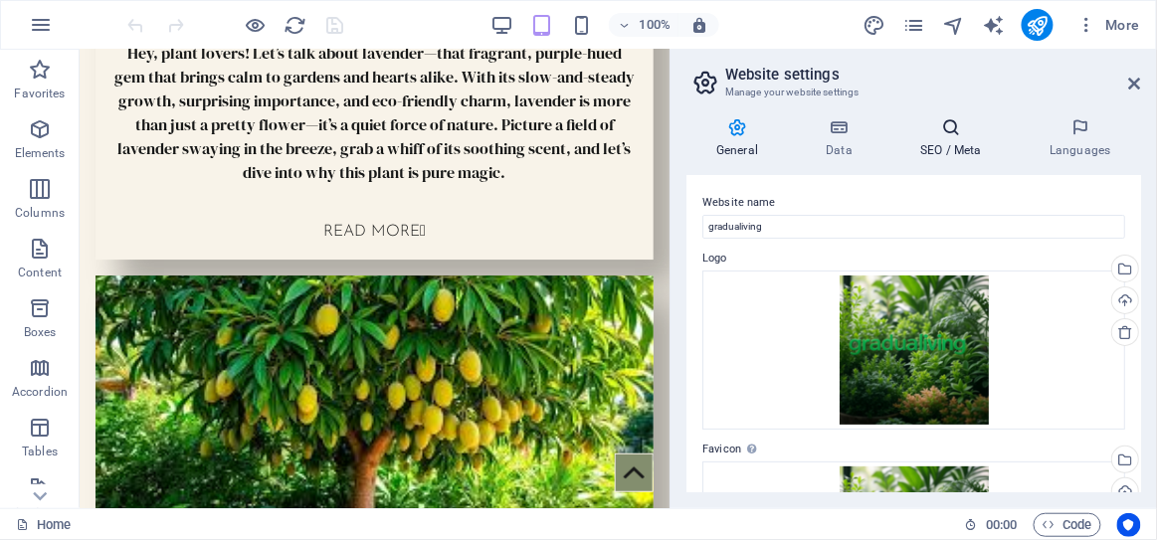
click at [951, 129] on icon at bounding box center [951, 127] width 121 height 20
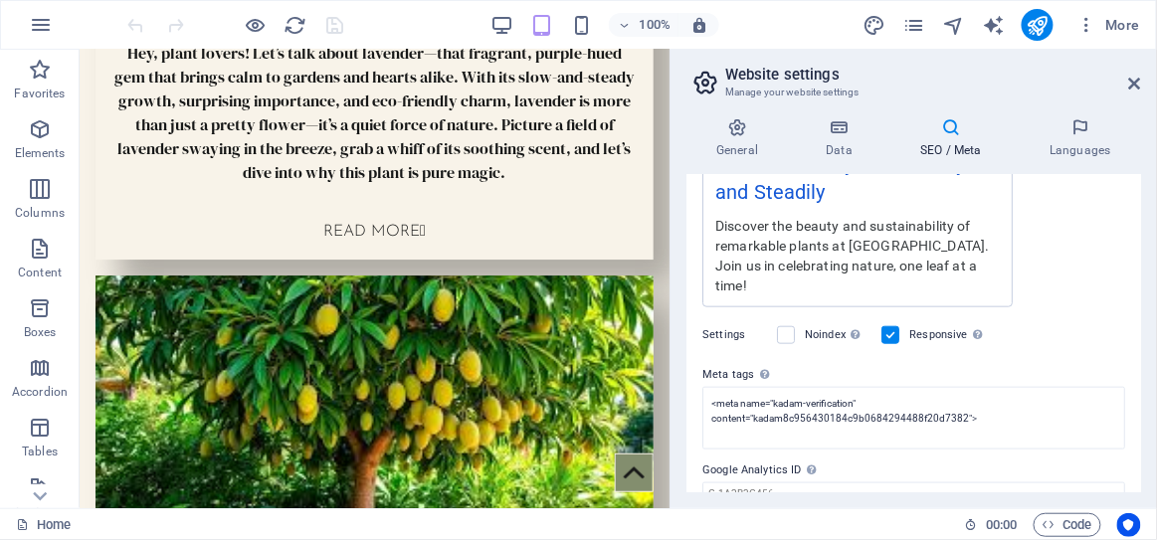
scroll to position [526, 0]
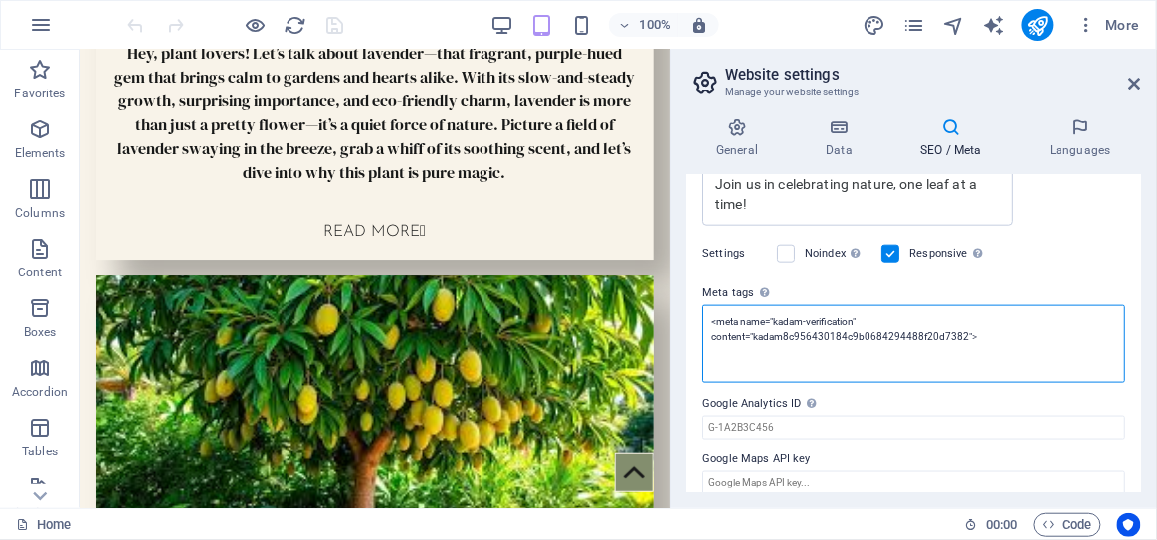
click at [990, 332] on textarea "<meta name="kadam-verification" content="kadam8c956430184c9b0684294488f20d7382">" at bounding box center [914, 345] width 423 height 78
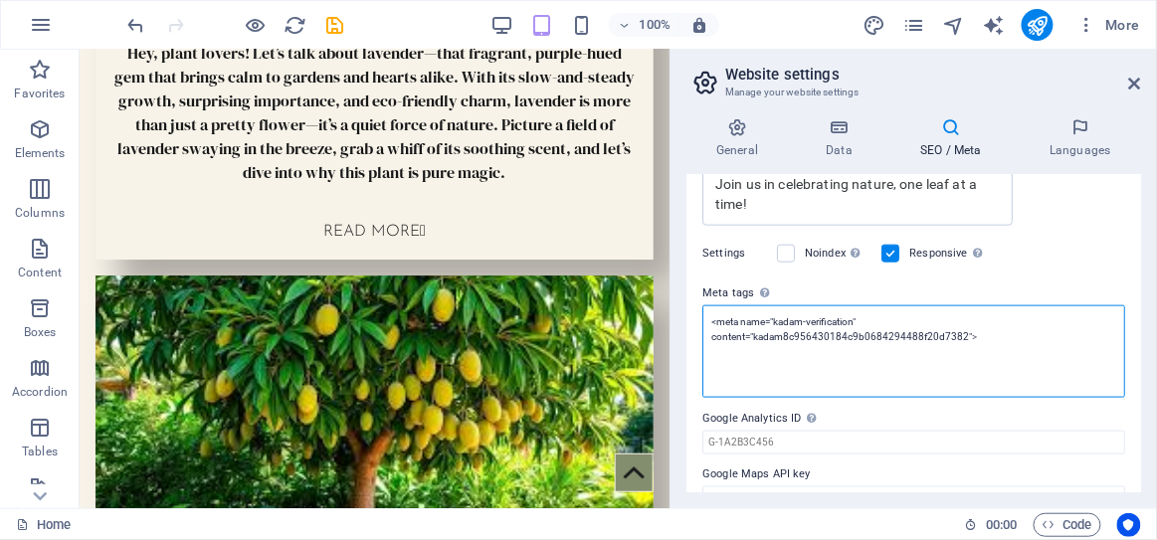
paste textarea "<ins data-tr-zone="01K6TWWW8FNSQBHNX0M1XJZRH3"> <script type="text/javascript" …"
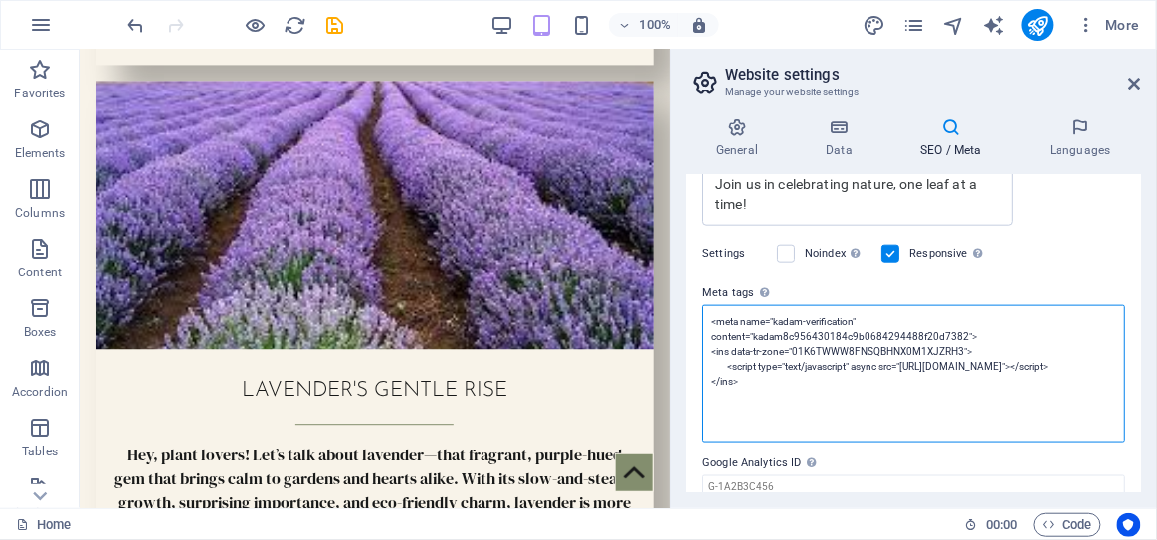
scroll to position [7973, 0]
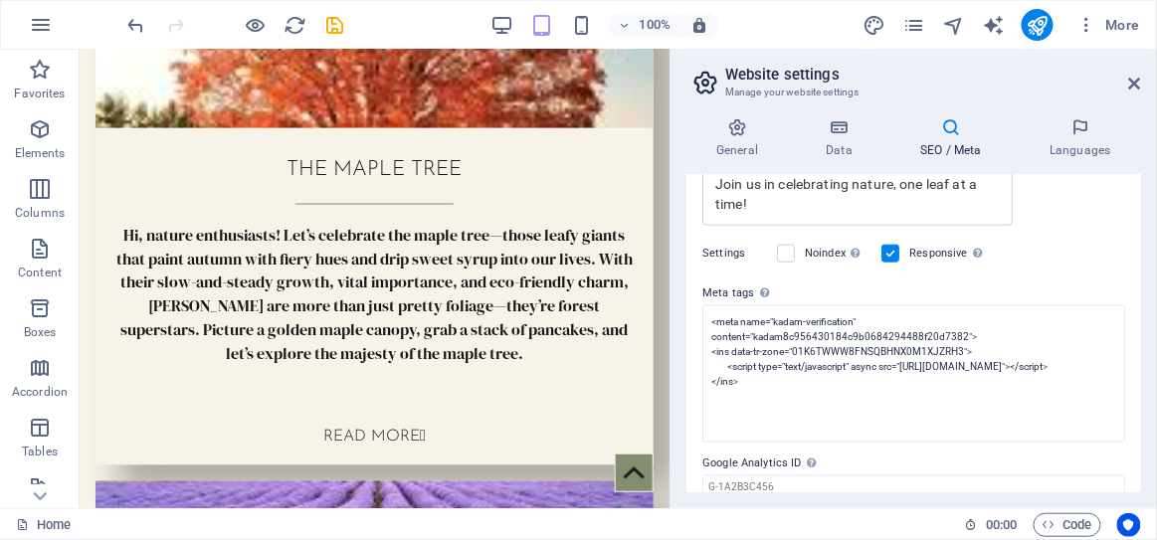
type textarea "<meta name="kadam-verification" content="kadam8c956430184c9b0684294488f20d7382"…"
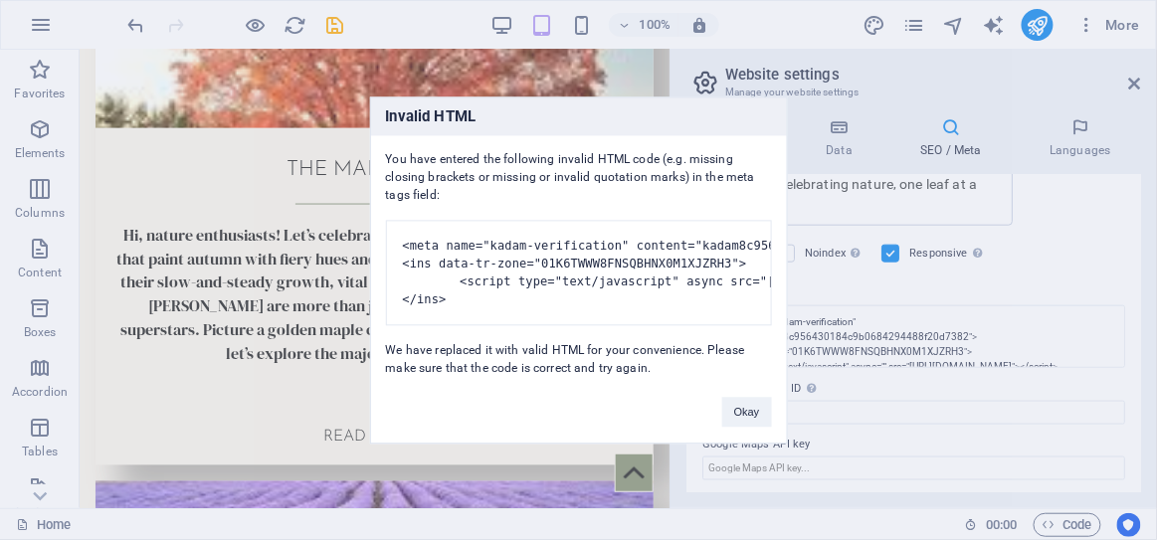
click at [676, 372] on body "[DOMAIN_NAME] Home Favorites Elements Columns Content Boxes Accordion Tables Fe…" at bounding box center [578, 270] width 1157 height 540
click at [735, 408] on button "Okay" at bounding box center [748, 412] width 50 height 30
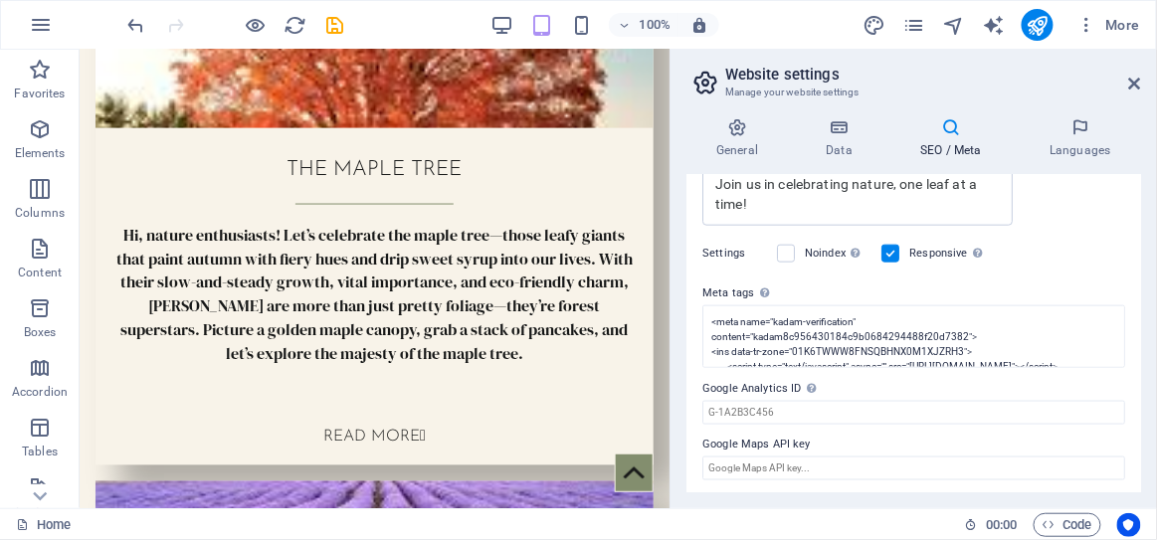
click at [676, 365] on div "General Data SEO / Meta Languages Website name gradualiving Logo Drag files her…" at bounding box center [914, 305] width 487 height 407
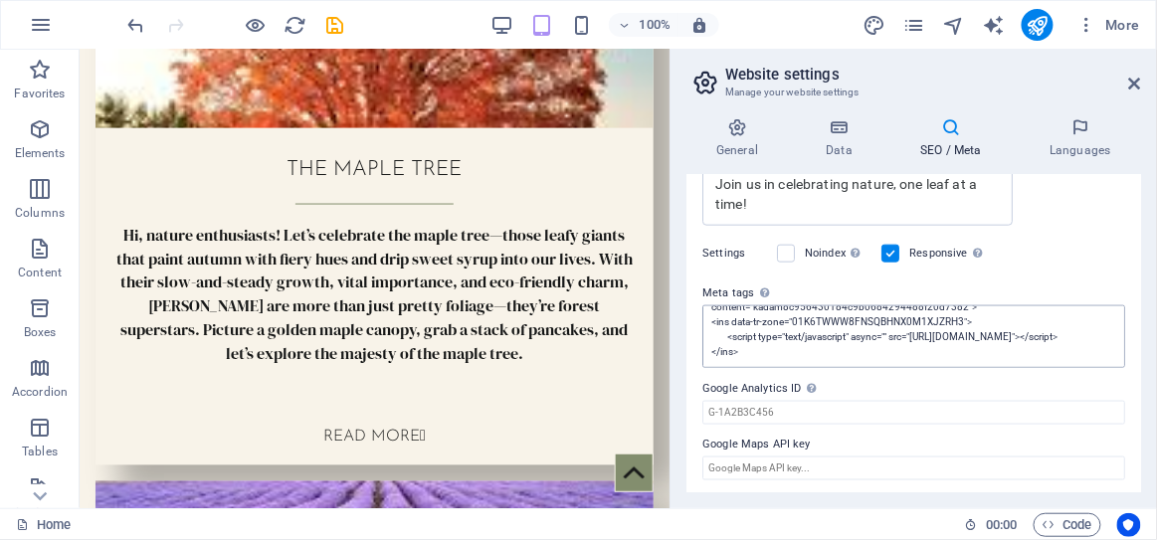
scroll to position [44, 0]
click at [1134, 87] on icon at bounding box center [1136, 84] width 12 height 16
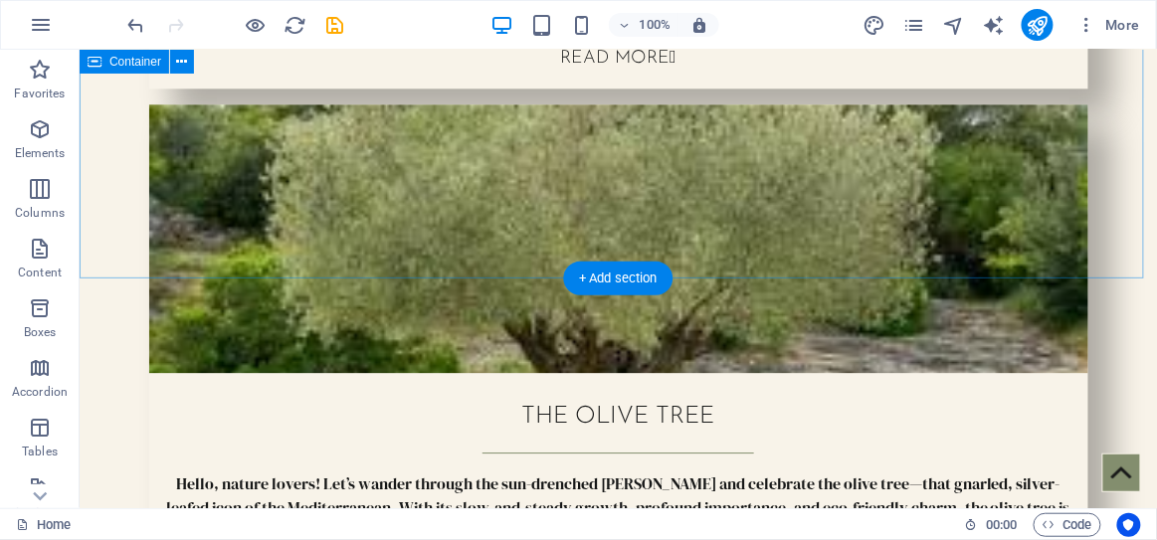
scroll to position [6689, 0]
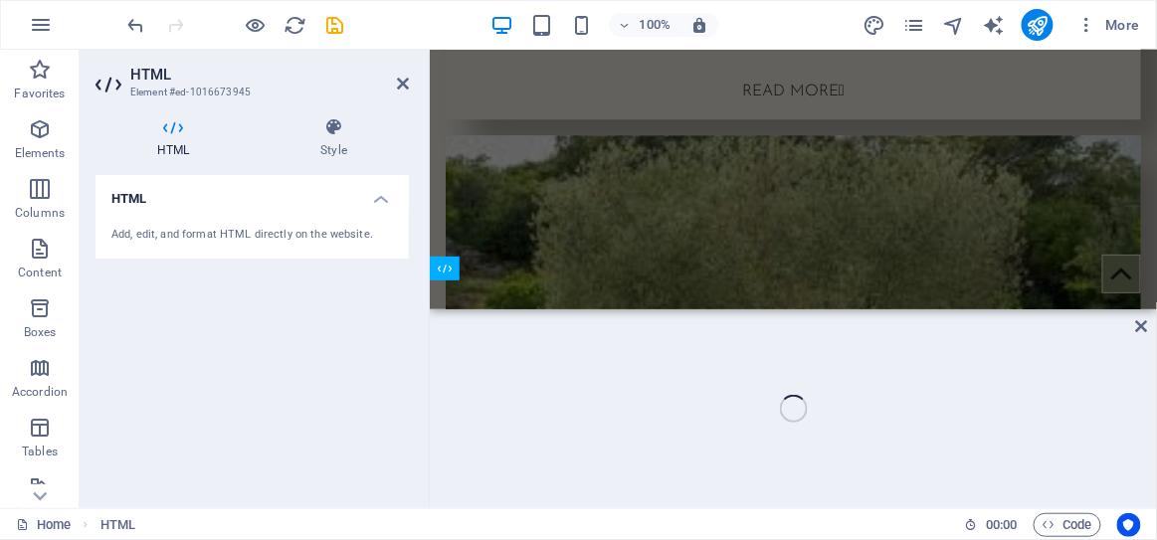
scroll to position [7937, 0]
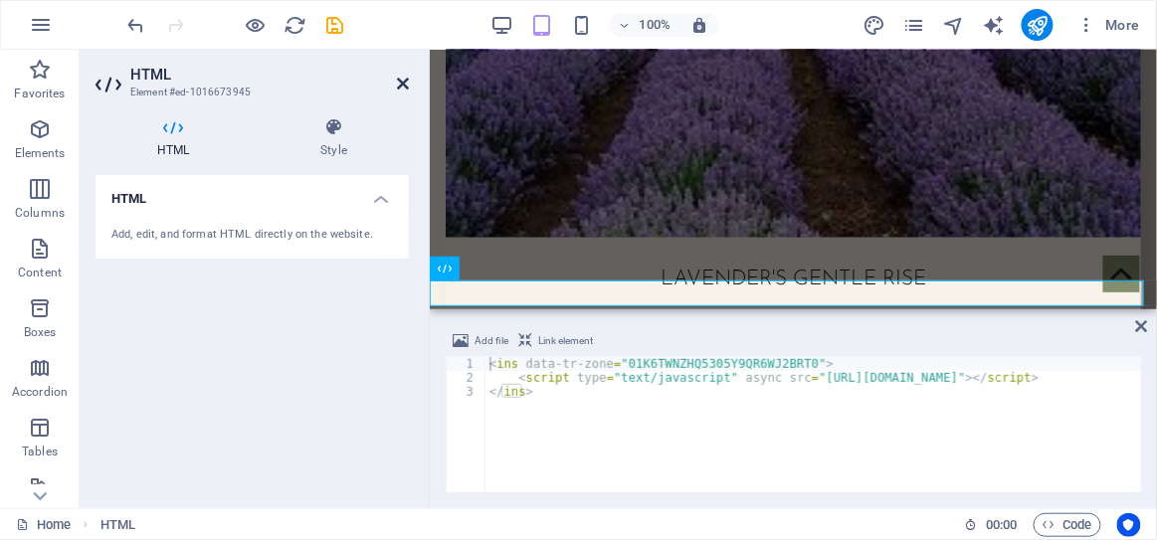
click at [404, 83] on icon at bounding box center [403, 84] width 12 height 16
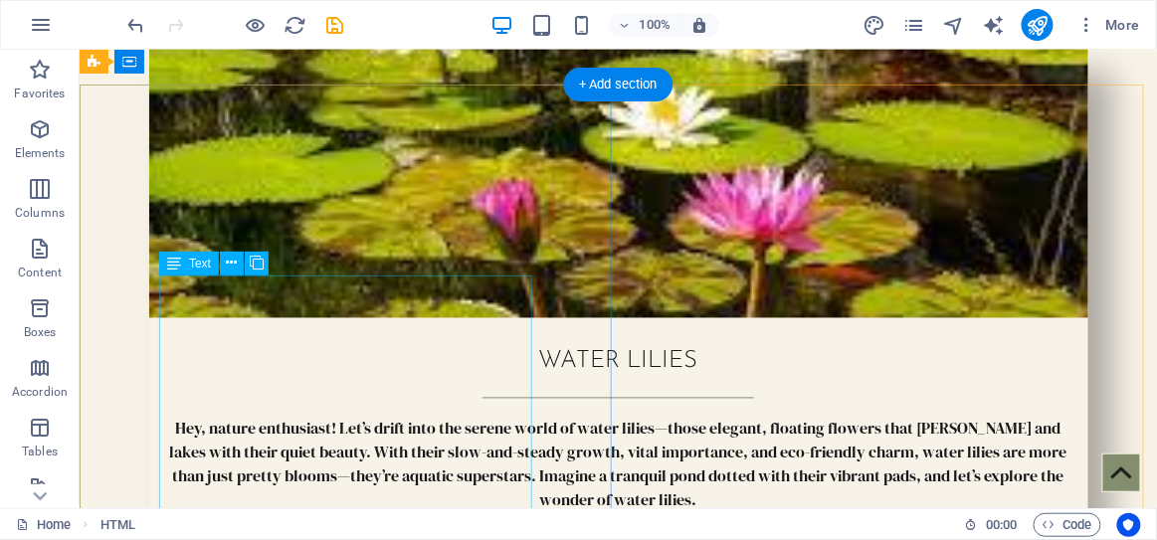
scroll to position [5609, 0]
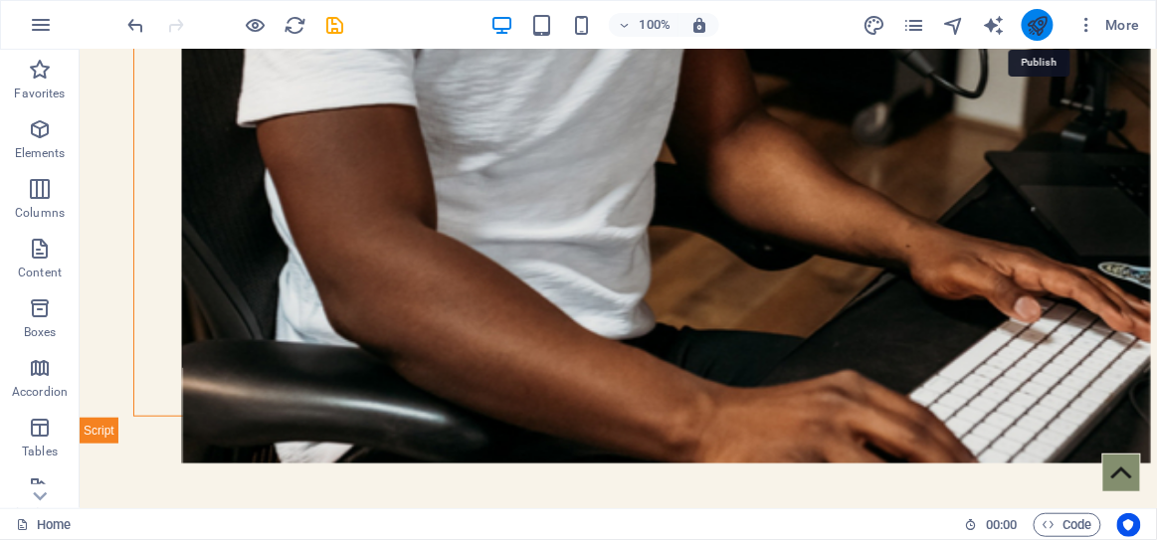
click at [1036, 31] on icon "publish" at bounding box center [1037, 25] width 23 height 23
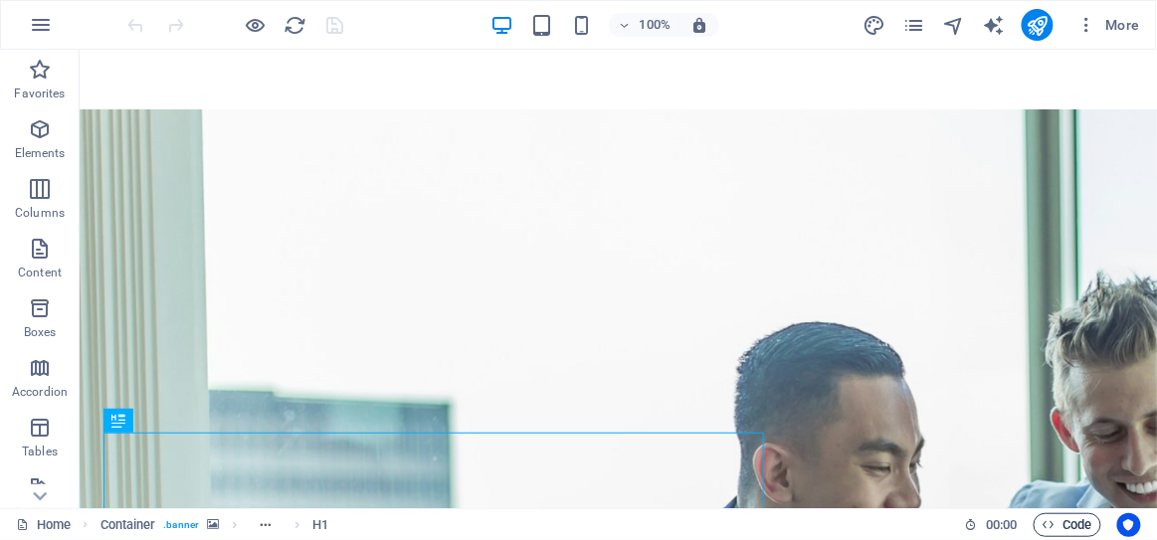
click at [650, 460] on span "Code" at bounding box center [1068, 526] width 50 height 24
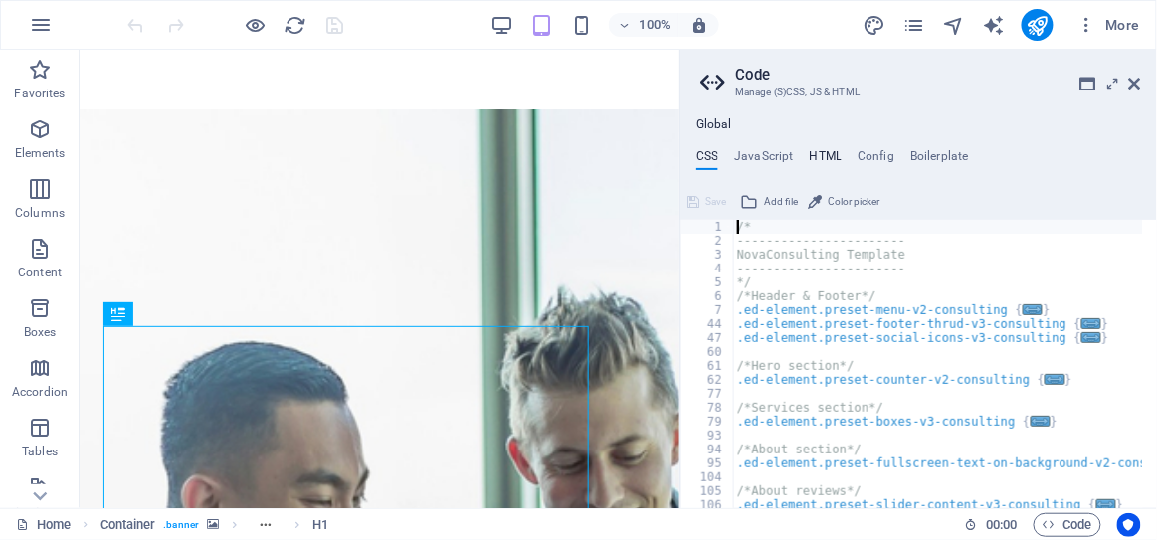
click at [650, 155] on h4 "HTML" at bounding box center [826, 160] width 33 height 22
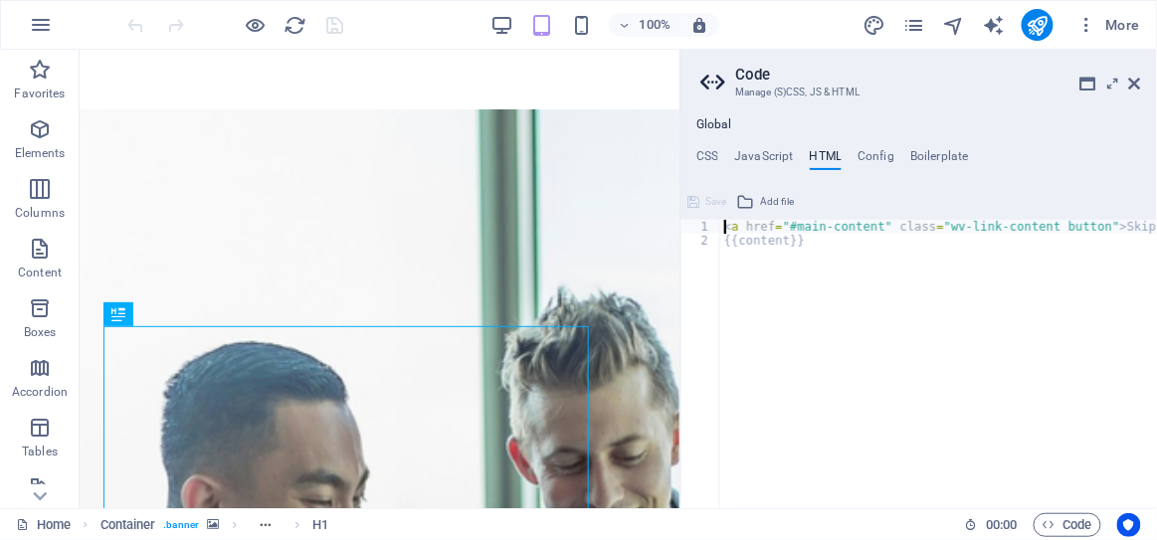
paste textarea "<script type="text/javascript" src="//prebid.revbid.net/4154/revbid.js" async><…"
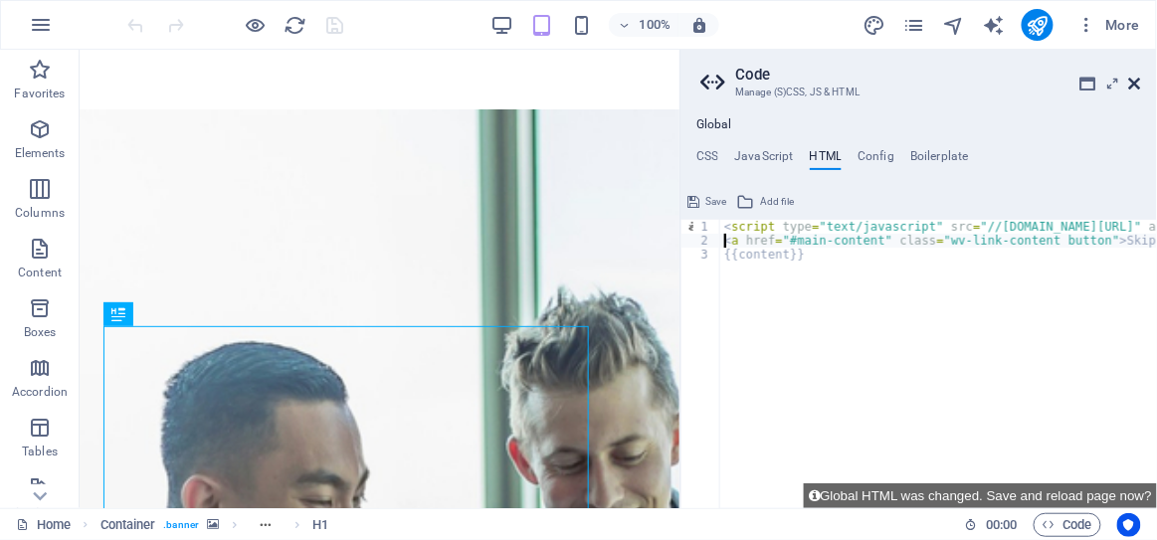
type textarea "<a href="#main-content" class="wv-link-content button">Skip to main content</a>"
click at [650, 81] on icon at bounding box center [1136, 84] width 12 height 16
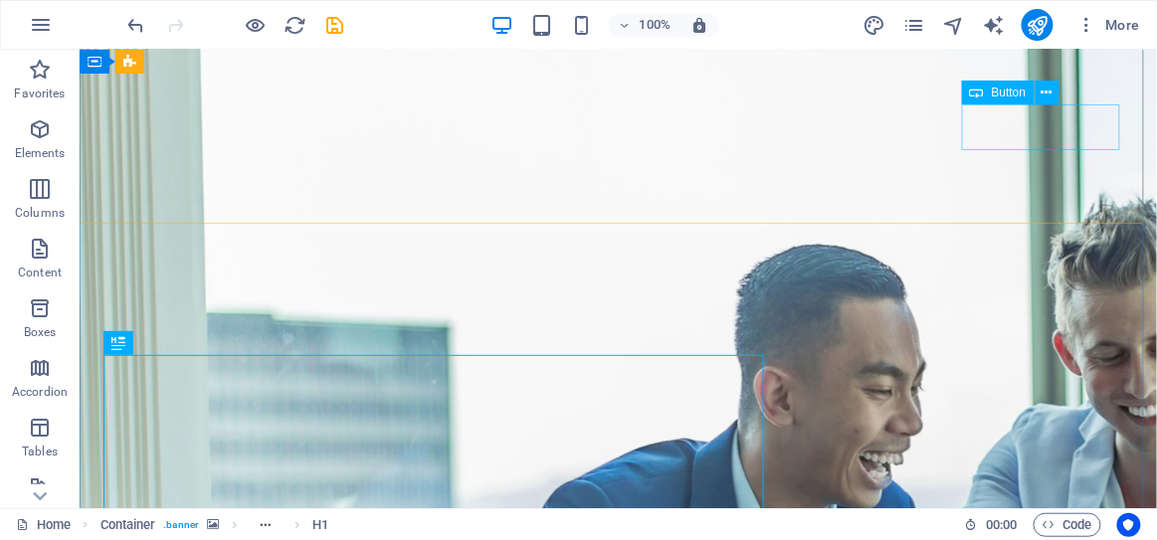
scroll to position [78, 0]
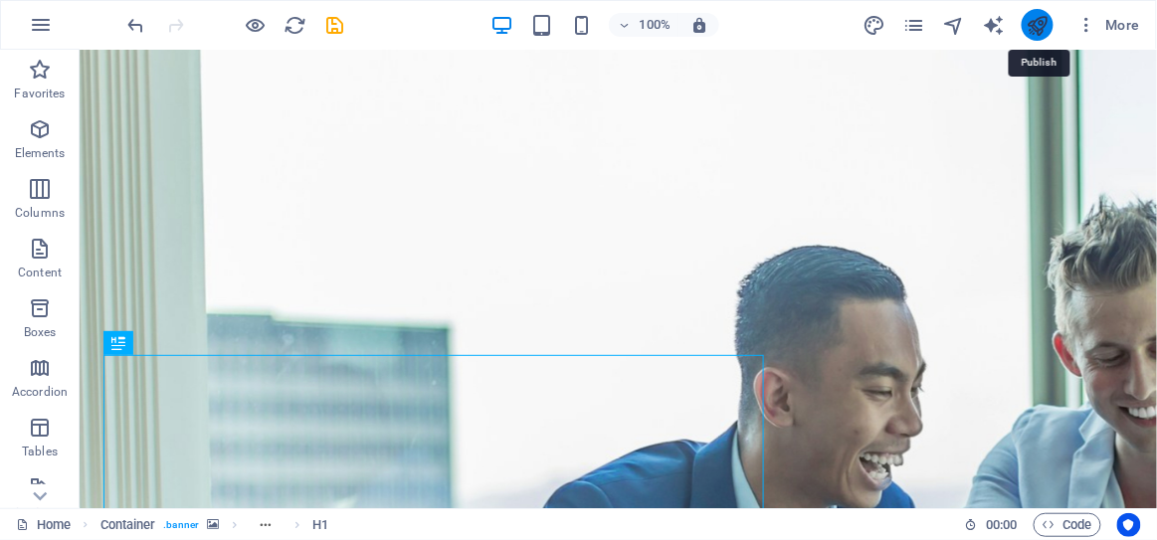
click at [650, 24] on icon "publish" at bounding box center [1037, 25] width 23 height 23
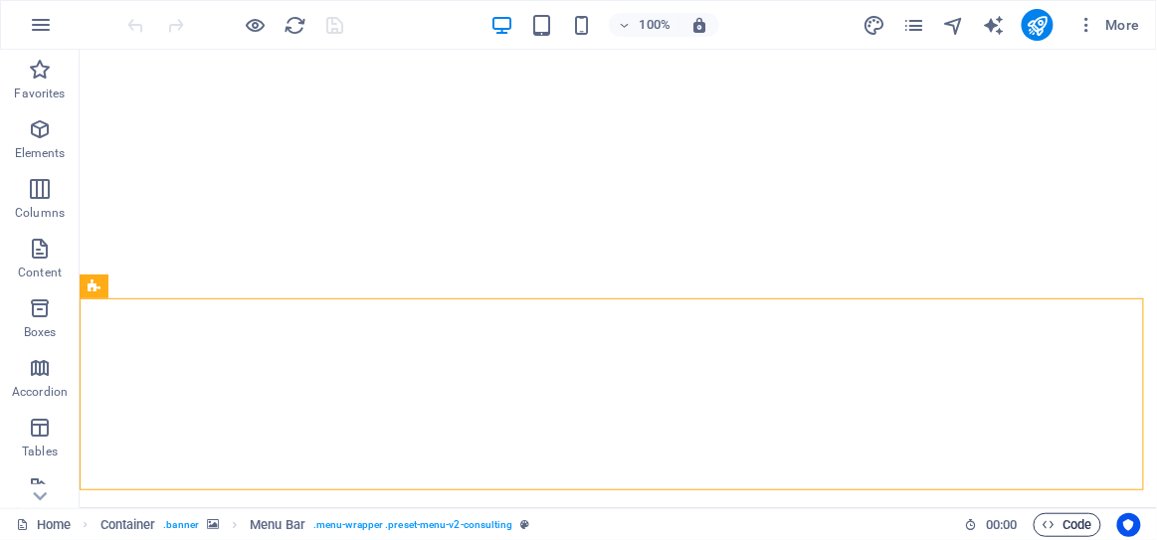
click at [1044, 522] on icon "button" at bounding box center [1049, 524] width 13 height 13
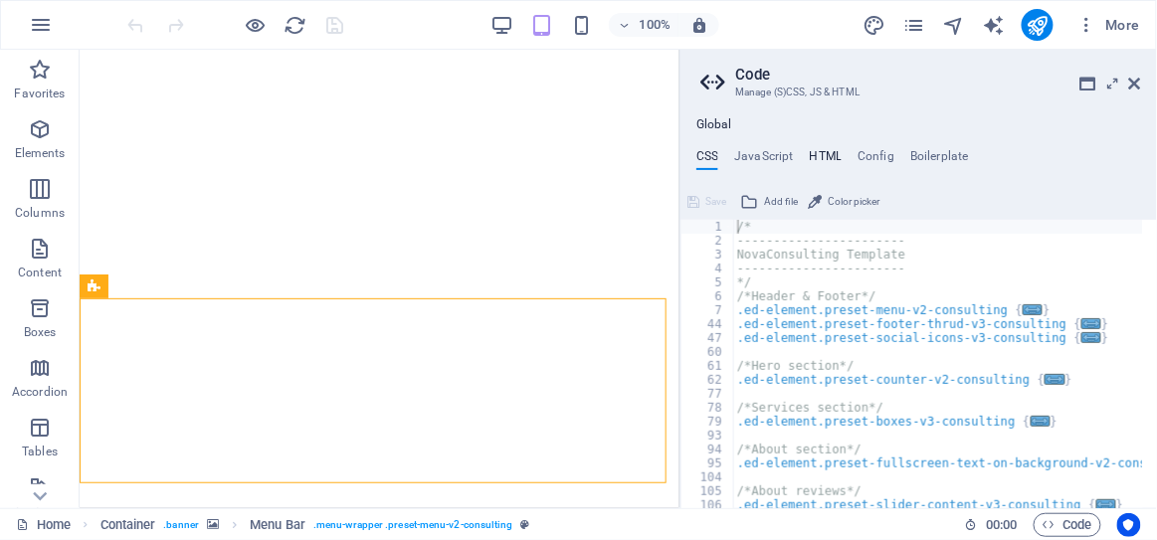
click at [822, 154] on h4 "HTML" at bounding box center [826, 160] width 33 height 22
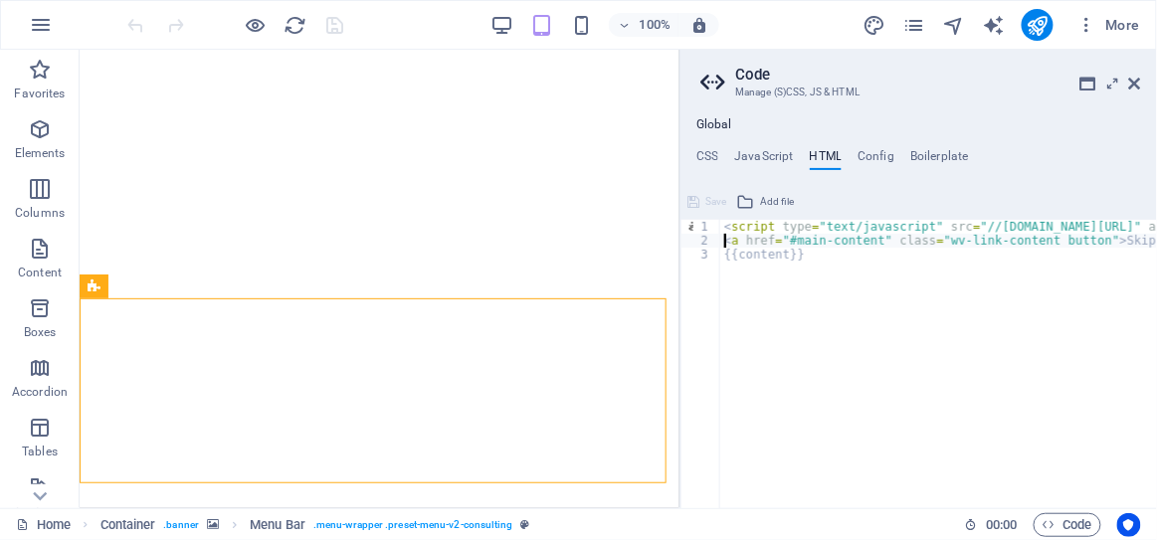
click at [726, 236] on div "< script type = "text/javascript" src = "//prebid.revbid.net/4154/revbid.js" as…" at bounding box center [1016, 372] width 591 height 304
click at [724, 229] on div "< script type = "text/javascript" src = "//prebid.revbid.net/4154/revbid.js" as…" at bounding box center [1016, 372] width 591 height 304
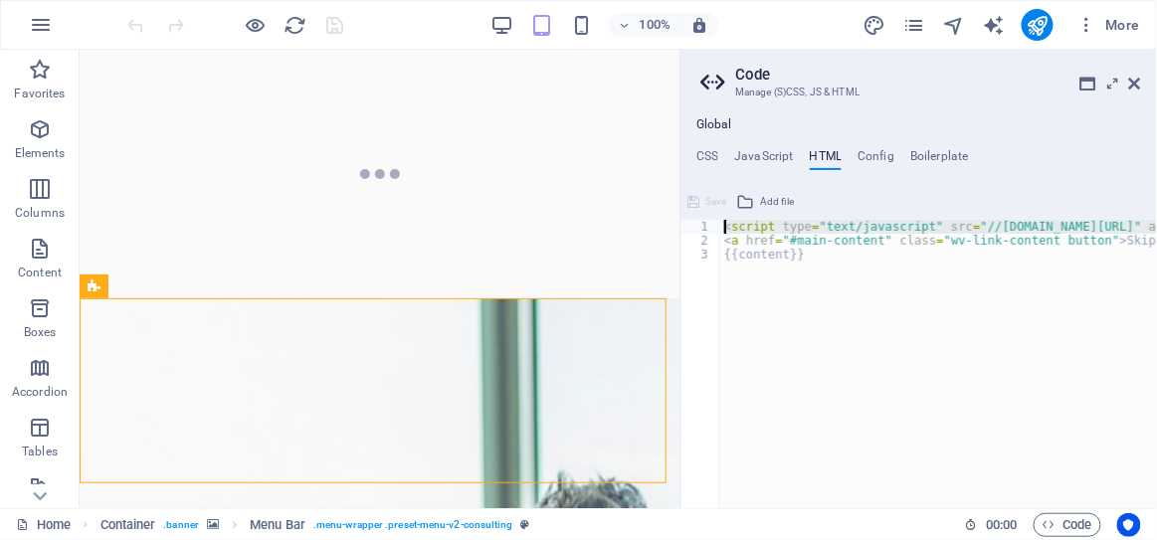
click at [727, 239] on div "< script type = "text/javascript" src = "//prebid.revbid.net/4154/revbid.js" as…" at bounding box center [939, 364] width 437 height 289
drag, startPoint x: 725, startPoint y: 239, endPoint x: 725, endPoint y: 225, distance: 13.9
click at [725, 225] on div "< script type = "text/javascript" src = "//prebid.revbid.net/4154/revbid.js" as…" at bounding box center [1016, 372] width 591 height 304
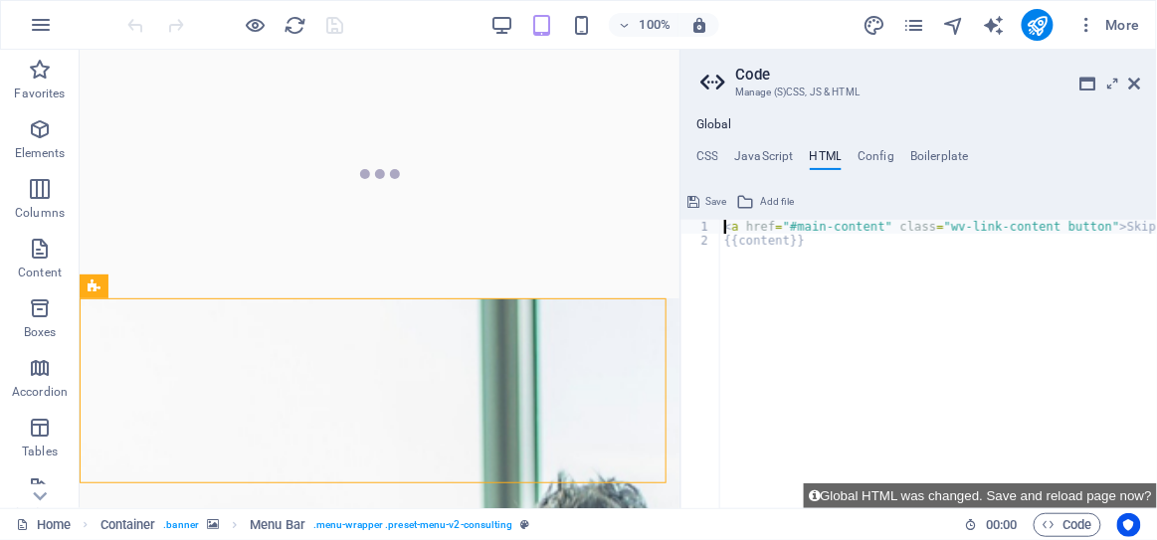
paste textarea "<script type="text/javascript" src="//prebid.revbid.net/6780/revbid.js" async><…"
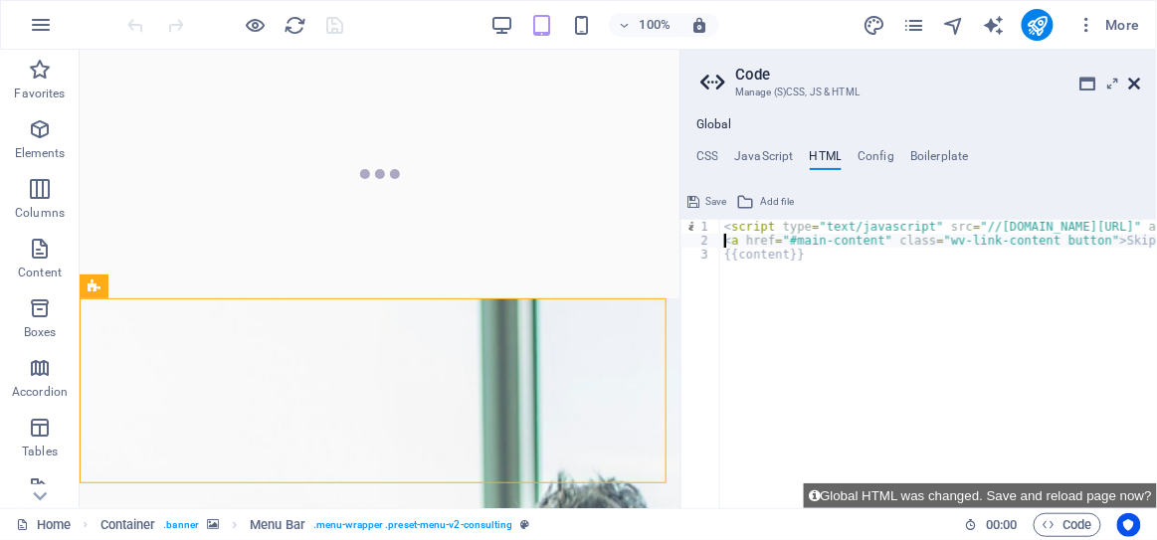
type textarea "<a href="#main-content" class="wv-link-content button">Skip to main content</a>"
click at [1134, 82] on icon at bounding box center [1136, 84] width 12 height 16
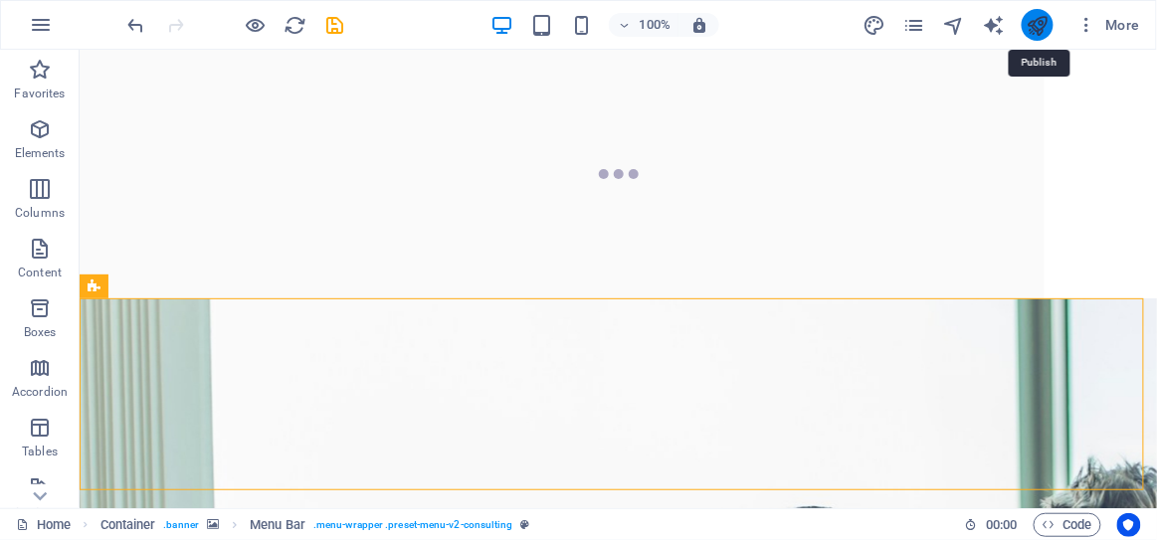
click at [1044, 29] on icon "publish" at bounding box center [1037, 25] width 23 height 23
